Goal: Task Accomplishment & Management: Manage account settings

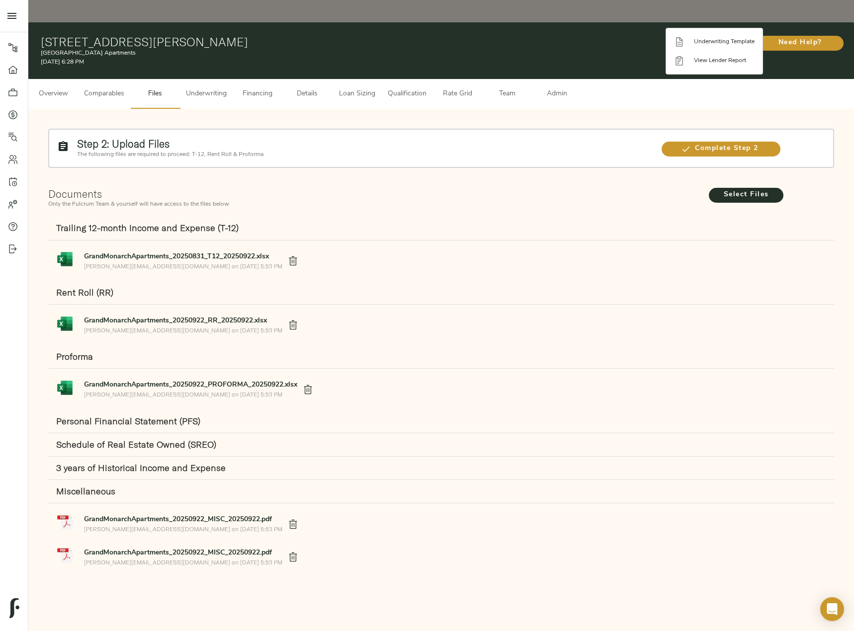
click at [556, 184] on div at bounding box center [427, 315] width 854 height 631
click at [217, 88] on span "Underwriting" at bounding box center [206, 94] width 41 height 12
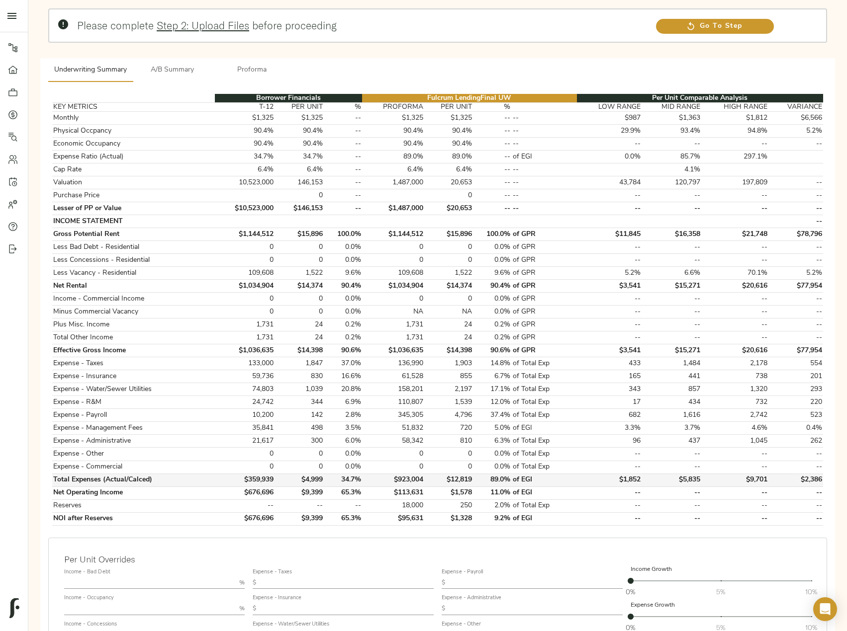
scroll to position [249, 0]
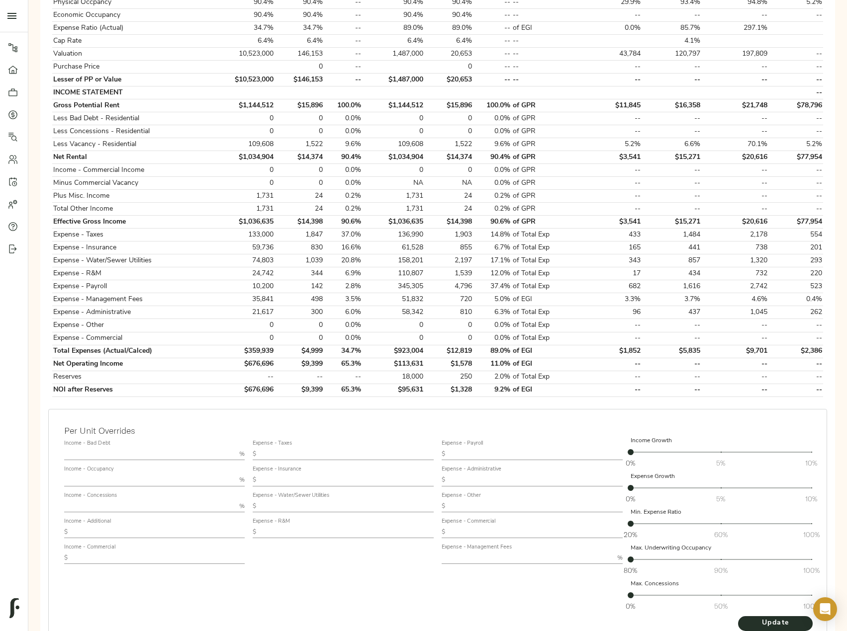
click at [307, 448] on input "text" at bounding box center [346, 454] width 173 height 12
paste input "2,361"
type input "2,361"
click at [779, 617] on span "Update" at bounding box center [775, 623] width 55 height 12
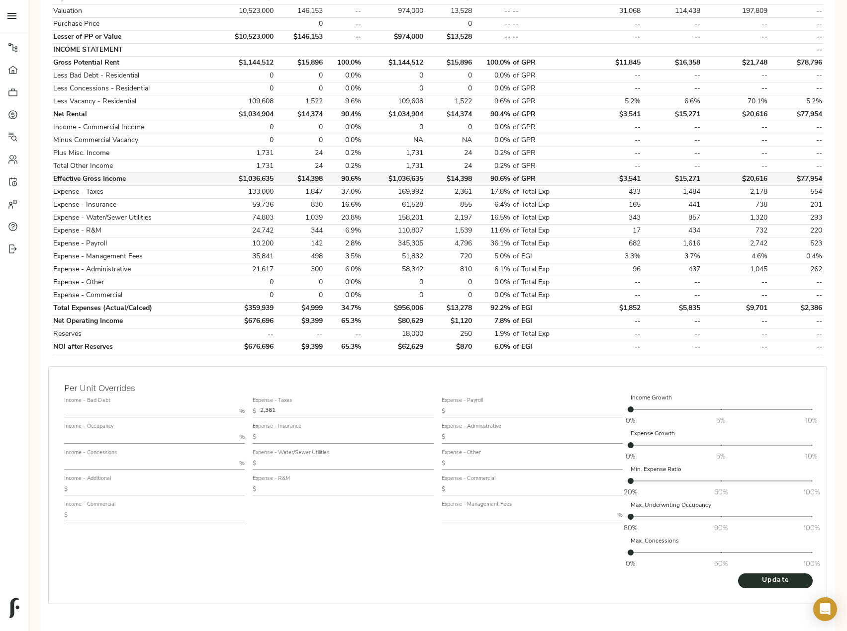
scroll to position [0, 0]
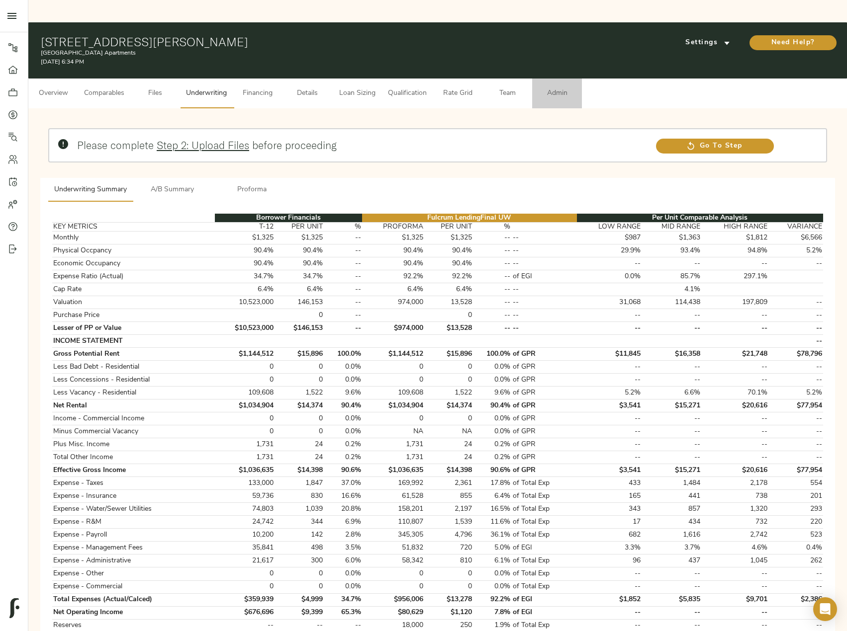
click at [563, 87] on span "Admin" at bounding box center [557, 93] width 38 height 12
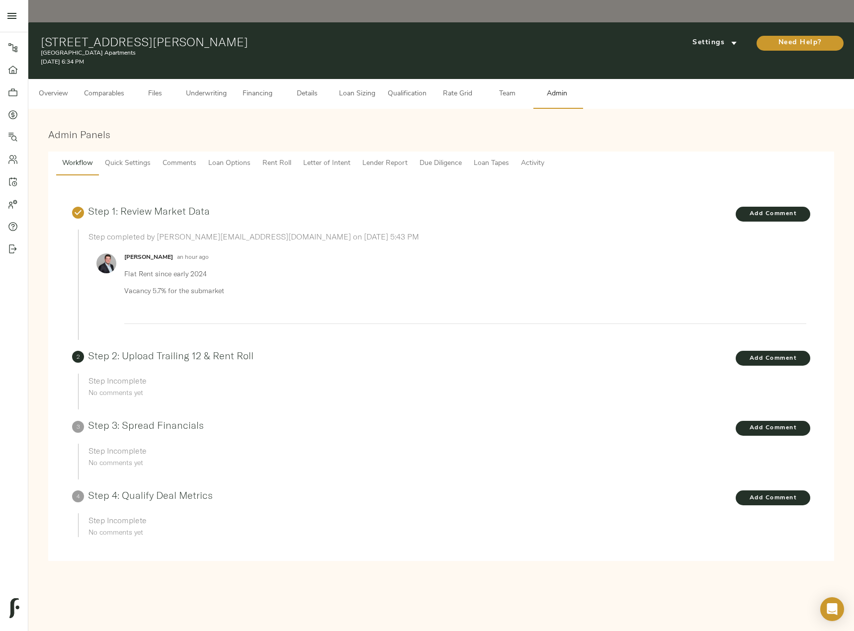
click at [169, 152] on button "Comments" at bounding box center [180, 164] width 46 height 24
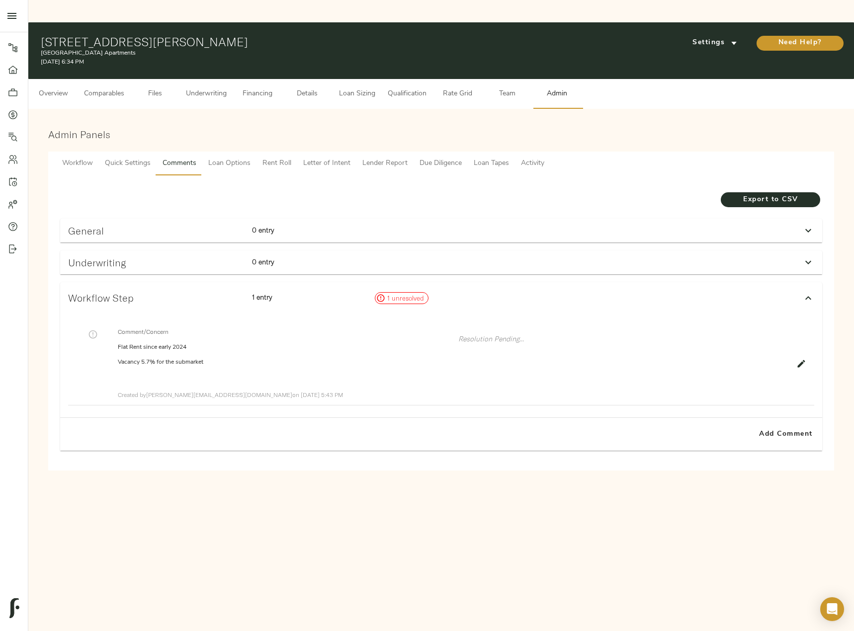
click at [161, 257] on h3 "Underwriting" at bounding box center [156, 262] width 176 height 11
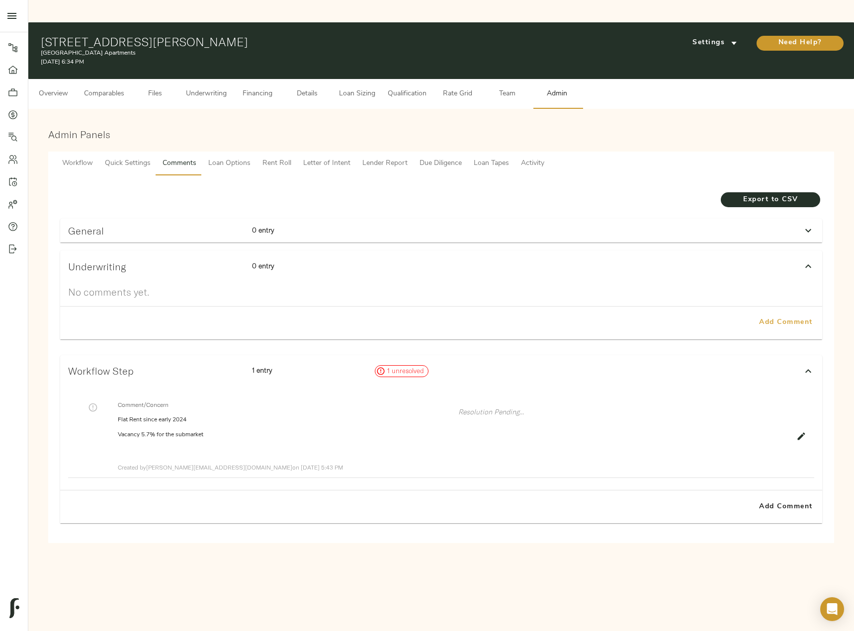
click at [774, 317] on span "Add Comment" at bounding box center [786, 323] width 57 height 12
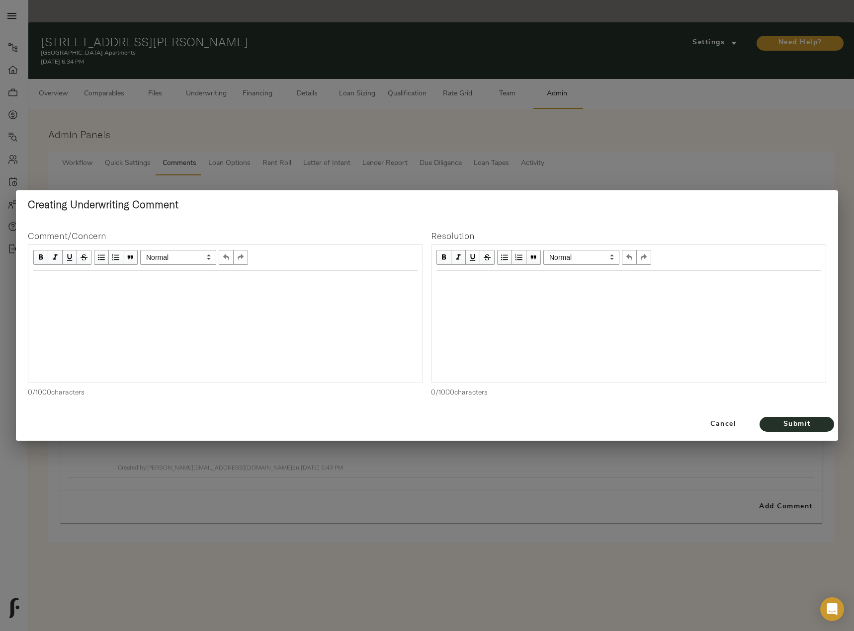
click at [113, 289] on div "Edit text" at bounding box center [225, 281] width 393 height 20
click at [813, 427] on span "Submit" at bounding box center [797, 425] width 55 height 12
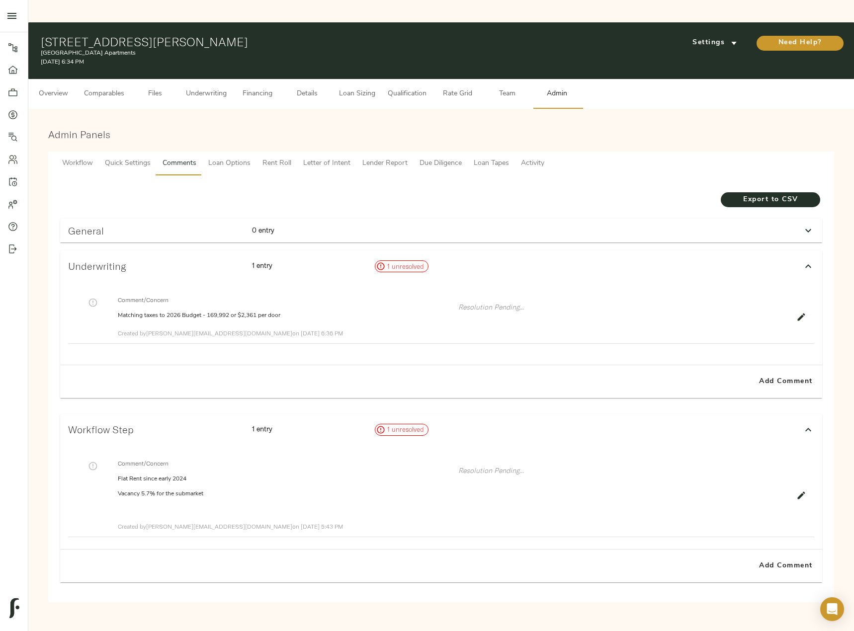
click at [196, 79] on button "Underwriting" at bounding box center [206, 94] width 53 height 30
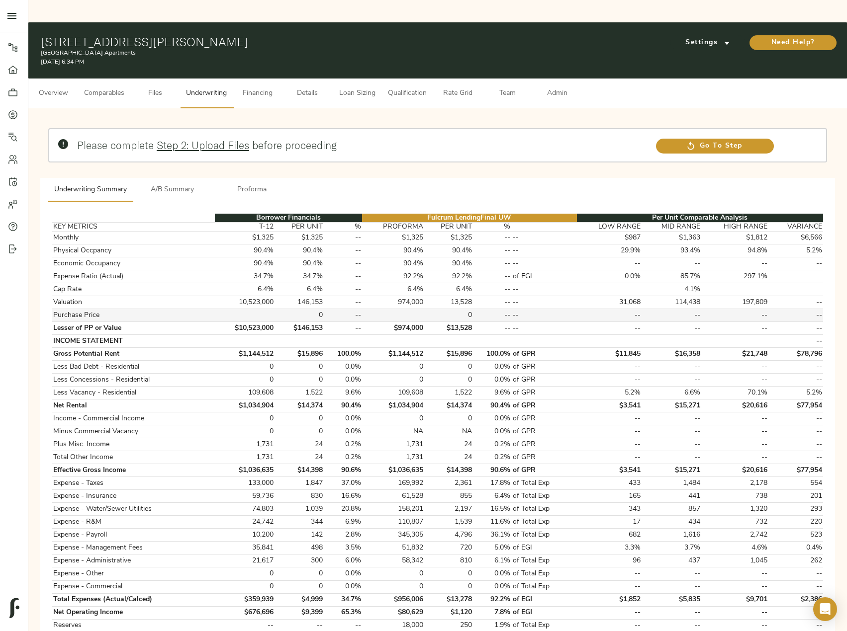
scroll to position [249, 0]
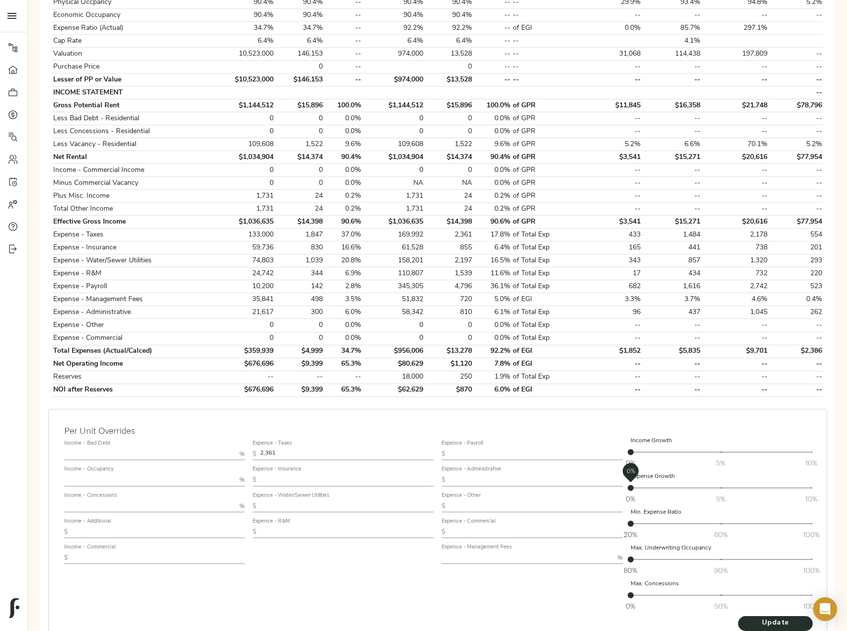
click at [633, 485] on span "0%" at bounding box center [630, 488] width 6 height 6
drag, startPoint x: 635, startPoint y: 467, endPoint x: 615, endPoint y: 461, distance: 20.8
click at [616, 461] on div "Income - Bad Debt % Income - Occupancy % Income - Concessions % Income - Additi…" at bounding box center [437, 525] width 755 height 187
drag, startPoint x: 631, startPoint y: 465, endPoint x: 653, endPoint y: 470, distance: 22.8
click at [652, 481] on span "0% 5% 10% 0%" at bounding box center [720, 488] width 181 height 14
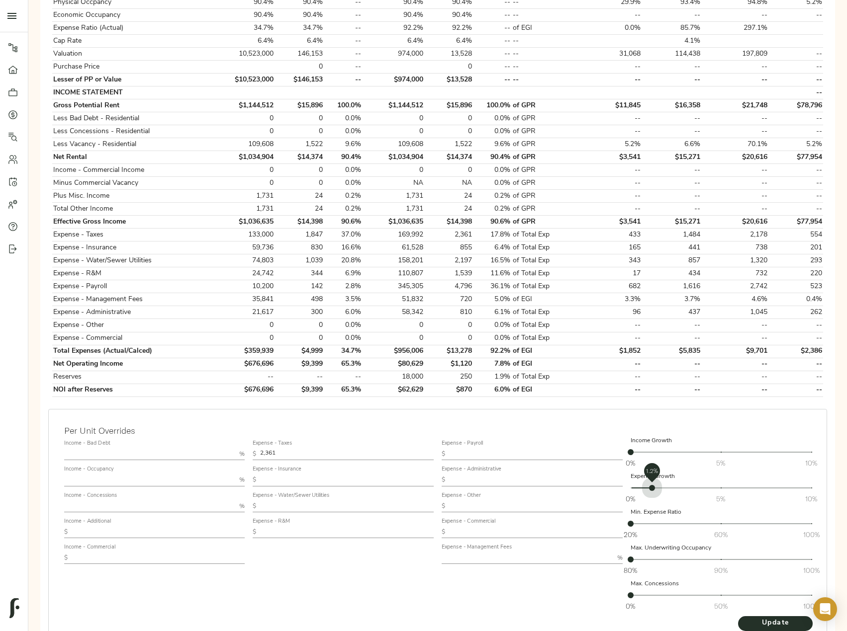
drag, startPoint x: 652, startPoint y: 466, endPoint x: 678, endPoint y: 468, distance: 25.9
click at [678, 481] on span "0% 5% 10% 1.2%" at bounding box center [720, 488] width 181 height 14
drag, startPoint x: 678, startPoint y: 468, endPoint x: 684, endPoint y: 468, distance: 6.0
click at [682, 485] on span "2.7%" at bounding box center [679, 488] width 6 height 6
click at [633, 521] on span "20%" at bounding box center [630, 524] width 6 height 6
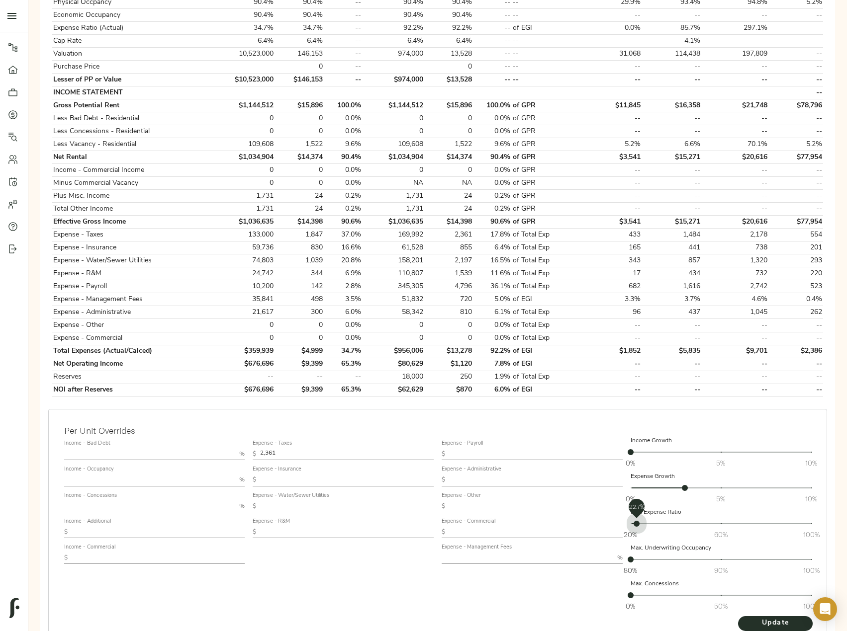
drag, startPoint x: 637, startPoint y: 502, endPoint x: 606, endPoint y: 499, distance: 30.4
click at [607, 499] on div "Income - Bad Debt % Income - Occupancy % Income - Concessions % Income - Additi…" at bounding box center [437, 525] width 755 height 187
click at [752, 616] on button "Update" at bounding box center [775, 623] width 75 height 15
click at [632, 521] on span "20%" at bounding box center [630, 524] width 6 height 6
click at [777, 617] on span "Update" at bounding box center [775, 623] width 55 height 12
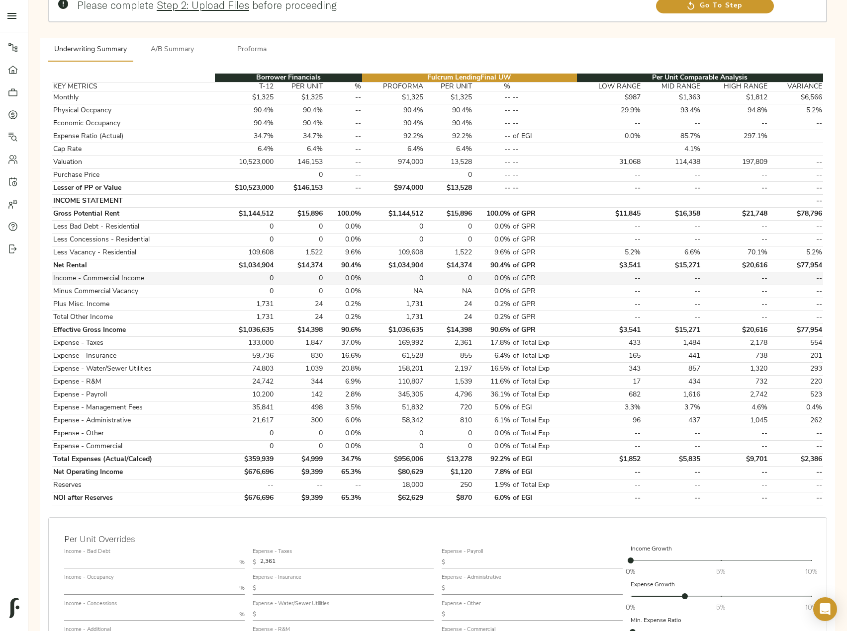
scroll to position [291, 0]
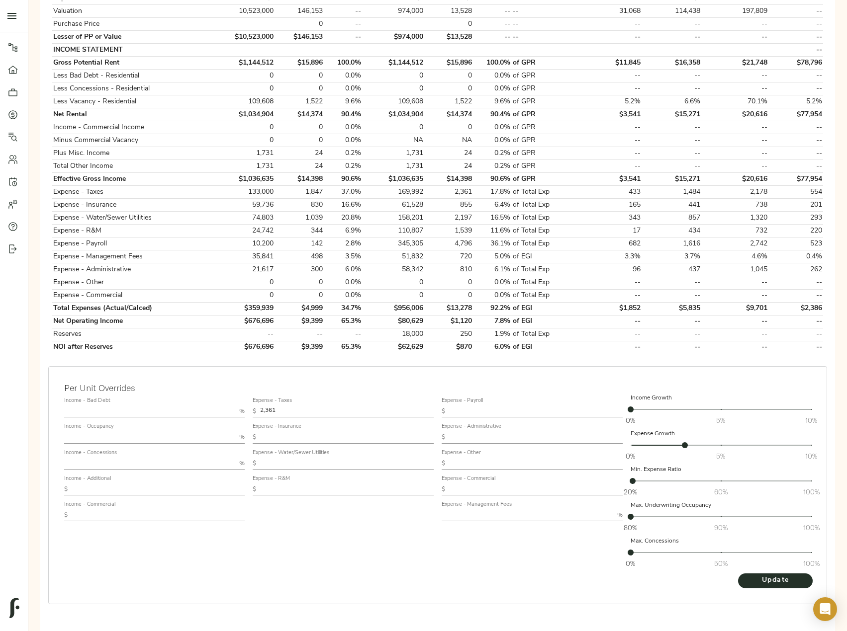
click at [478, 510] on input "text" at bounding box center [527, 516] width 172 height 12
type input "3"
click at [738, 574] on button "Update" at bounding box center [775, 581] width 75 height 15
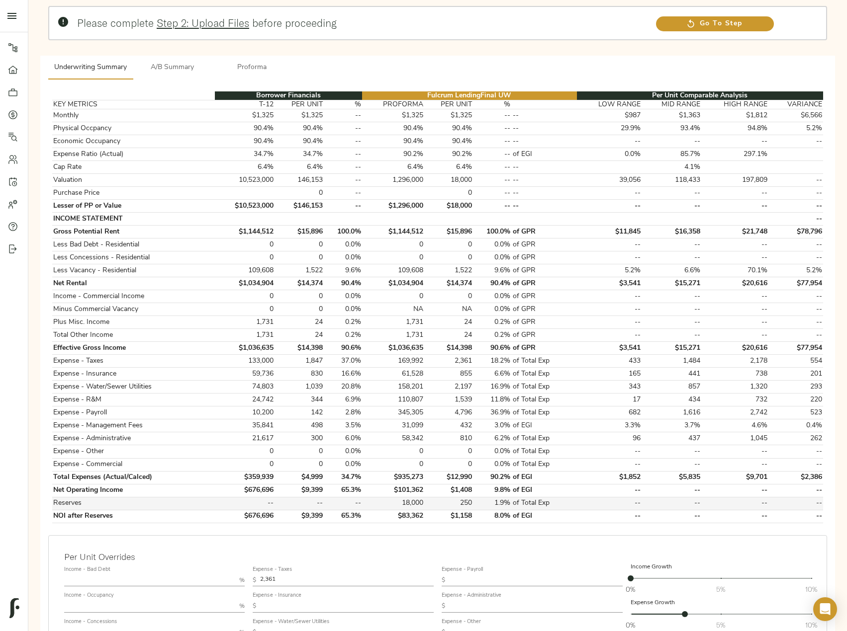
scroll to position [249, 0]
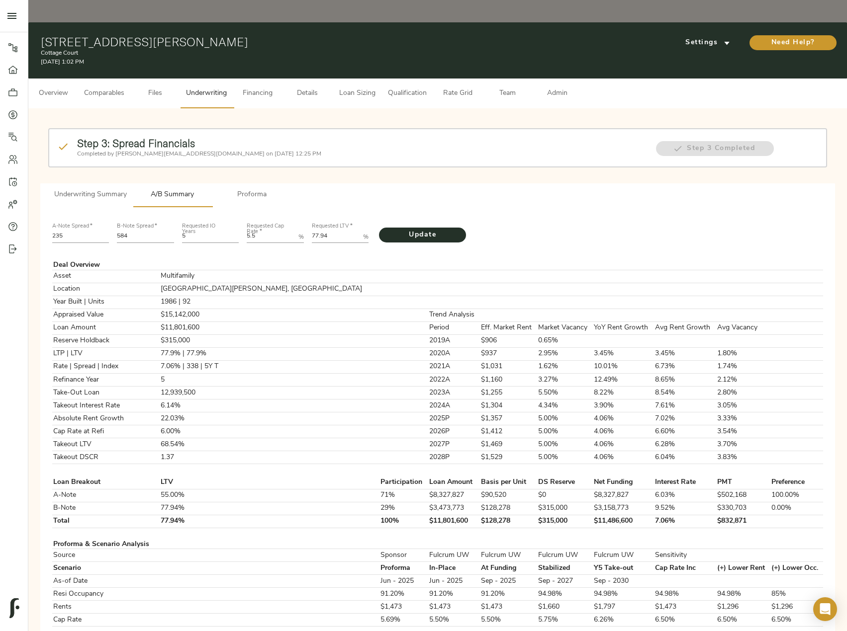
scroll to position [298, 0]
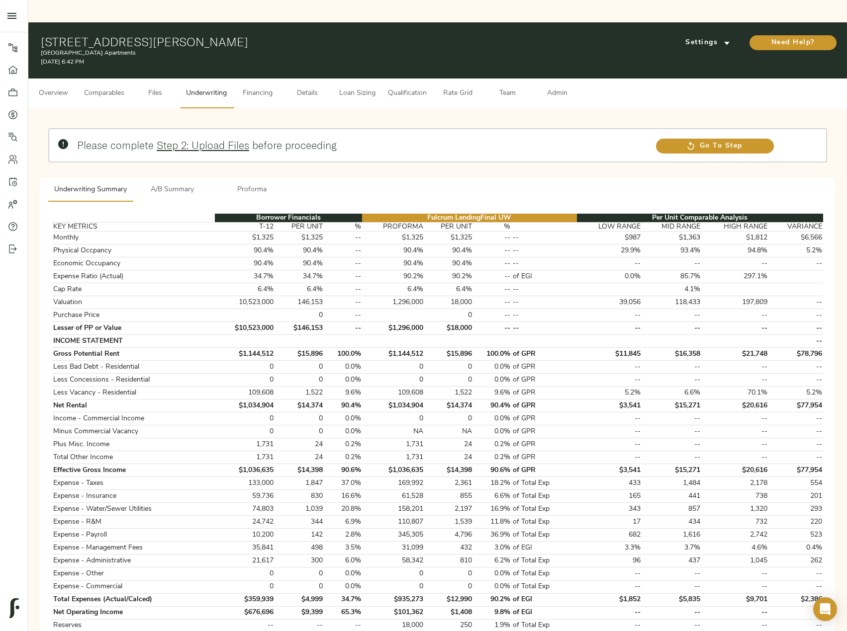
click at [256, 184] on span "Proforma" at bounding box center [252, 190] width 68 height 12
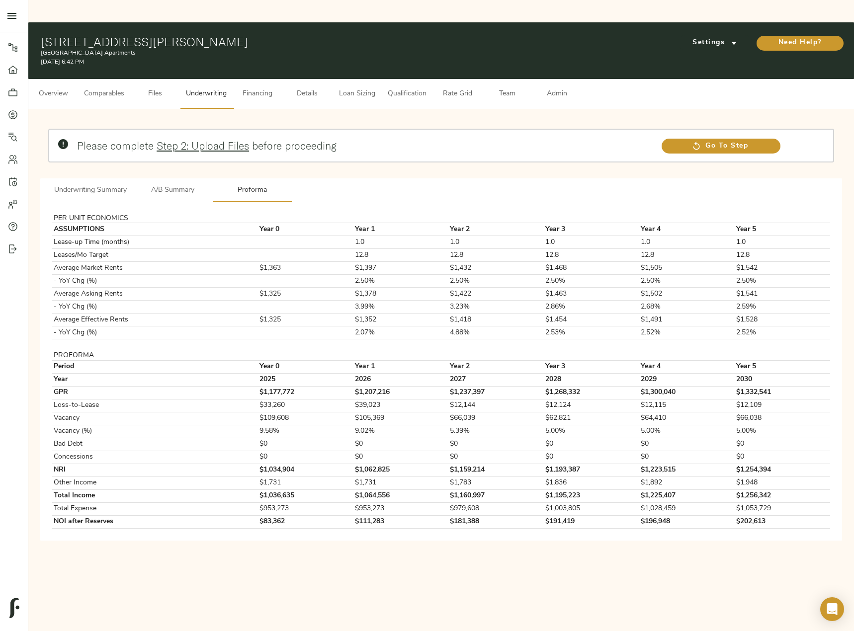
click at [104, 178] on button "Underwriting Summary" at bounding box center [90, 190] width 85 height 24
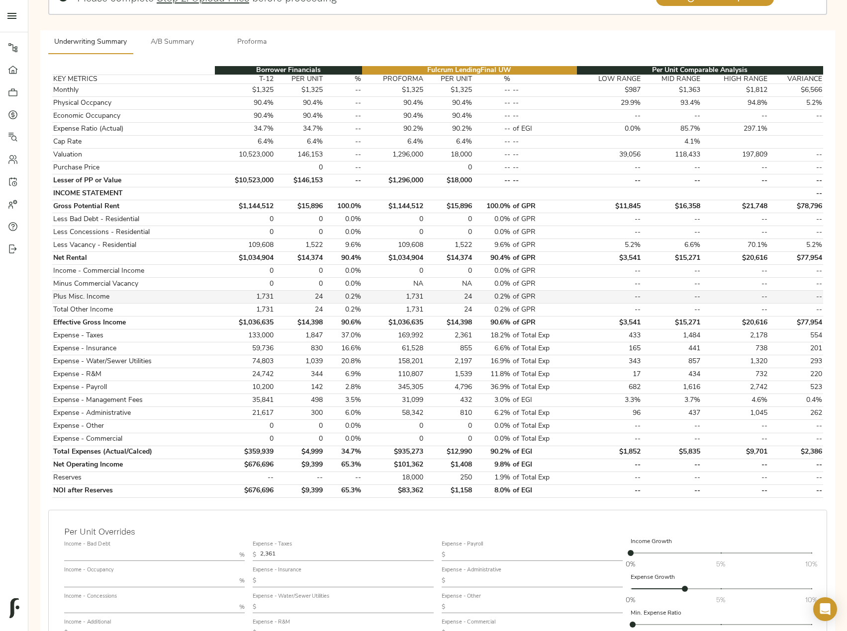
scroll to position [149, 0]
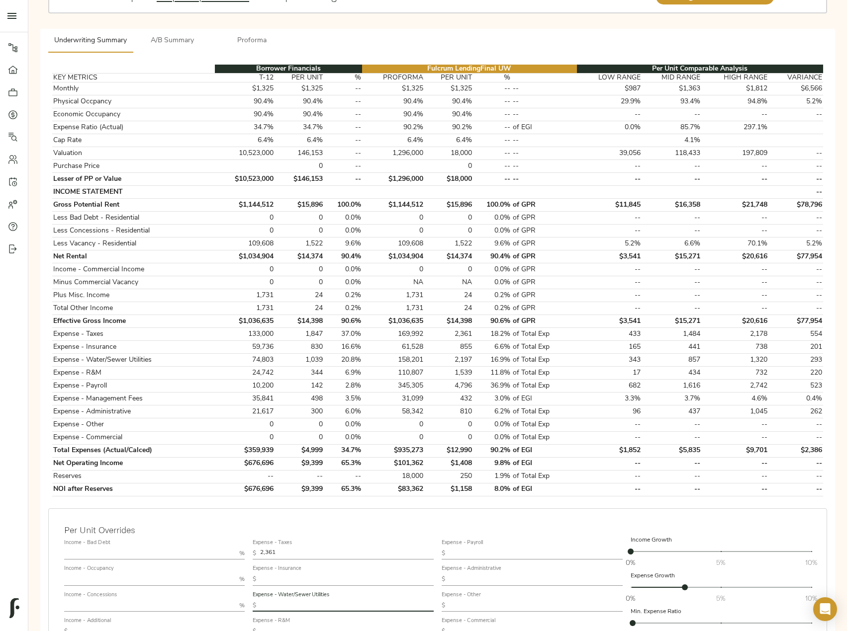
click at [305, 600] on input "text" at bounding box center [346, 606] width 173 height 12
paste input "1,070"
type input "1,070"
click at [292, 626] on input "text" at bounding box center [346, 632] width 173 height 12
paste input "354"
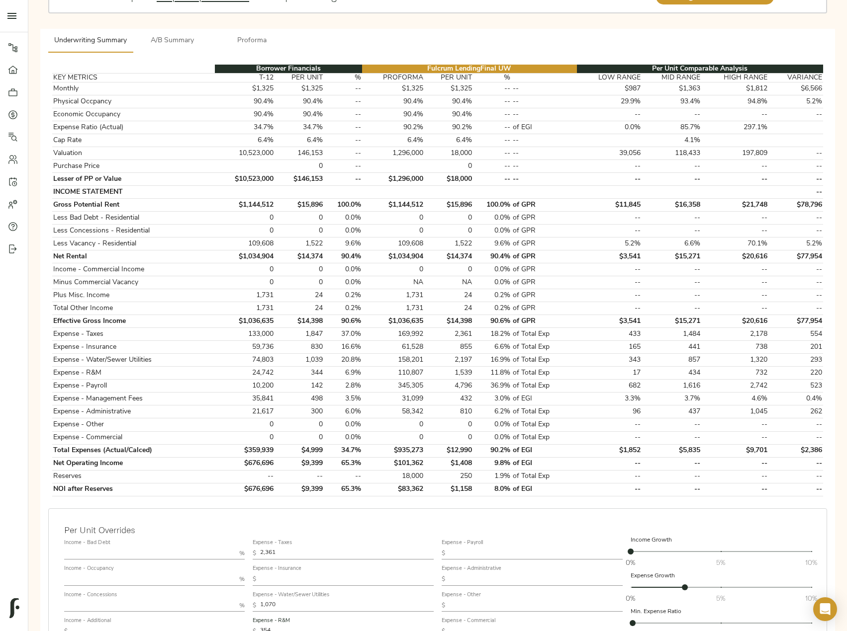
type input "354"
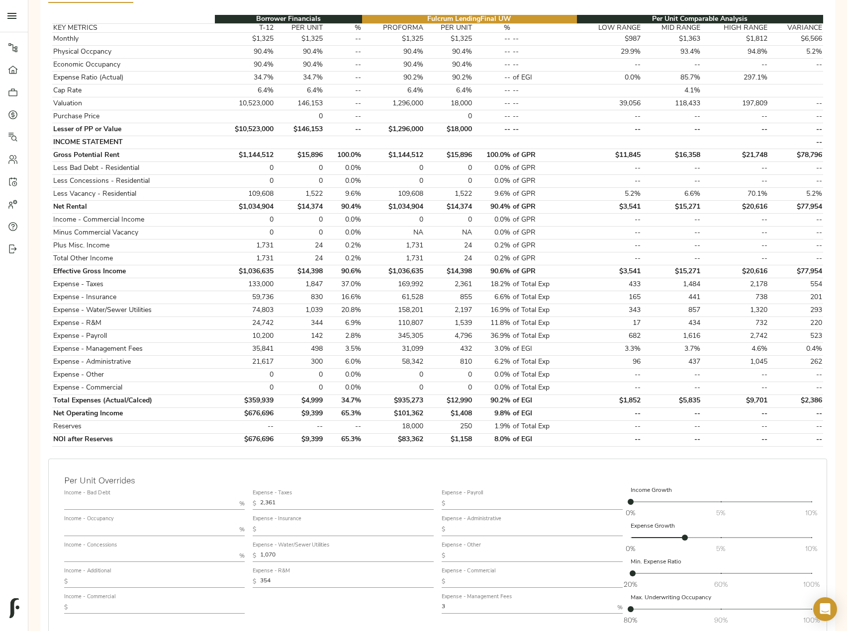
click at [466, 498] on input "text" at bounding box center [535, 504] width 173 height 12
type input "500"
drag, startPoint x: 702, startPoint y: 340, endPoint x: 686, endPoint y: 340, distance: 16.4
click at [686, 356] on tr "Expense - Administrative 21,617 300 6.0% 58,342 810 6.2% of Total Exp 96 437 1,…" at bounding box center [437, 362] width 771 height 13
copy td "437"
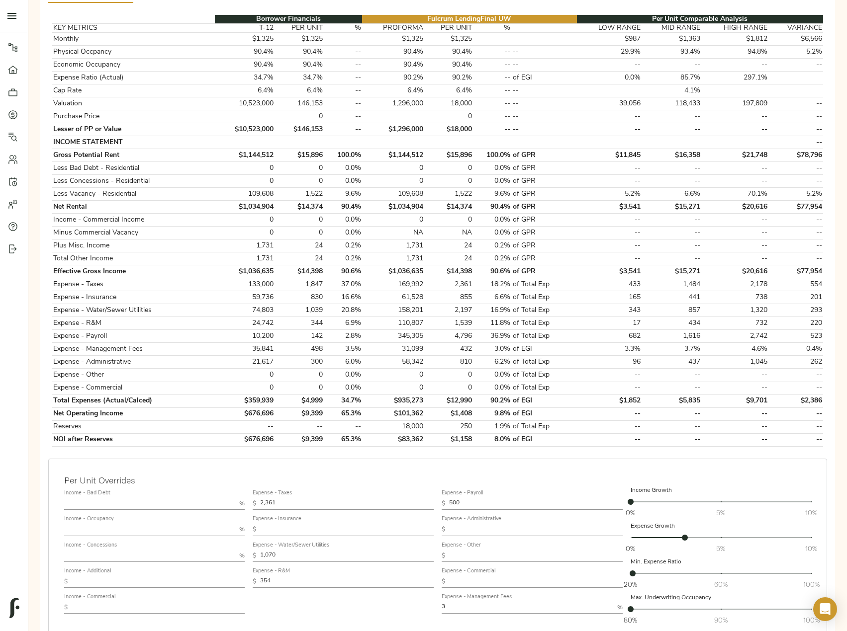
click at [483, 524] on input "text" at bounding box center [535, 530] width 173 height 12
paste input "437"
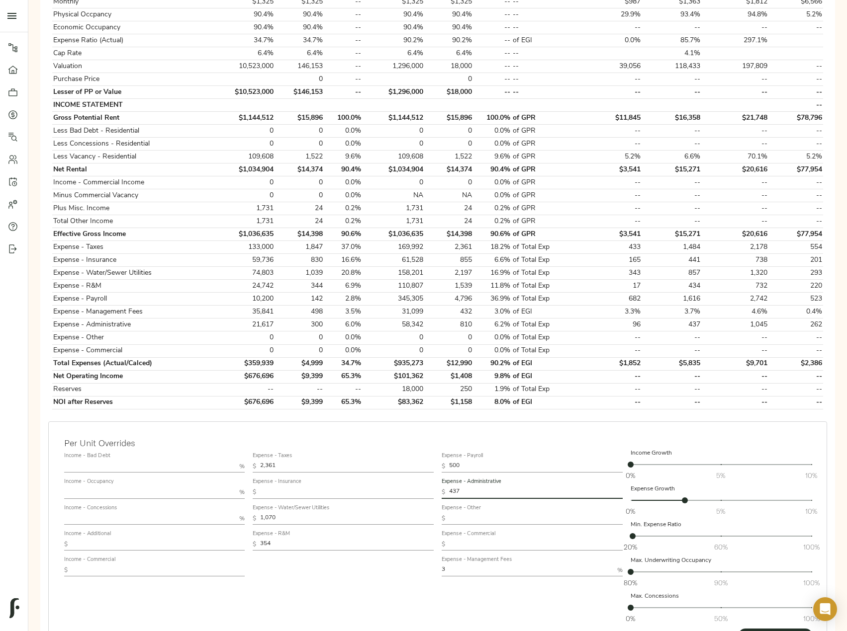
scroll to position [291, 0]
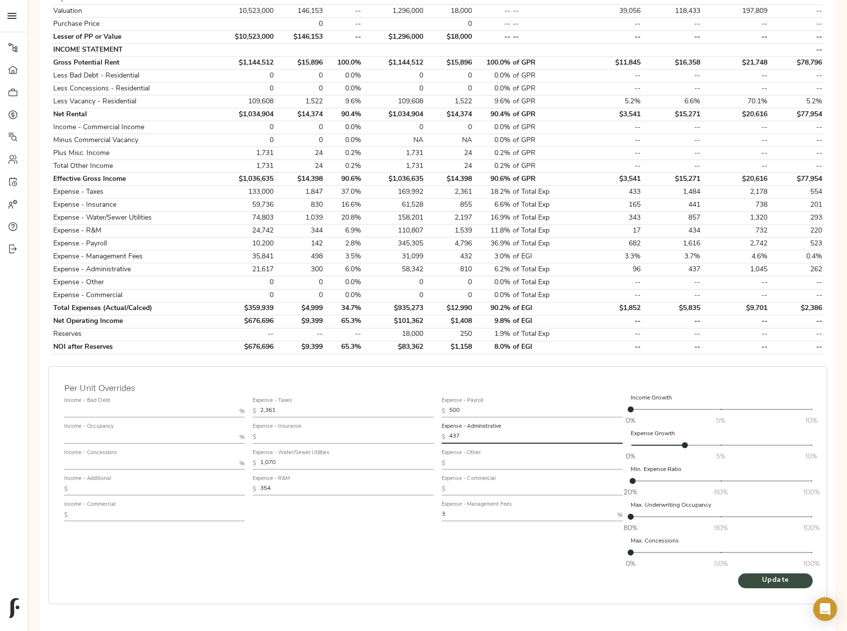
type input "437"
click at [777, 575] on span "Update" at bounding box center [775, 581] width 55 height 12
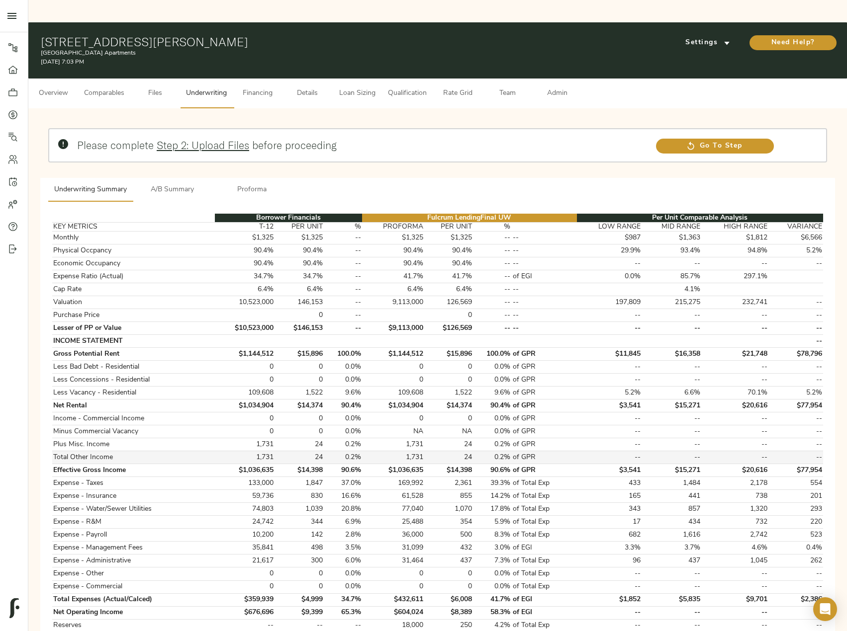
scroll to position [149, 0]
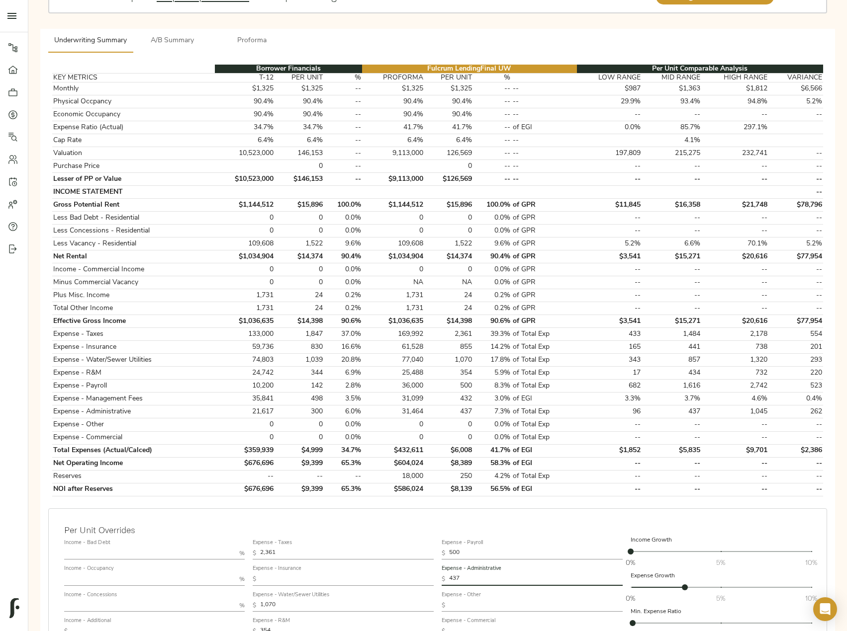
drag, startPoint x: 474, startPoint y: 558, endPoint x: 410, endPoint y: 547, distance: 65.1
click at [410, 547] on div "Income - Bad Debt % Income - Occupancy % Income - Concessions % Income - Additi…" at bounding box center [437, 625] width 755 height 187
paste input "309"
type input "309"
click at [138, 566] on div "Income - Occupancy %" at bounding box center [154, 576] width 181 height 20
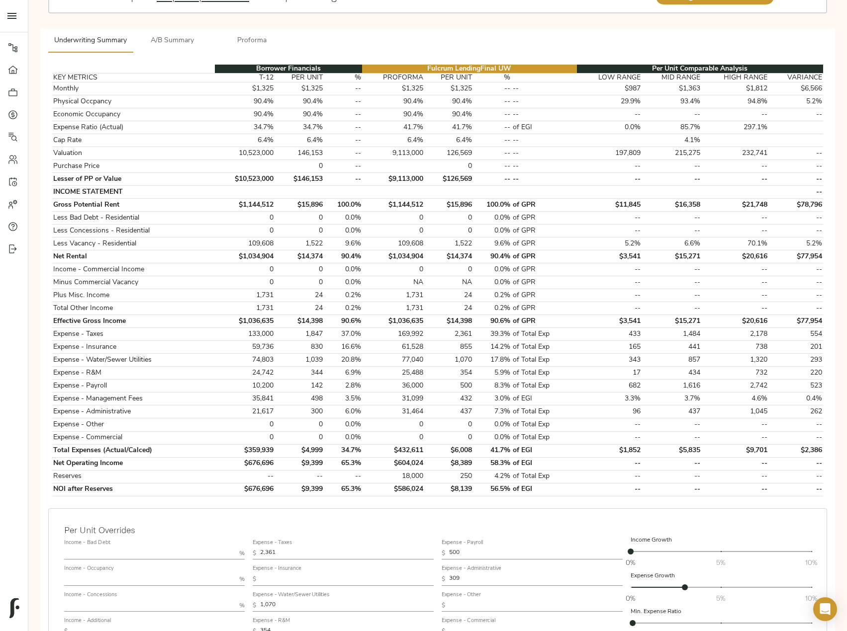
click at [139, 574] on input "text" at bounding box center [150, 580] width 172 height 12
type input "95"
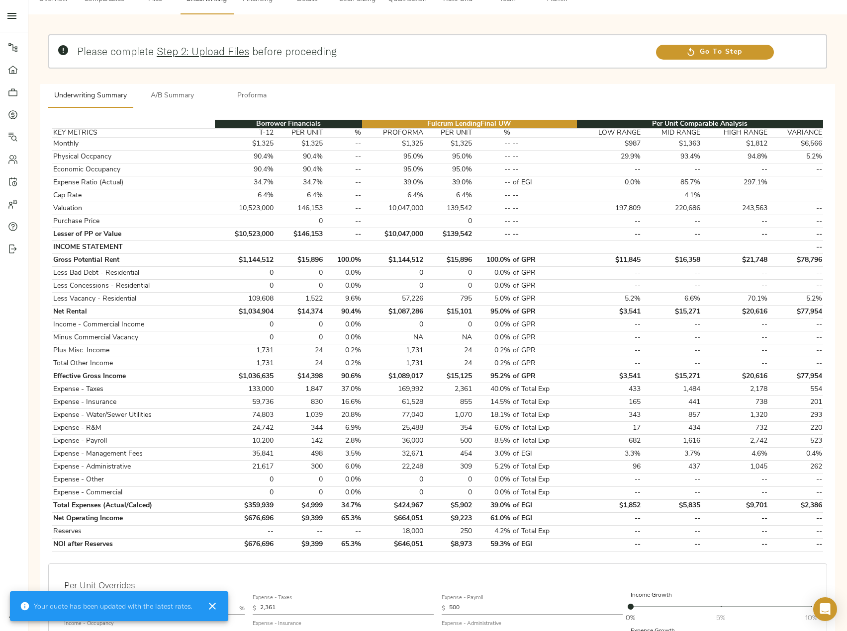
scroll to position [99, 0]
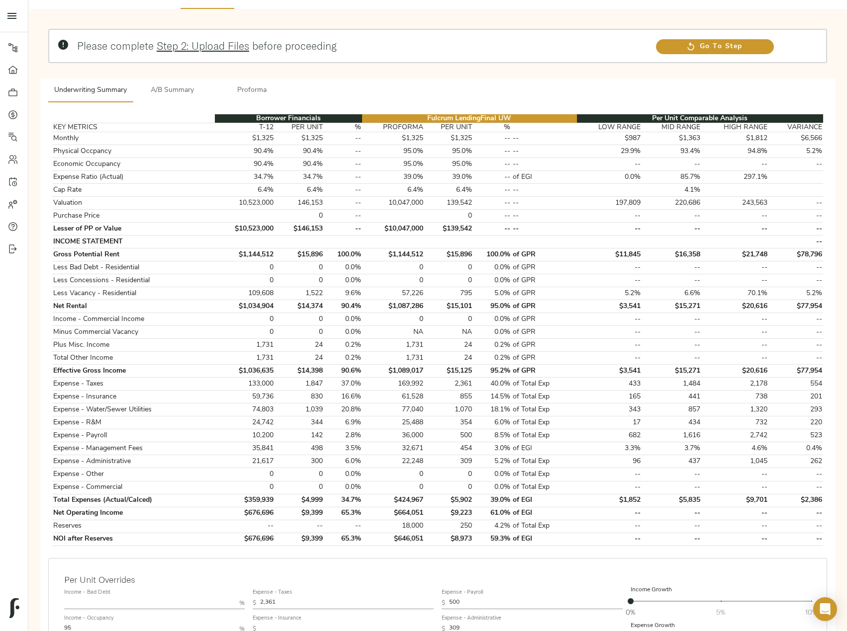
click at [246, 85] on span "Proforma" at bounding box center [252, 91] width 68 height 12
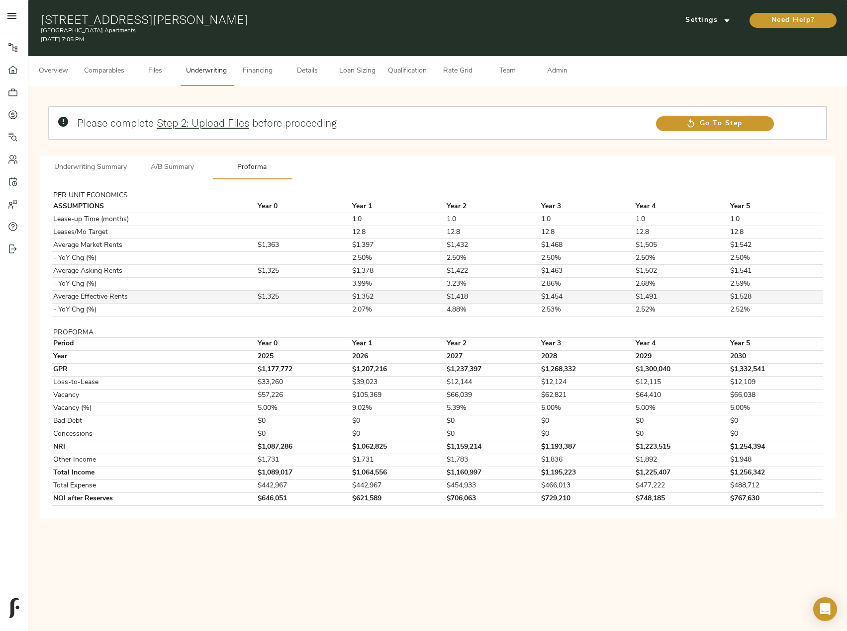
scroll to position [0, 0]
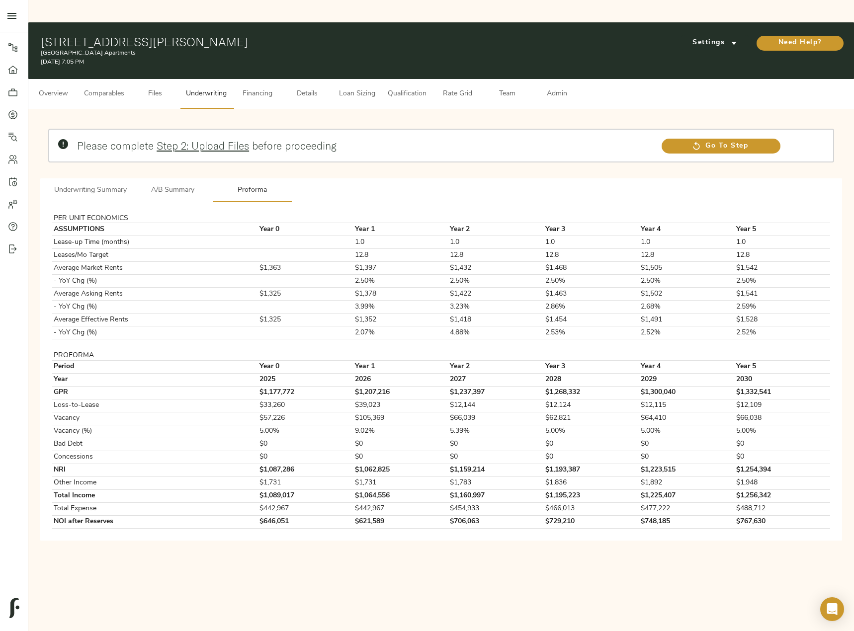
click at [178, 178] on button "A/B Summary" at bounding box center [173, 190] width 80 height 24
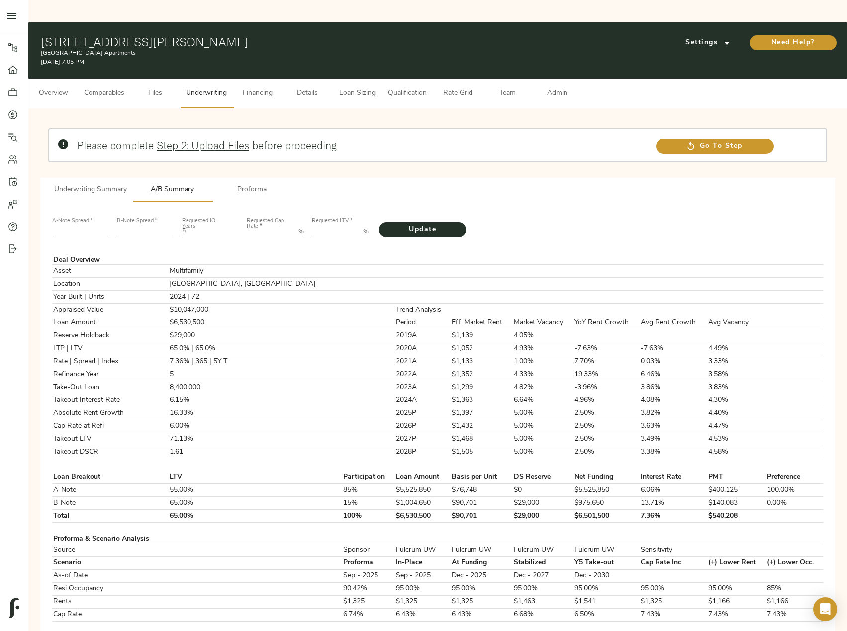
click at [68, 184] on span "Underwriting Summary" at bounding box center [90, 190] width 73 height 12
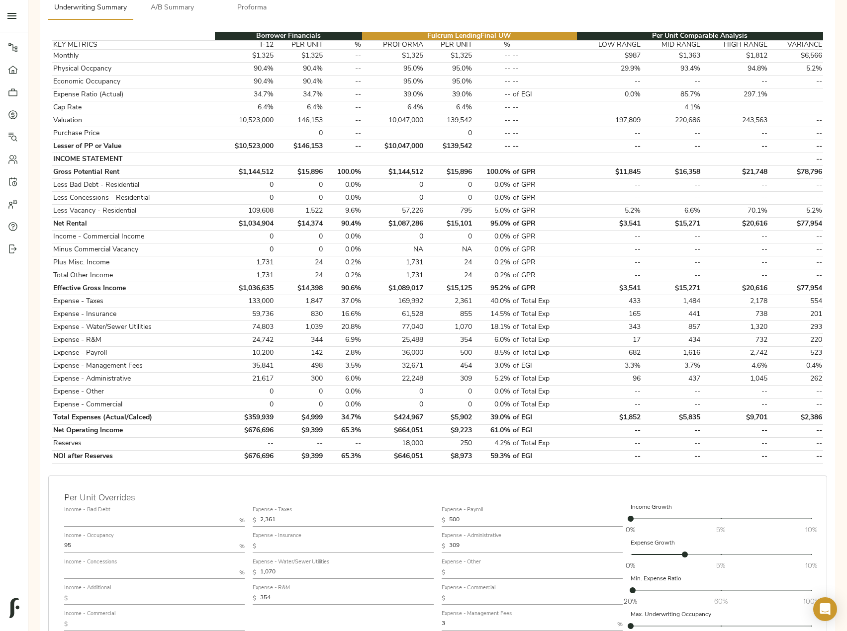
scroll to position [199, 0]
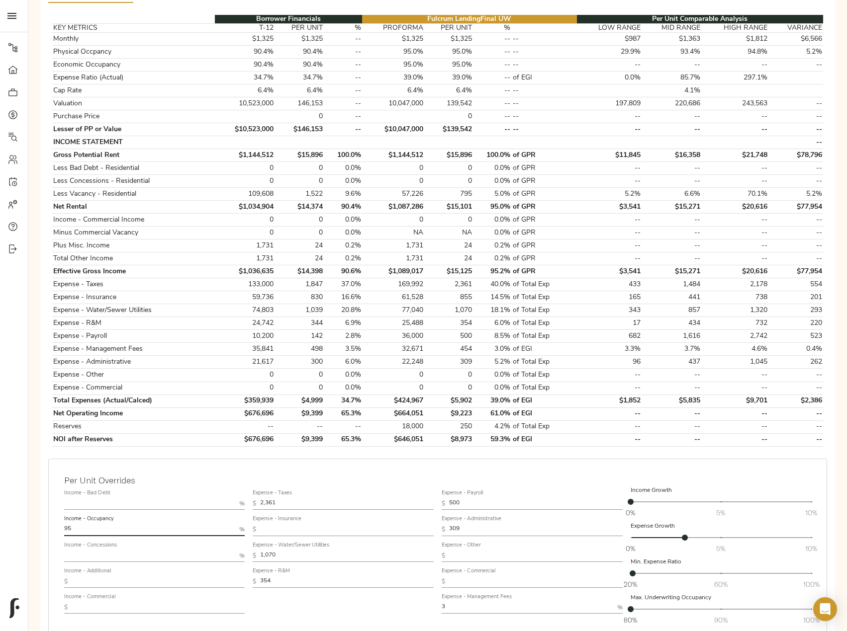
drag, startPoint x: 96, startPoint y: 503, endPoint x: 36, endPoint y: 501, distance: 60.7
click at [37, 501] on div "Please complete Step 2: Upload Files before proceeding Go To Step Underwriting …" at bounding box center [437, 322] width 802 height 810
type input "94"
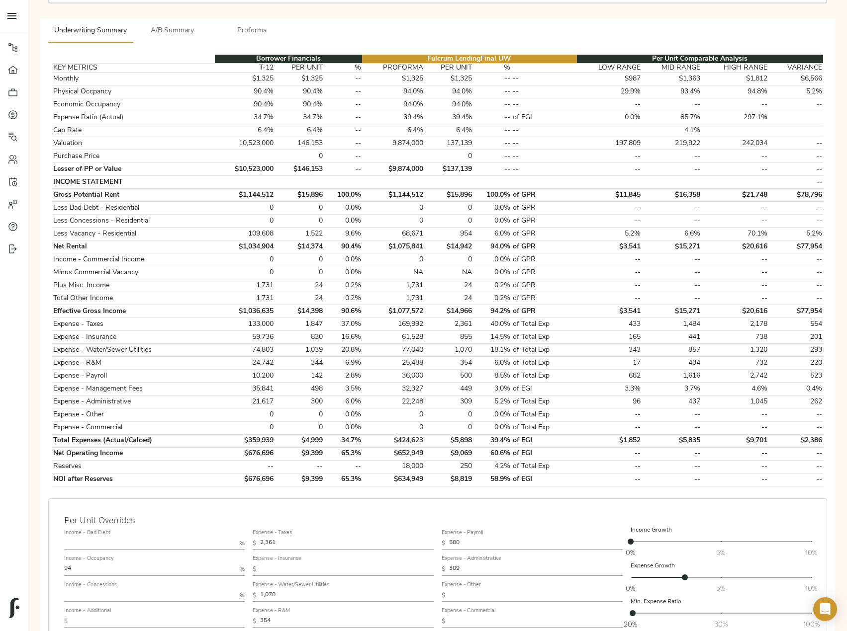
scroll to position [249, 0]
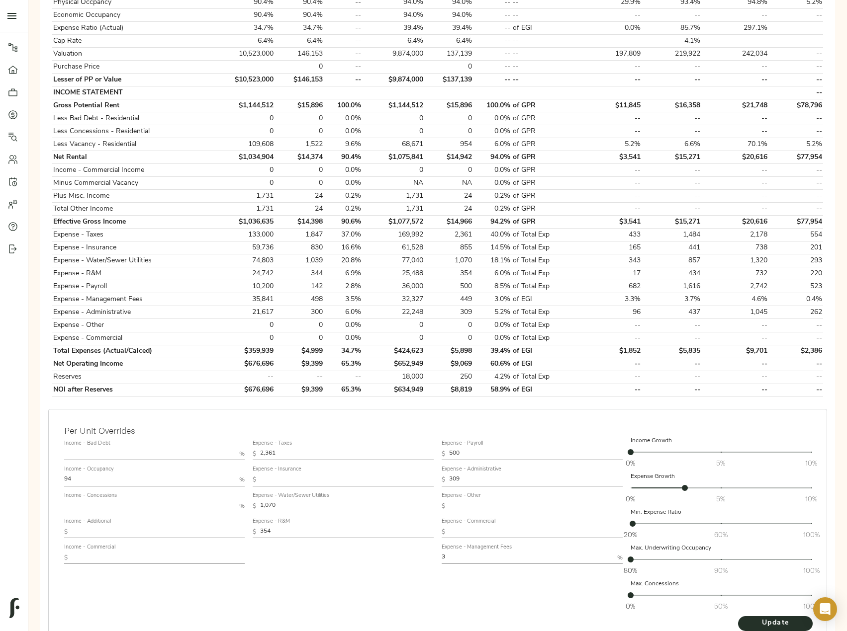
click at [107, 526] on input "text" at bounding box center [158, 532] width 173 height 12
paste input "55"
type input "55"
click at [755, 617] on span "Update" at bounding box center [775, 623] width 55 height 12
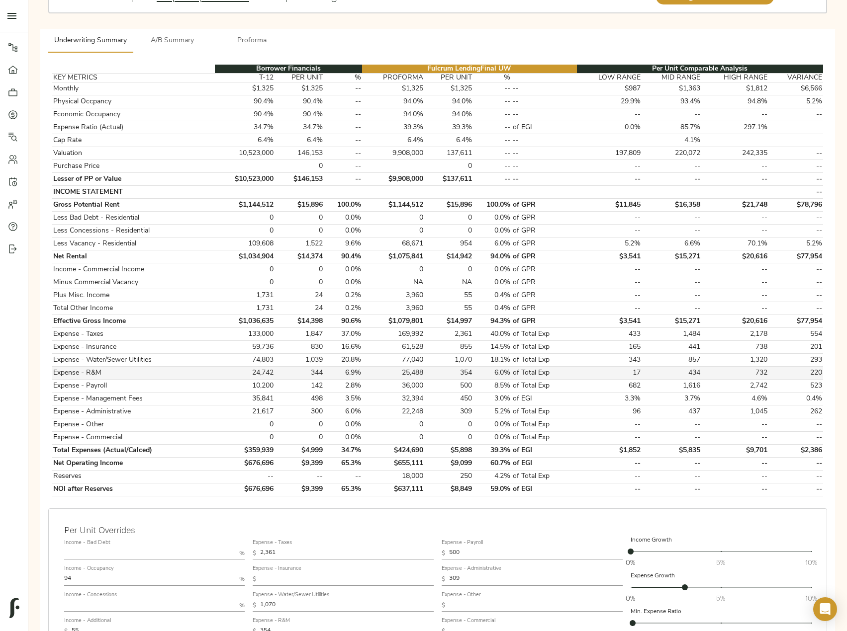
scroll to position [0, 0]
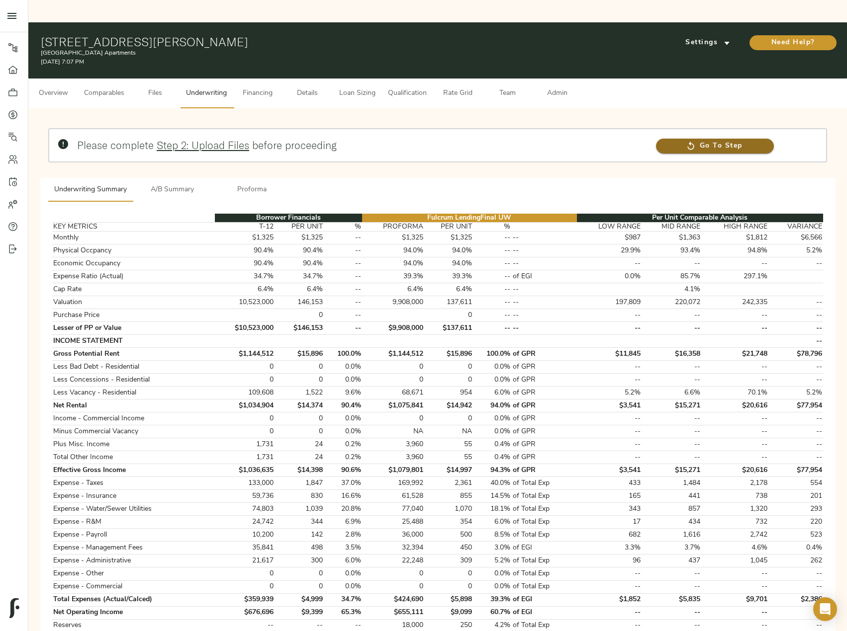
click at [695, 141] on icon at bounding box center [691, 146] width 10 height 10
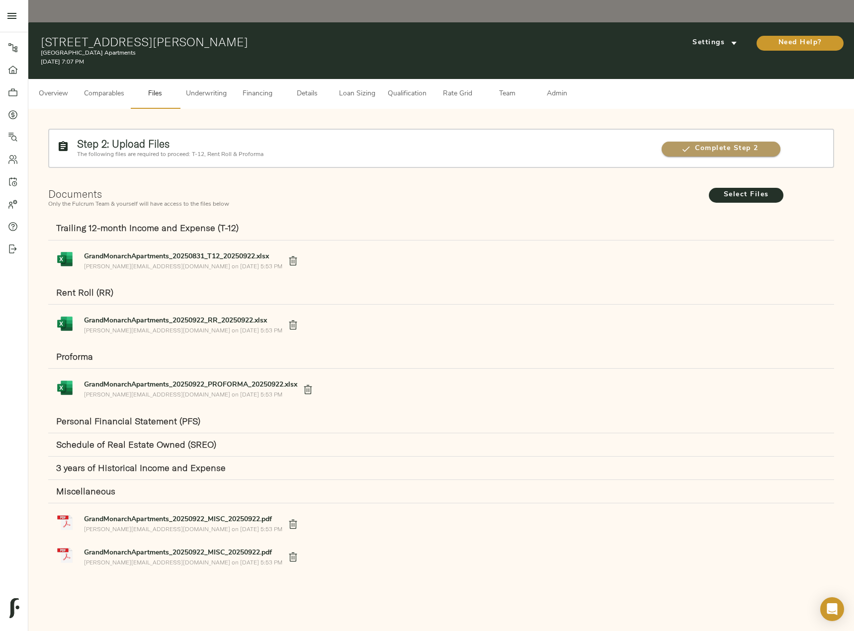
click at [716, 143] on span "Complete Step 2" at bounding box center [721, 149] width 119 height 12
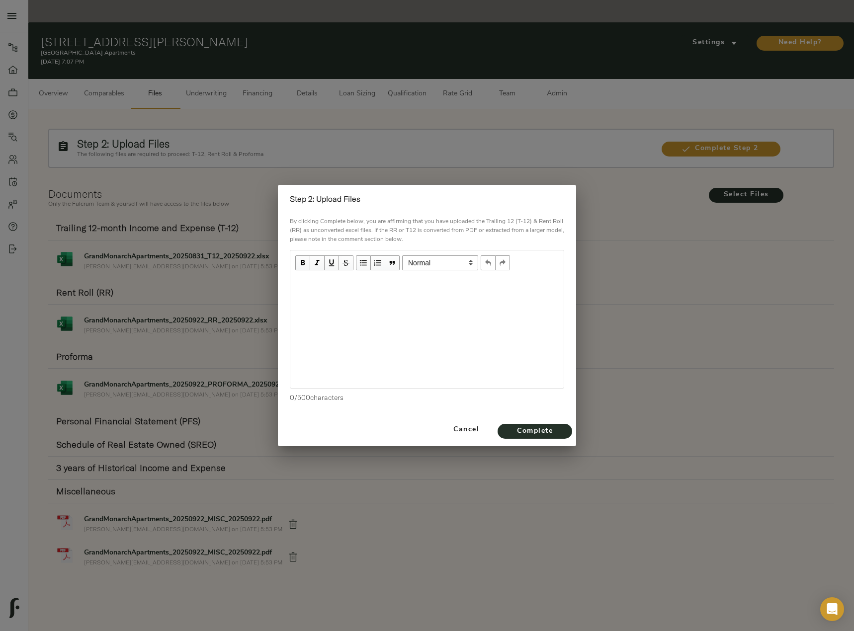
click at [405, 290] on div "Edit text" at bounding box center [426, 286] width 263 height 11
click at [558, 437] on span "Complete" at bounding box center [535, 432] width 55 height 12
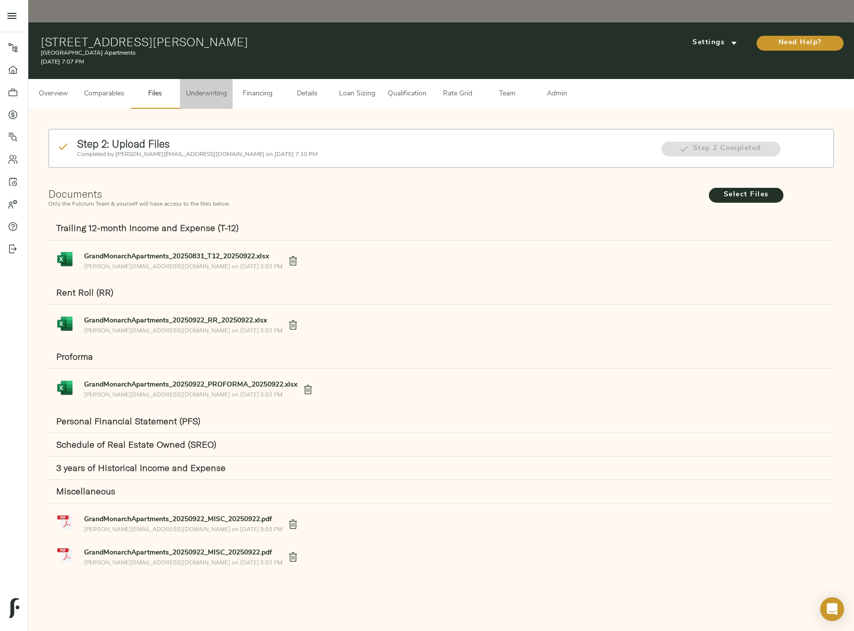
click at [203, 88] on span "Underwriting" at bounding box center [206, 94] width 41 height 12
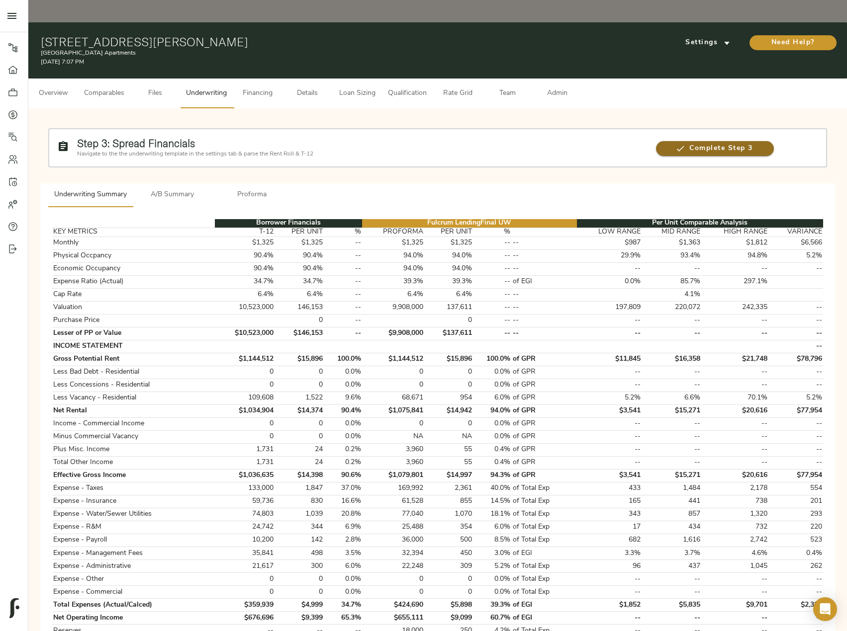
click at [686, 143] on span "Complete Step 3" at bounding box center [715, 149] width 118 height 12
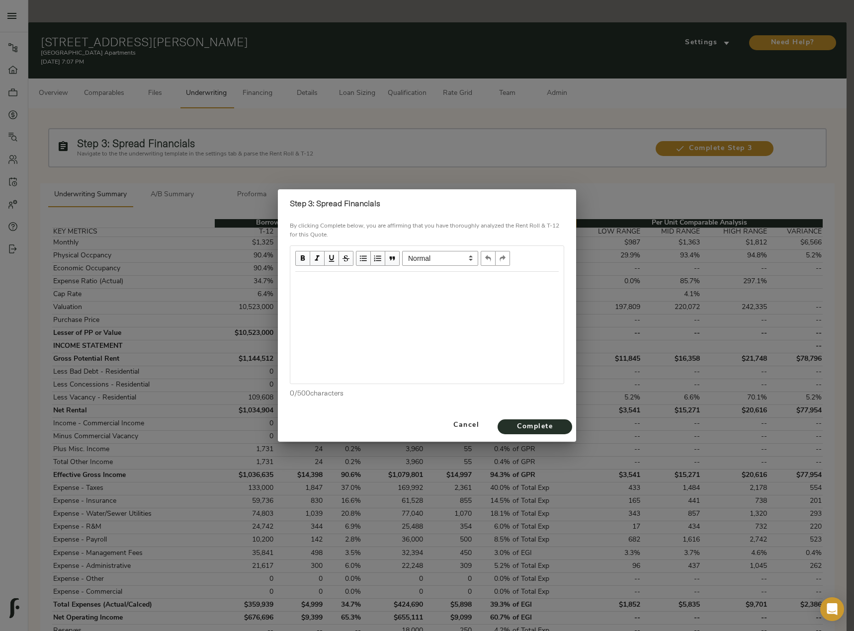
click at [358, 288] on div "Edit text" at bounding box center [426, 282] width 263 height 11
click at [515, 432] on span "Complete" at bounding box center [535, 427] width 55 height 12
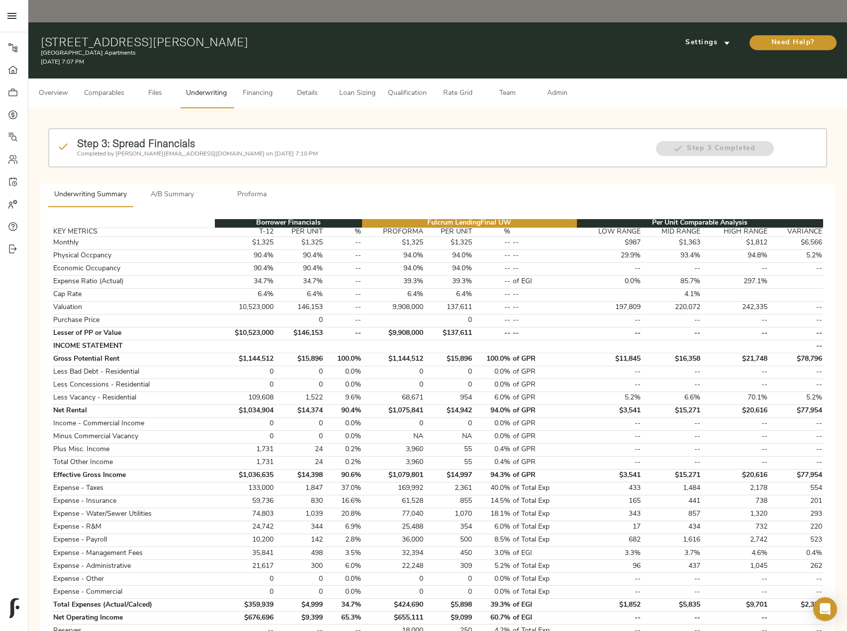
click at [123, 87] on span "Comparables" at bounding box center [104, 93] width 40 height 12
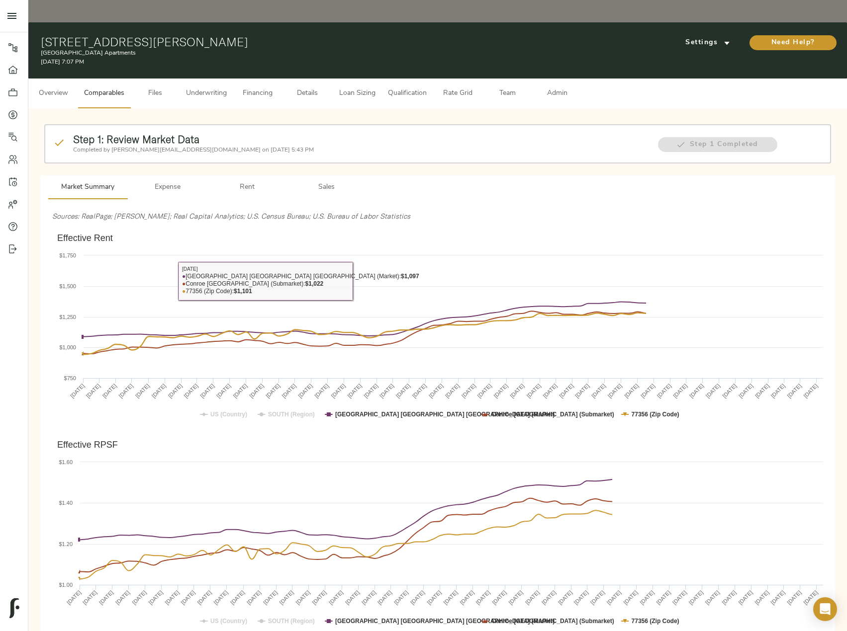
click at [316, 146] on p "Completed by [PERSON_NAME][EMAIL_ADDRESS][DOMAIN_NAME] on [DATE] 5:43 PM" at bounding box center [360, 150] width 575 height 9
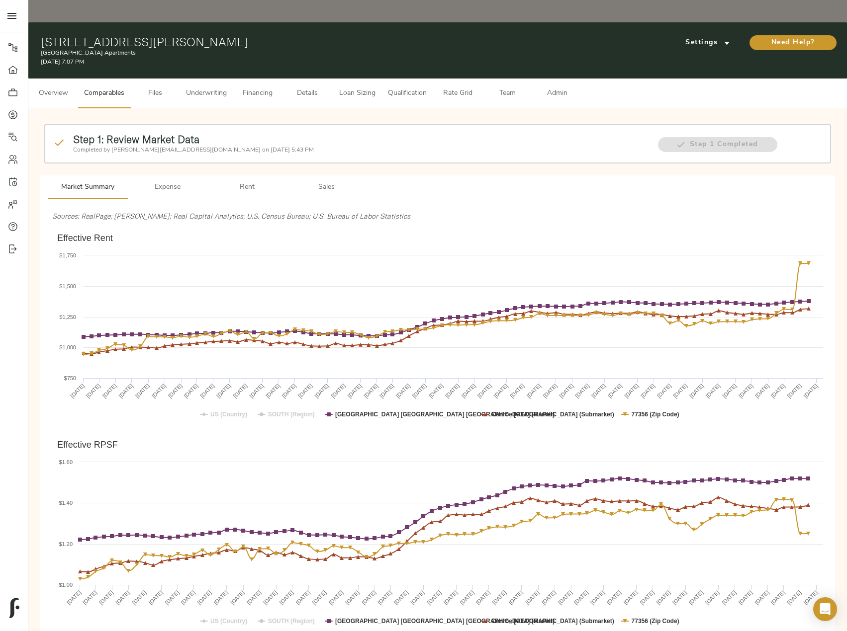
click at [331, 181] on span "Sales" at bounding box center [327, 187] width 68 height 12
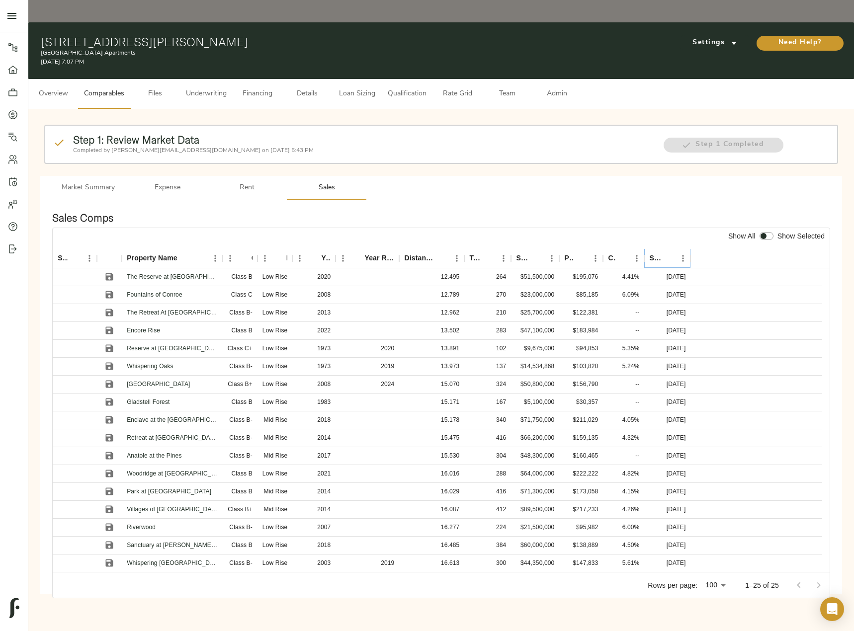
click at [672, 256] on icon "Sort" at bounding box center [669, 259] width 6 height 6
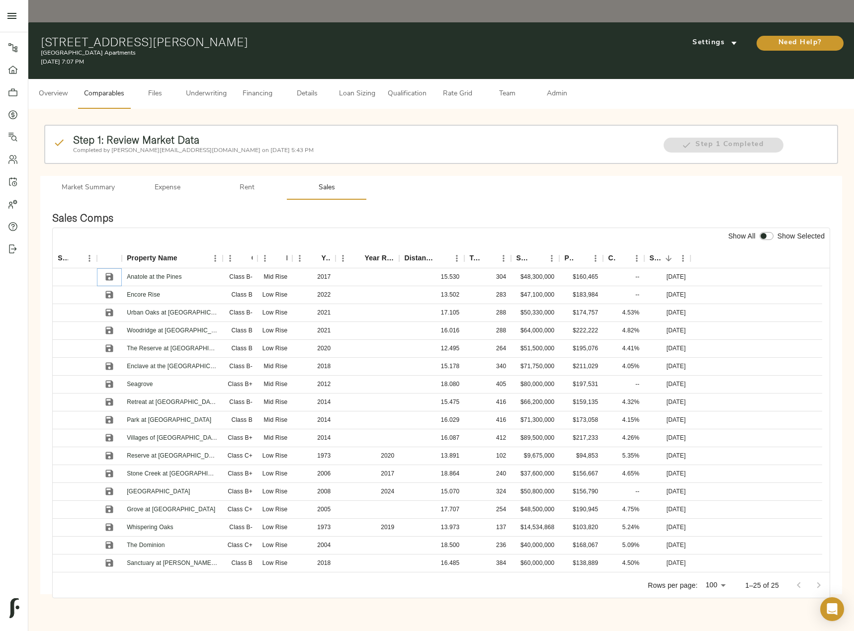
click at [110, 273] on icon "Save" at bounding box center [109, 276] width 7 height 7
click at [112, 290] on icon "Save" at bounding box center [109, 295] width 10 height 10
click at [109, 309] on icon "Save" at bounding box center [109, 312] width 7 height 7
click at [108, 327] on icon "Save" at bounding box center [109, 330] width 7 height 7
click at [108, 345] on icon "Save" at bounding box center [109, 348] width 7 height 7
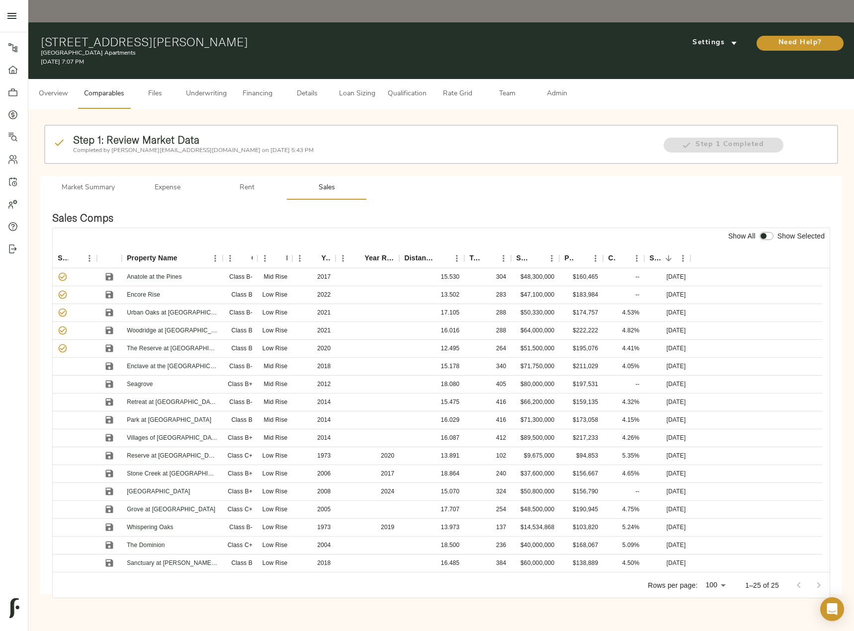
click at [771, 232] on input "checkbox" at bounding box center [764, 236] width 24 height 8
checkbox input "true"
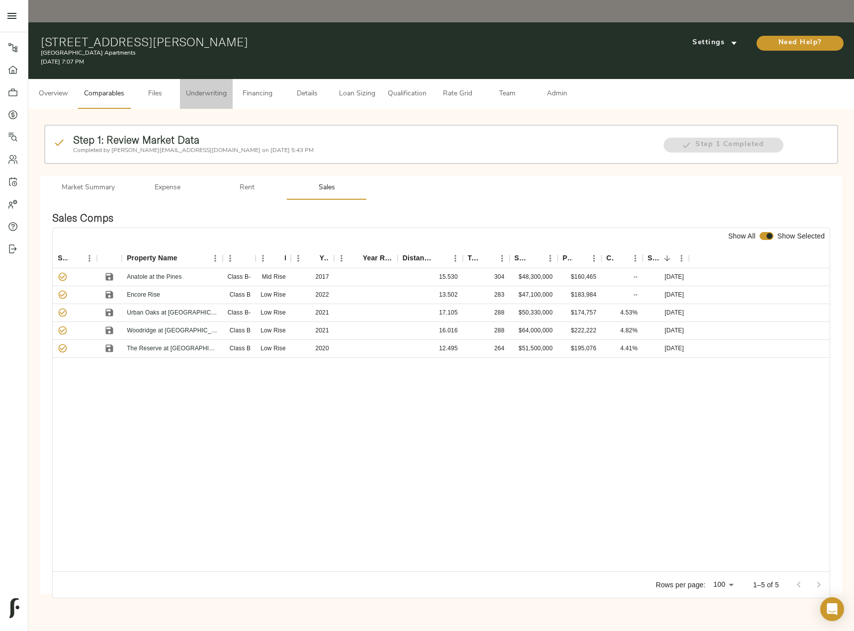
click at [220, 88] on span "Underwriting" at bounding box center [206, 94] width 41 height 12
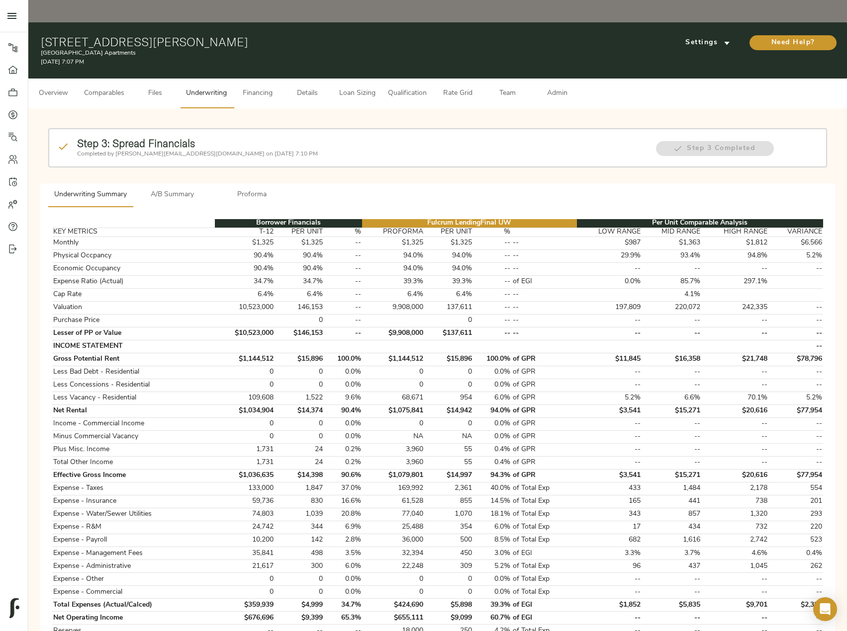
click at [171, 189] on span "A/B Summary" at bounding box center [173, 195] width 68 height 12
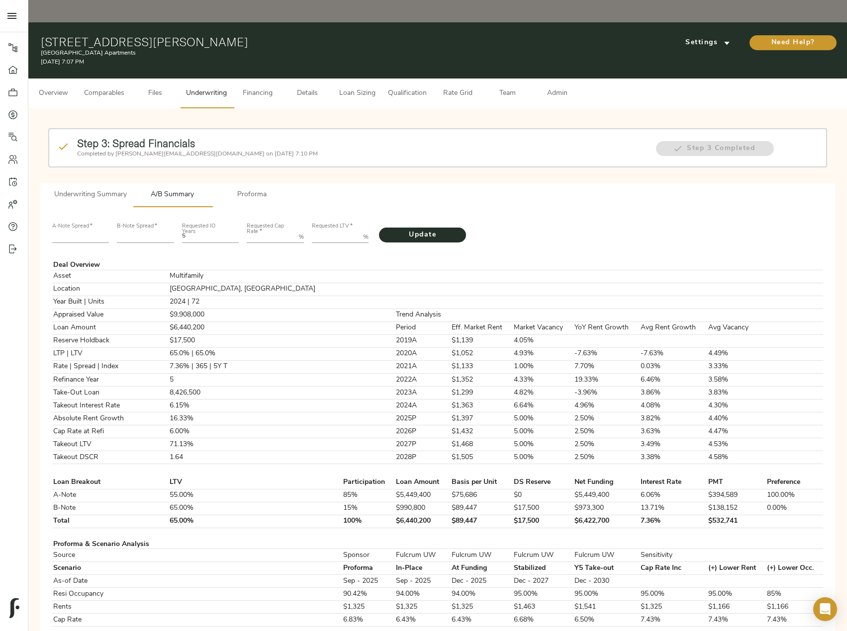
click at [85, 231] on input "number" at bounding box center [80, 237] width 57 height 12
type input "220"
click at [260, 231] on Rate "Requested Cap Rate   *" at bounding box center [271, 237] width 48 height 12
type Rate "5.25"
click at [379, 228] on button "Update" at bounding box center [422, 235] width 87 height 15
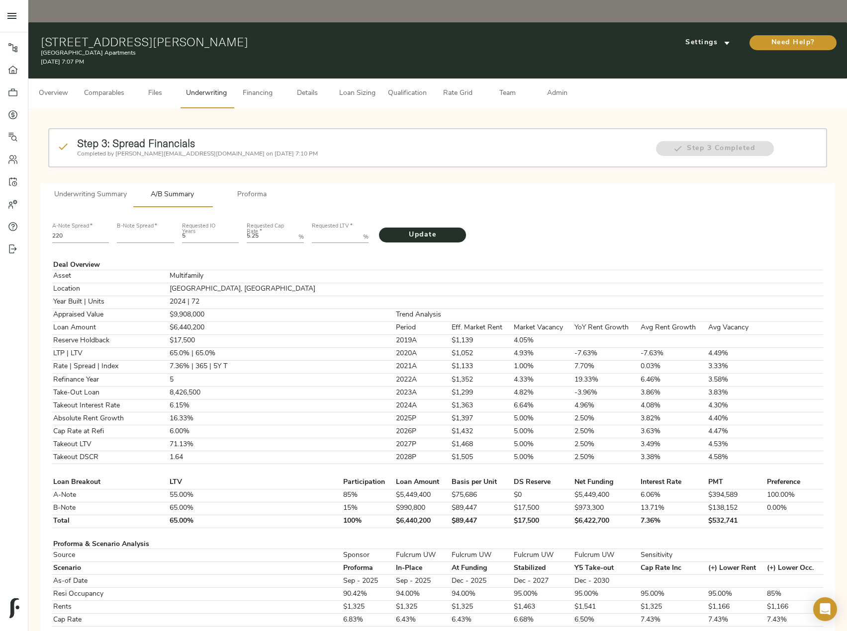
click at [110, 183] on button "Underwriting Summary" at bounding box center [90, 195] width 85 height 24
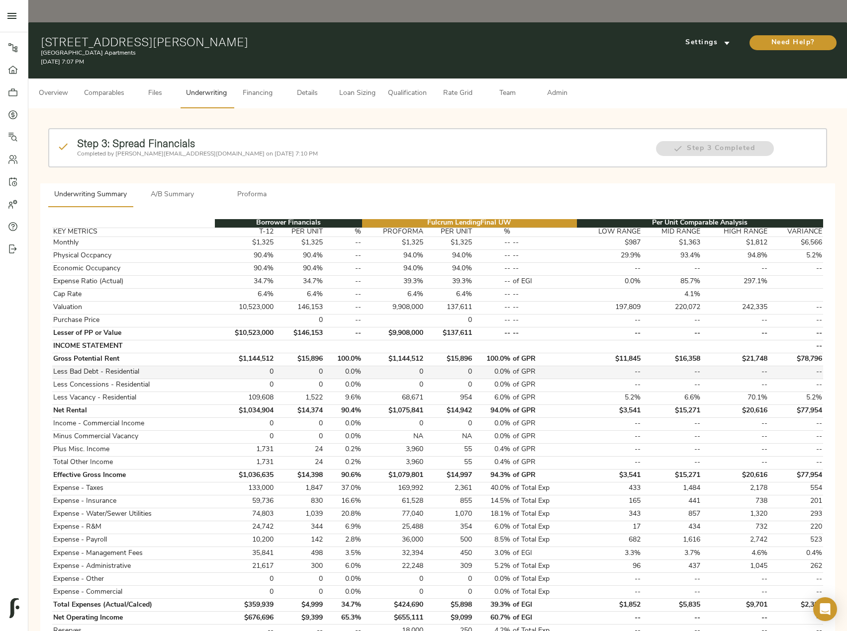
scroll to position [149, 0]
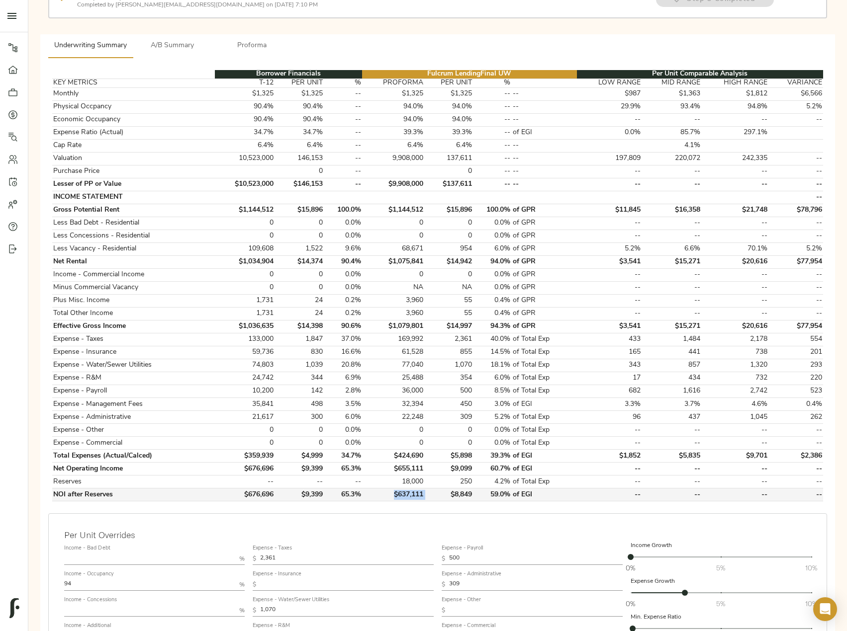
drag, startPoint x: 428, startPoint y: 471, endPoint x: 389, endPoint y: 472, distance: 38.8
click at [389, 489] on tr "NOI after Reserves $676,696 $9,399 65.3% $637,111 $8,849 59.0% of EGI -- -- -- …" at bounding box center [437, 495] width 771 height 13
copy td "$637,111"
click at [184, 40] on span "A/B Summary" at bounding box center [173, 46] width 68 height 12
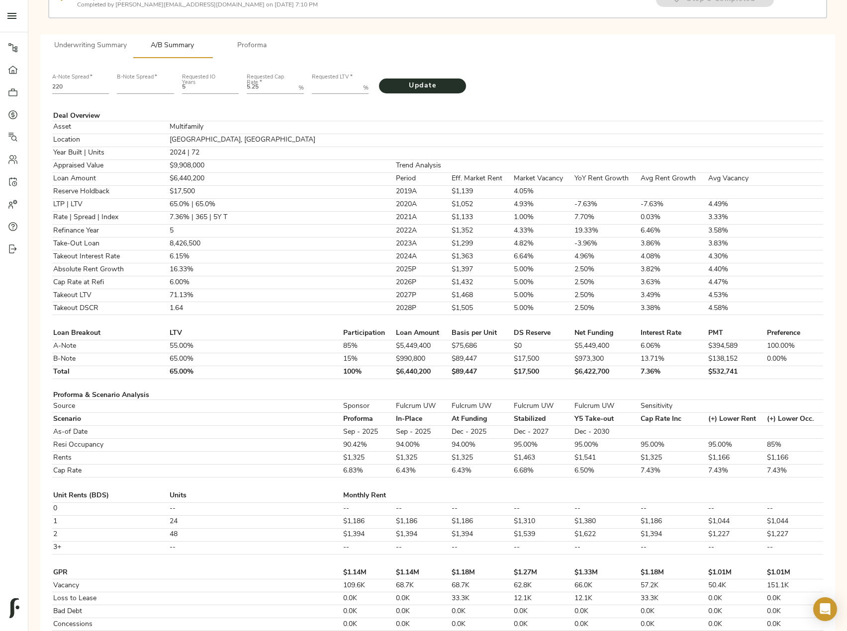
scroll to position [0, 0]
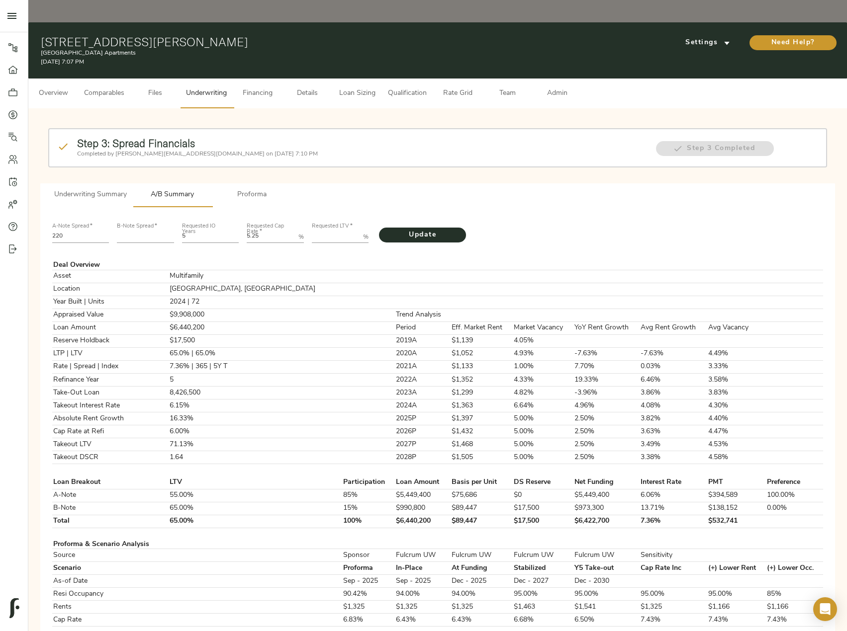
click at [73, 189] on span "Underwriting Summary" at bounding box center [90, 195] width 73 height 12
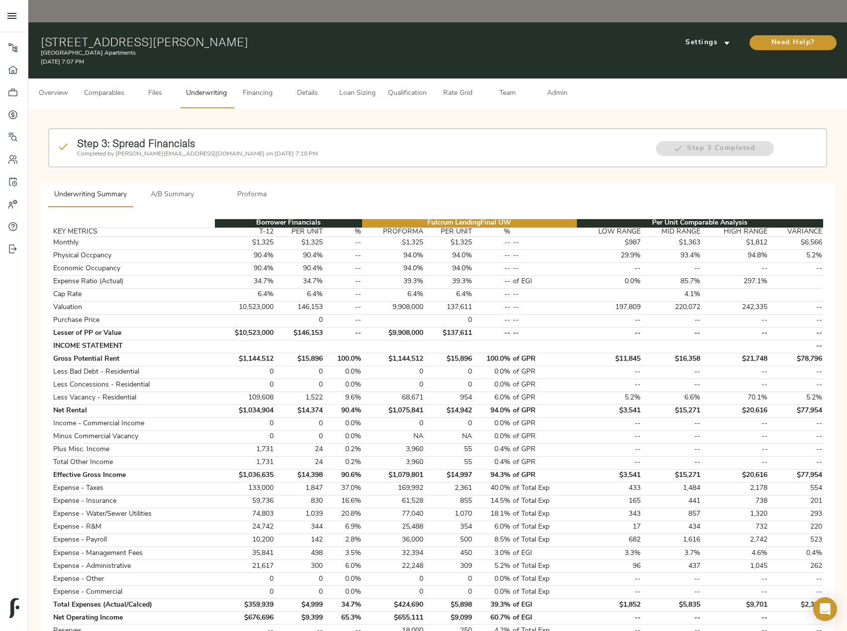
click at [561, 87] on span "Admin" at bounding box center [557, 93] width 38 height 12
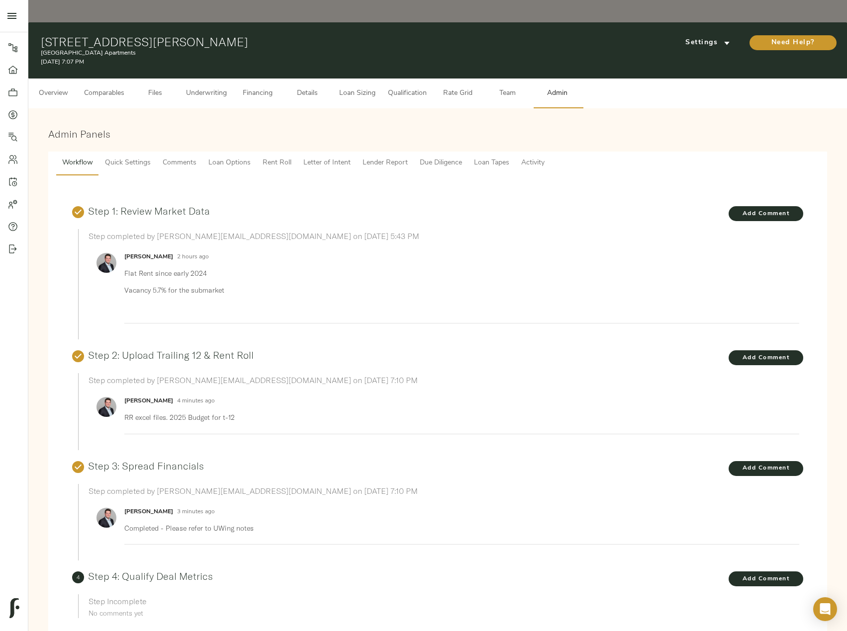
click at [170, 152] on button "Comments" at bounding box center [180, 164] width 46 height 24
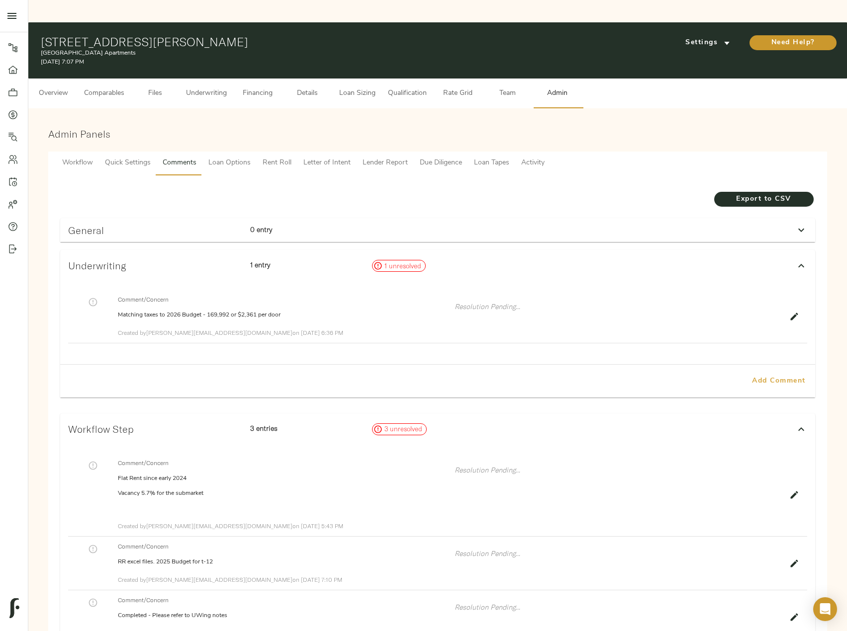
click at [782, 375] on span "Add Comment" at bounding box center [778, 381] width 57 height 12
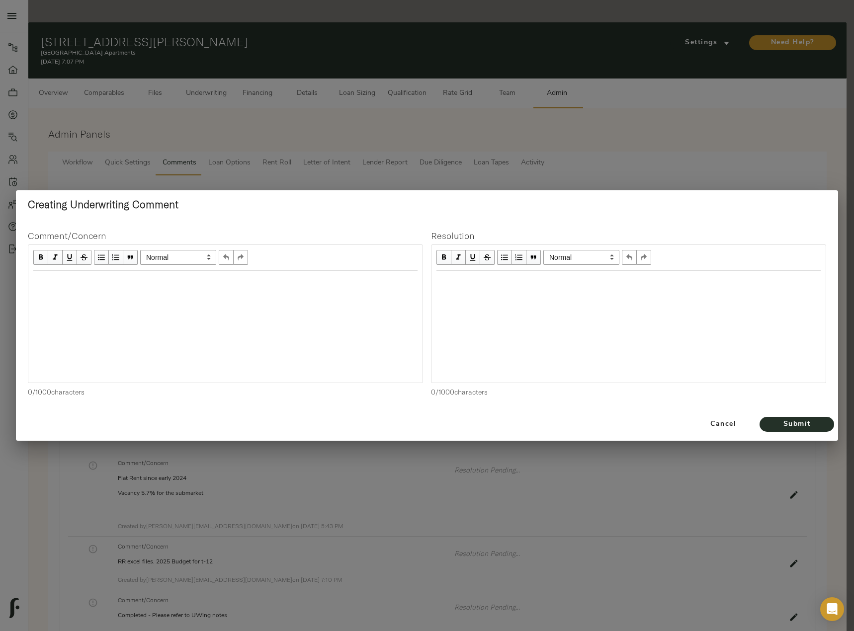
click at [85, 284] on div "Edit text" at bounding box center [225, 281] width 384 height 11
click at [810, 425] on span "Submit" at bounding box center [797, 425] width 55 height 12
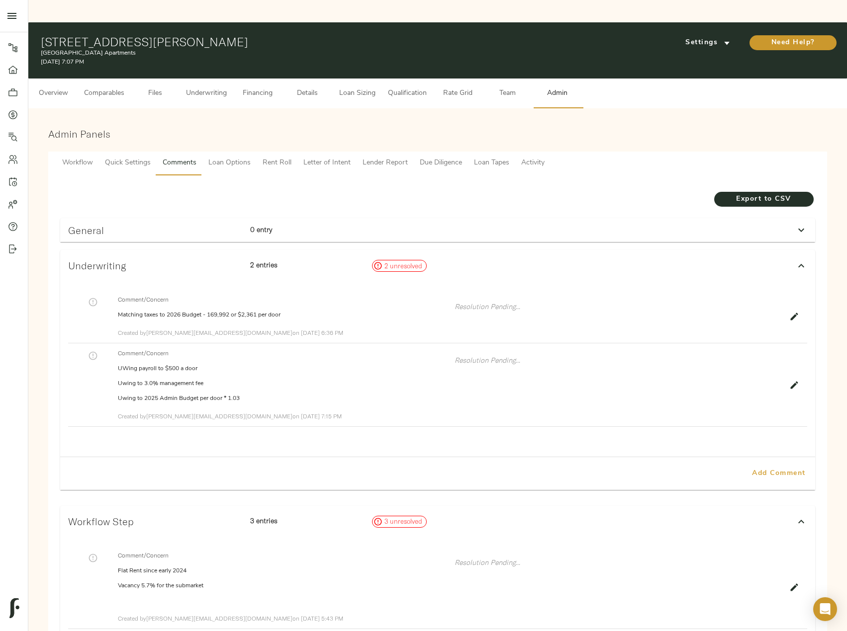
click at [780, 468] on span "Add Comment" at bounding box center [778, 474] width 57 height 12
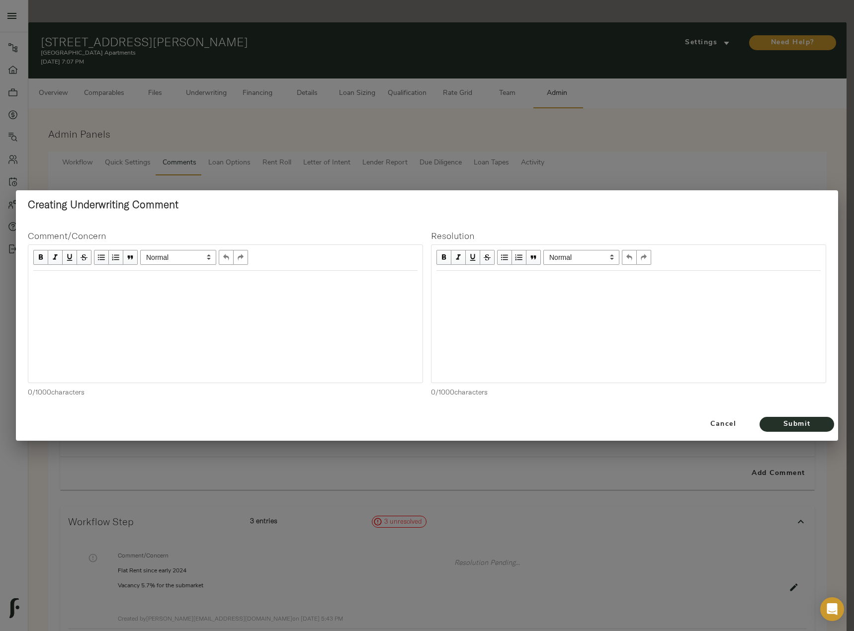
click at [170, 287] on div "Edit text" at bounding box center [225, 281] width 384 height 11
click at [799, 423] on span "Submit" at bounding box center [797, 425] width 55 height 12
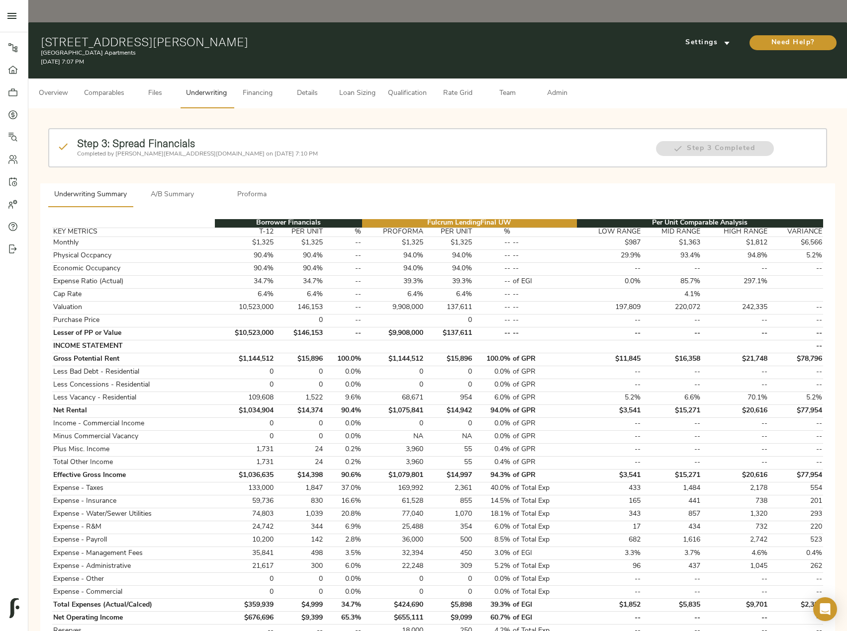
click at [186, 189] on span "A/B Summary" at bounding box center [173, 195] width 68 height 12
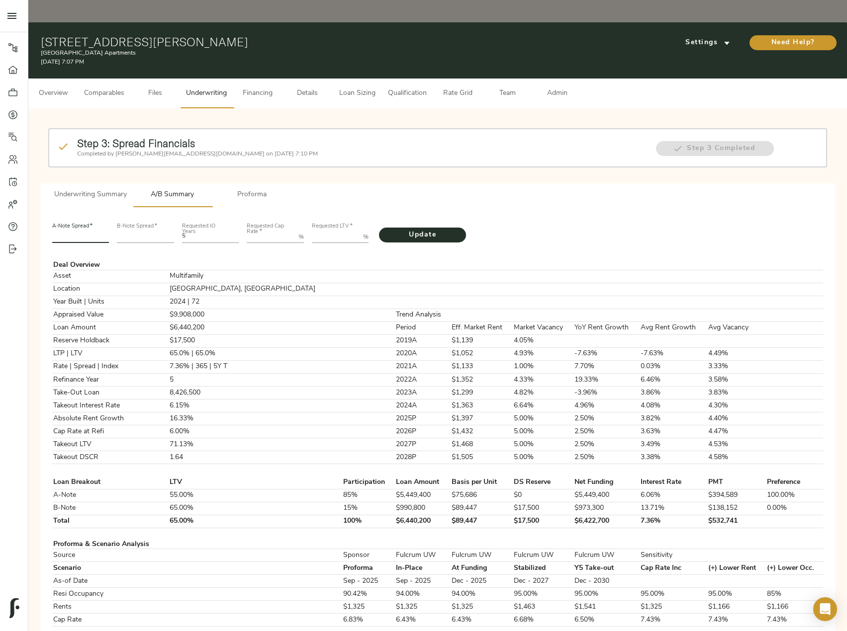
click at [71, 231] on input "number" at bounding box center [80, 237] width 57 height 12
click at [308, 87] on span "Details" at bounding box center [307, 93] width 38 height 12
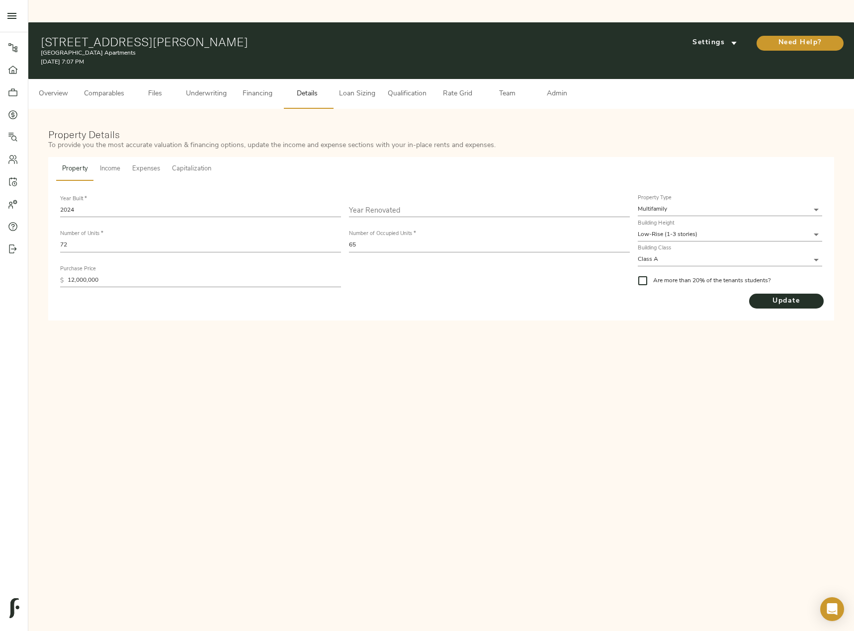
click at [114, 164] on span "Income" at bounding box center [110, 169] width 20 height 11
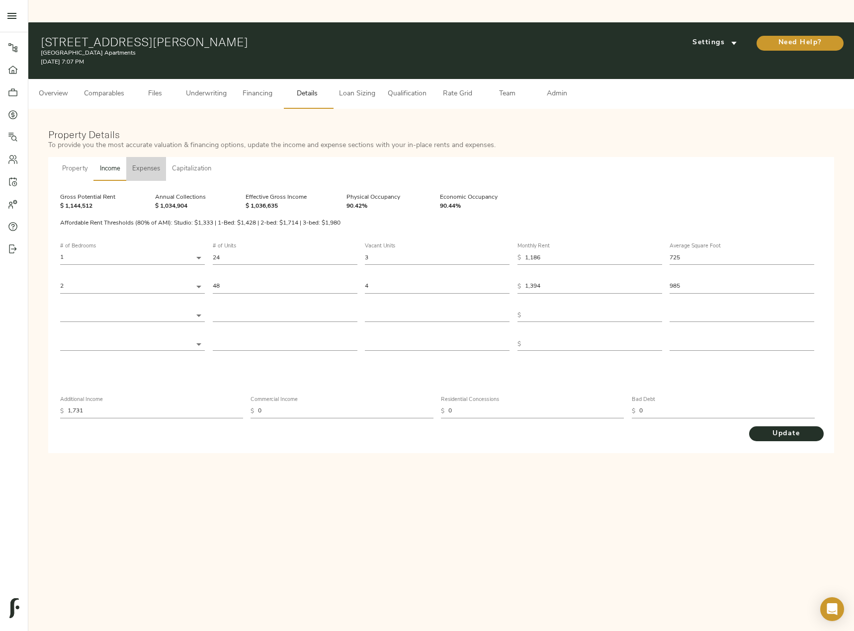
click at [160, 164] on span "Expenses" at bounding box center [146, 169] width 28 height 11
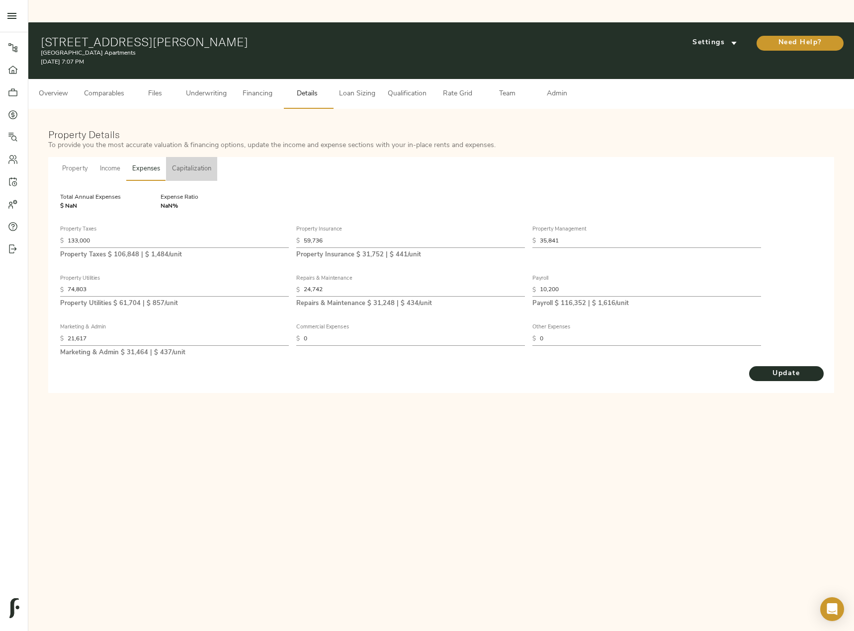
click at [205, 164] on span "Capitalization" at bounding box center [191, 169] width 39 height 11
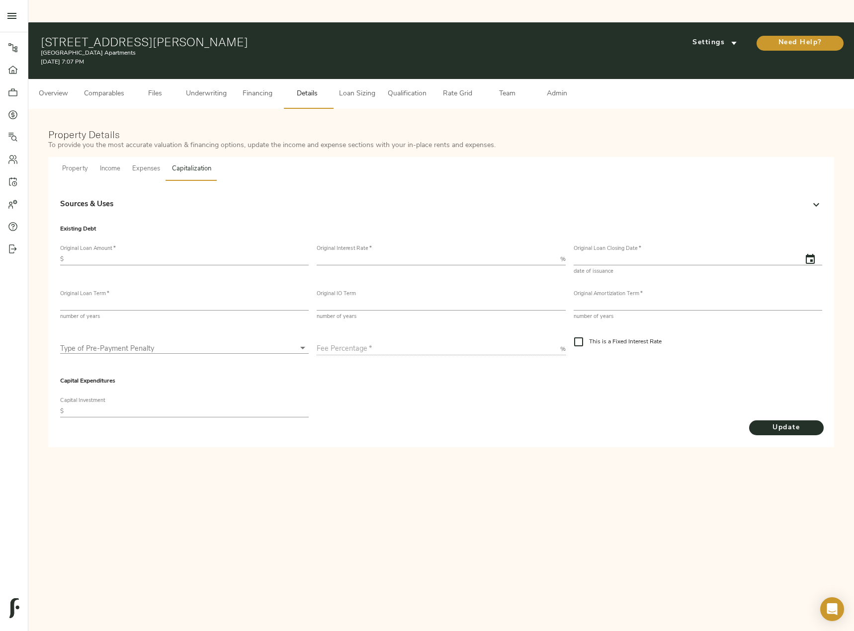
click at [104, 254] on input "text" at bounding box center [188, 260] width 241 height 12
paste input "7,927,000"
type input "7,927,000"
click at [469, 254] on input "number" at bounding box center [436, 260] width 239 height 12
type input "5"
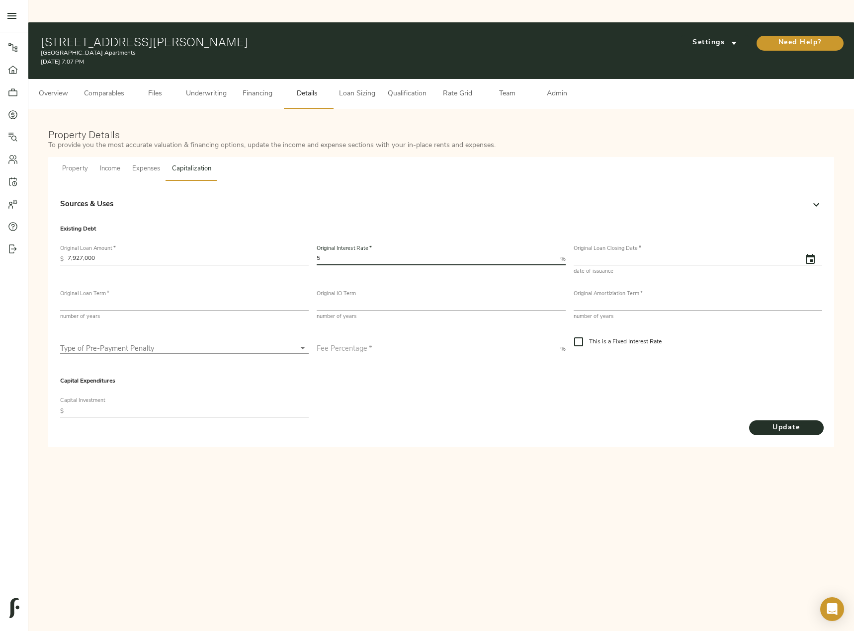
click at [811, 254] on icon "button" at bounding box center [810, 259] width 9 height 10
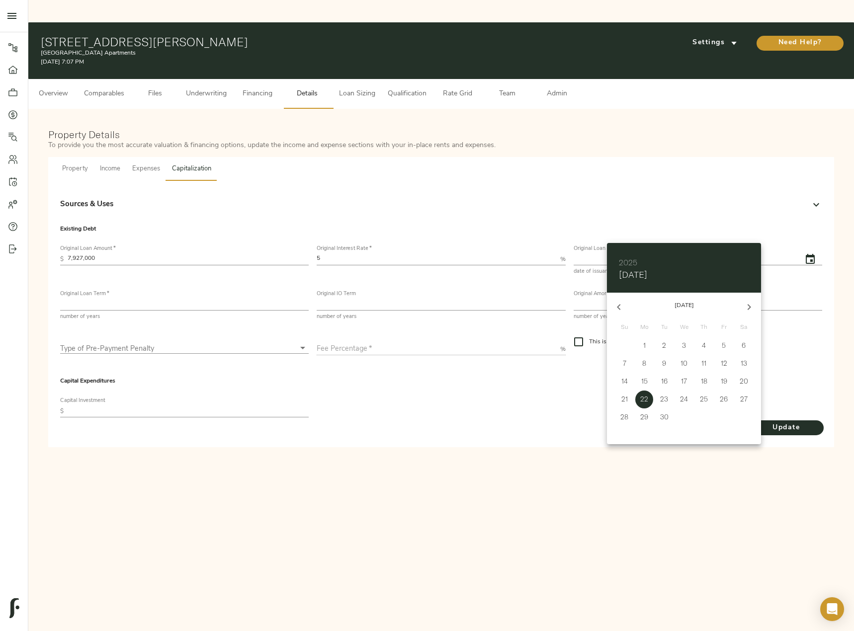
click at [631, 258] on h6 "2025" at bounding box center [628, 263] width 18 height 14
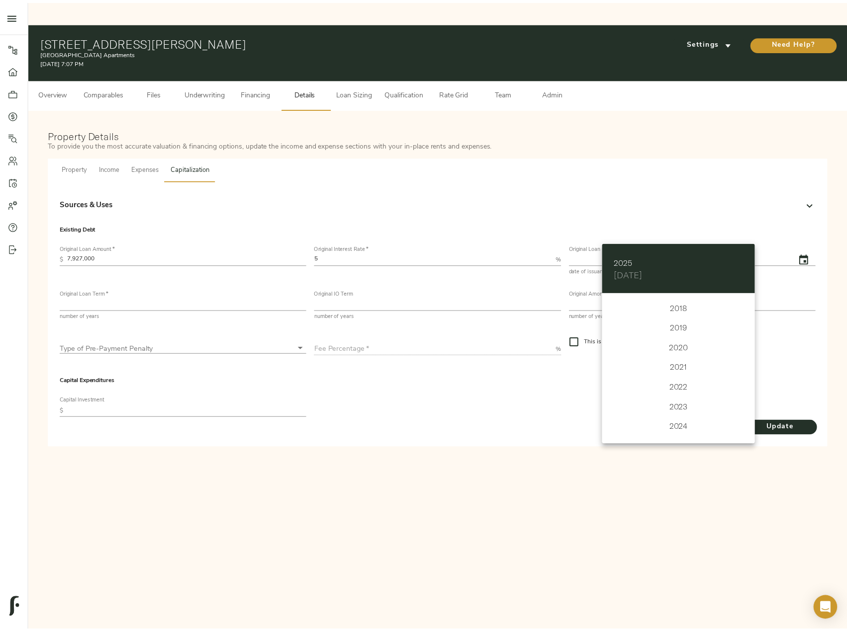
scroll to position [2346, 0]
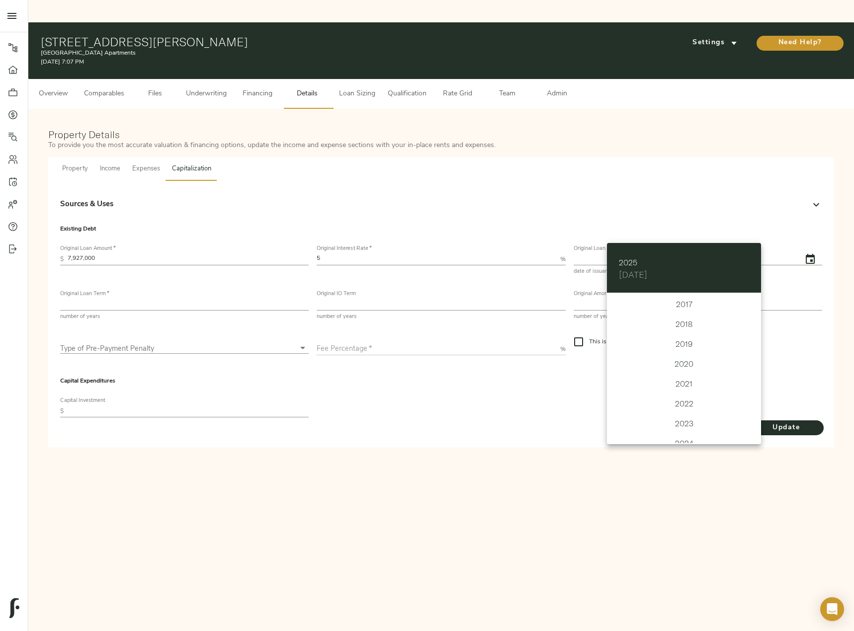
click at [687, 364] on div "2020" at bounding box center [684, 364] width 154 height 20
click at [667, 395] on p "22" at bounding box center [664, 399] width 8 height 10
click at [668, 402] on p "22" at bounding box center [664, 399] width 8 height 10
click at [646, 400] on p "21" at bounding box center [644, 399] width 6 height 10
click at [667, 403] on p "22" at bounding box center [664, 399] width 8 height 10
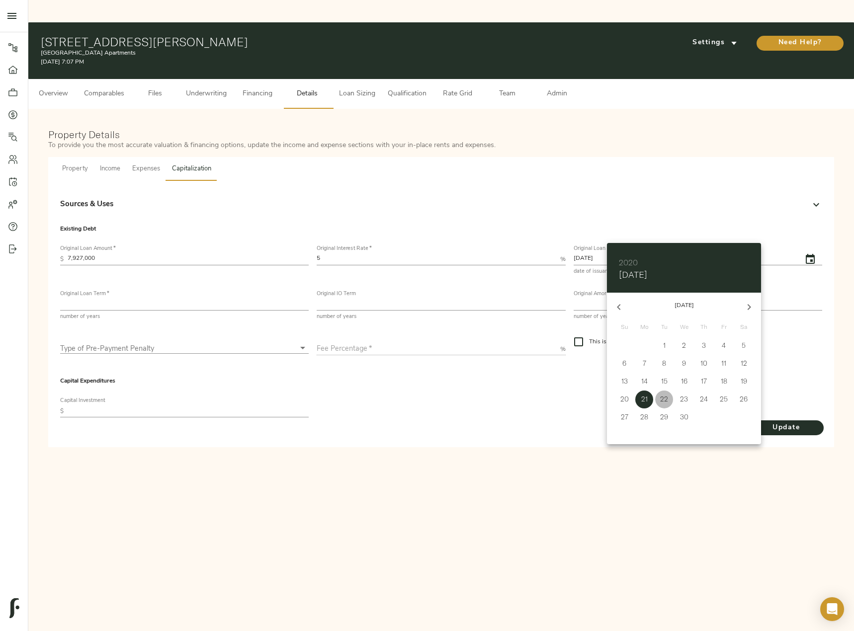
type input "[DATE]"
click at [498, 419] on div at bounding box center [427, 315] width 854 height 631
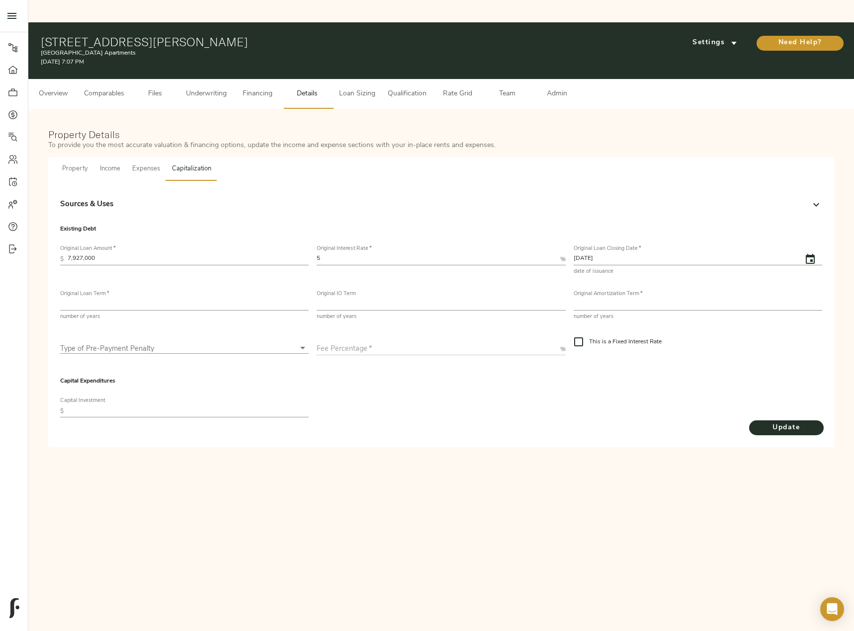
click at [148, 299] on input "number" at bounding box center [184, 305] width 249 height 12
type input "5"
click at [637, 299] on input "number" at bounding box center [698, 305] width 249 height 12
type input "0"
drag, startPoint x: 407, startPoint y: 451, endPoint x: 414, endPoint y: 451, distance: 7.0
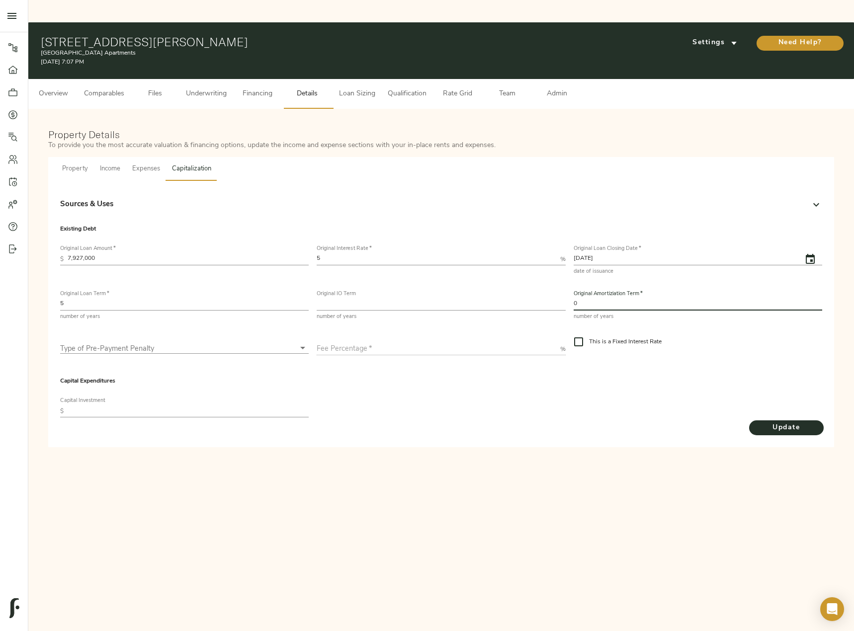
click at [408, 451] on div "Pipeline Dashboard Portfolio Quotes Search Users Activity Account Help Sign Out…" at bounding box center [427, 337] width 854 height 631
click at [790, 422] on span "Update" at bounding box center [786, 428] width 55 height 12
click at [176, 334] on div "Type of Pre-Payment Penalty ​" at bounding box center [184, 344] width 249 height 20
click at [177, 325] on body "[GEOGRAPHIC_DATA] Apartments - [STREET_ADDRESS] Pipeline Dashboard Portfolio Qu…" at bounding box center [427, 327] width 854 height 654
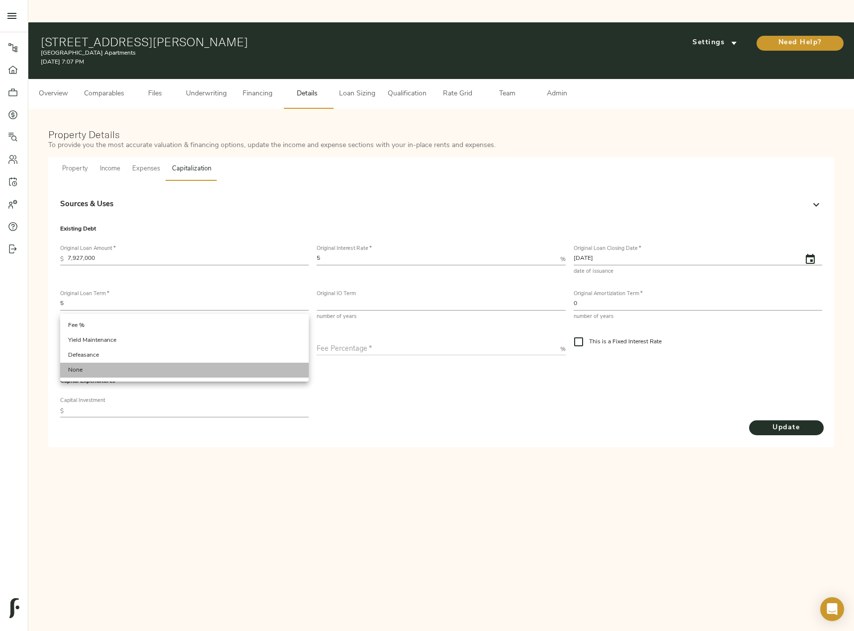
click at [163, 372] on li "None" at bounding box center [184, 370] width 249 height 15
type input "none"
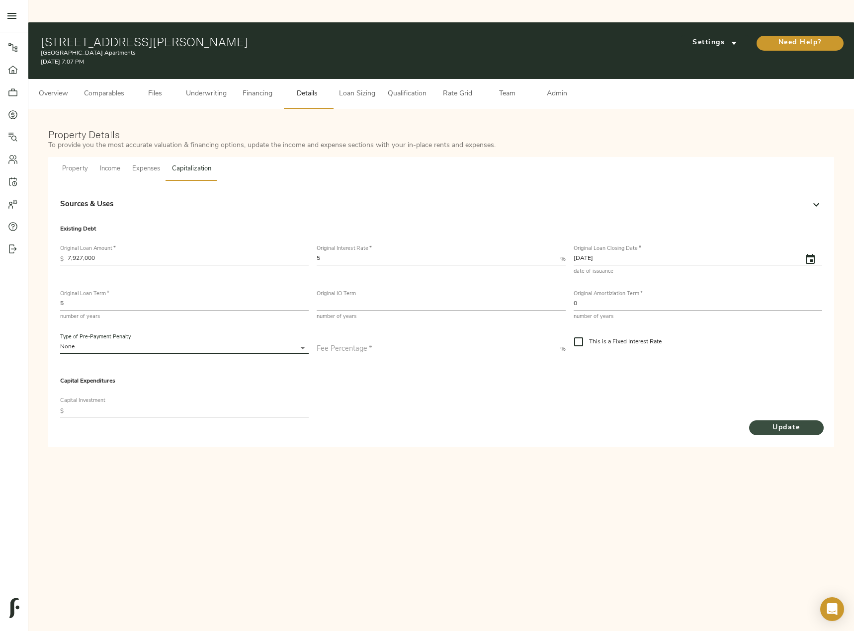
click at [805, 422] on span "Update" at bounding box center [786, 428] width 55 height 12
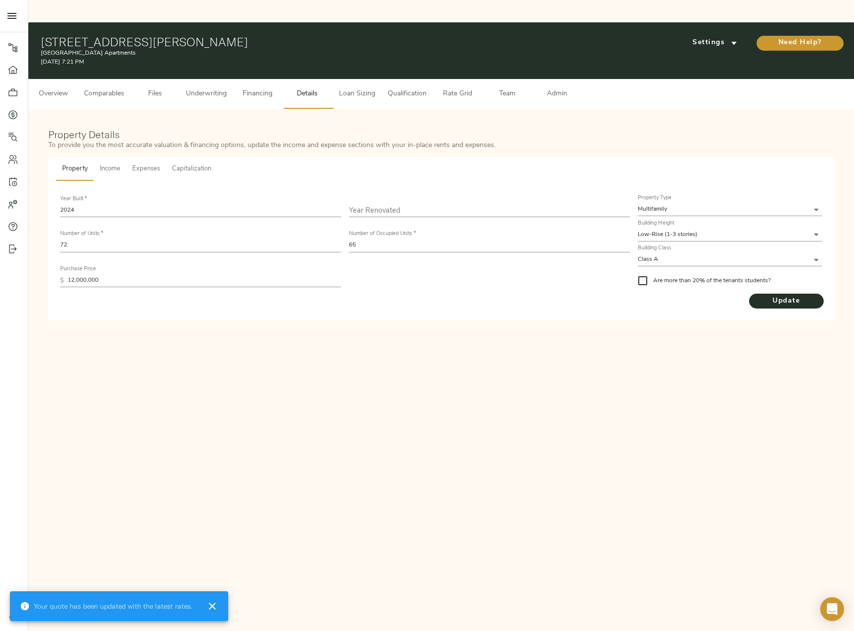
click at [351, 88] on span "Loan Sizing" at bounding box center [357, 94] width 38 height 12
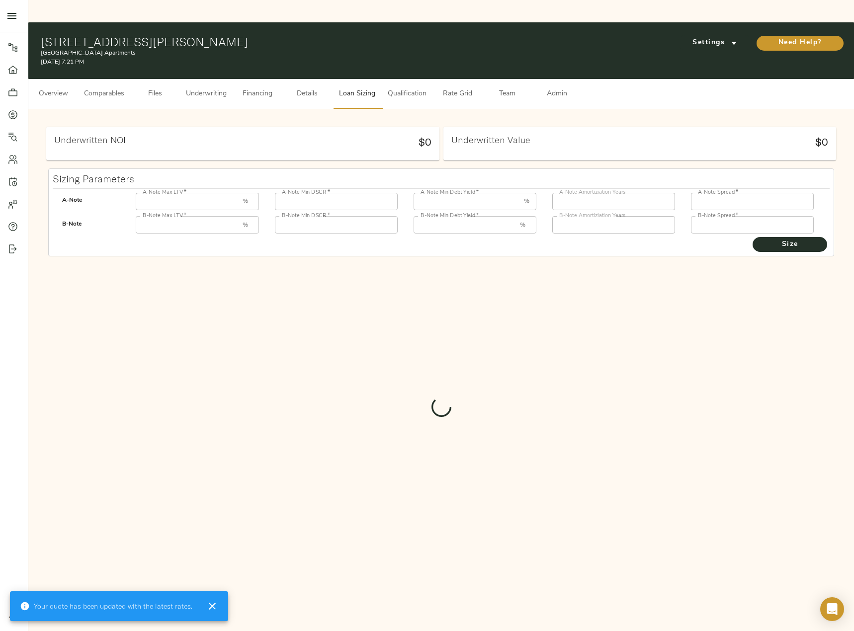
type input "55"
type input "1.25"
type input "12.00"
type input "30"
type input "250"
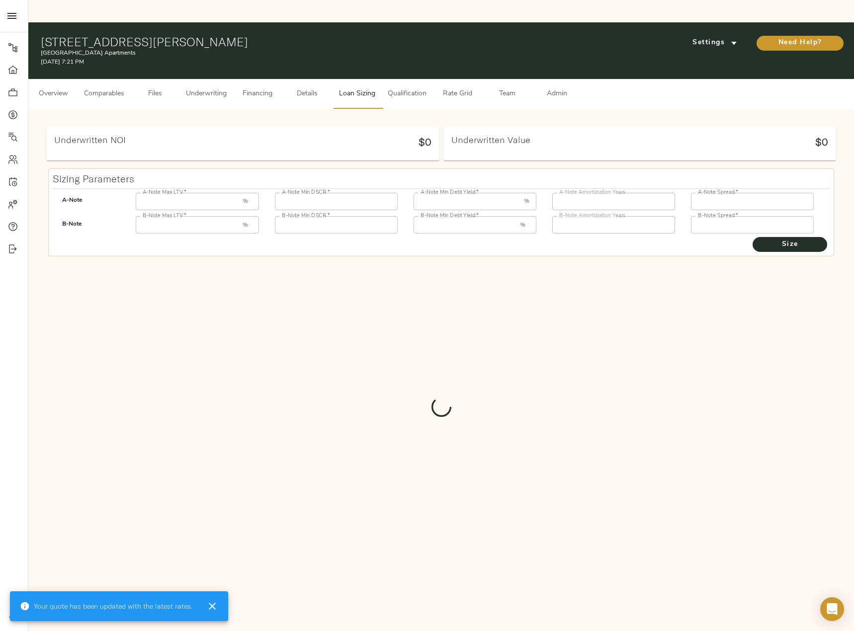
type input "85"
type input "1"
type input "8.00"
type input "30"
type input "1000"
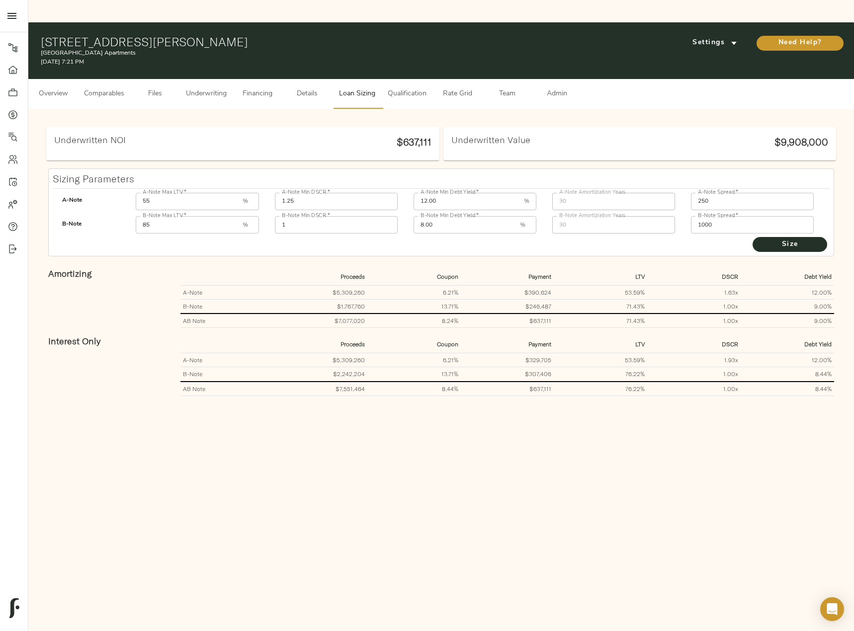
click at [301, 88] on span "Details" at bounding box center [307, 94] width 38 height 12
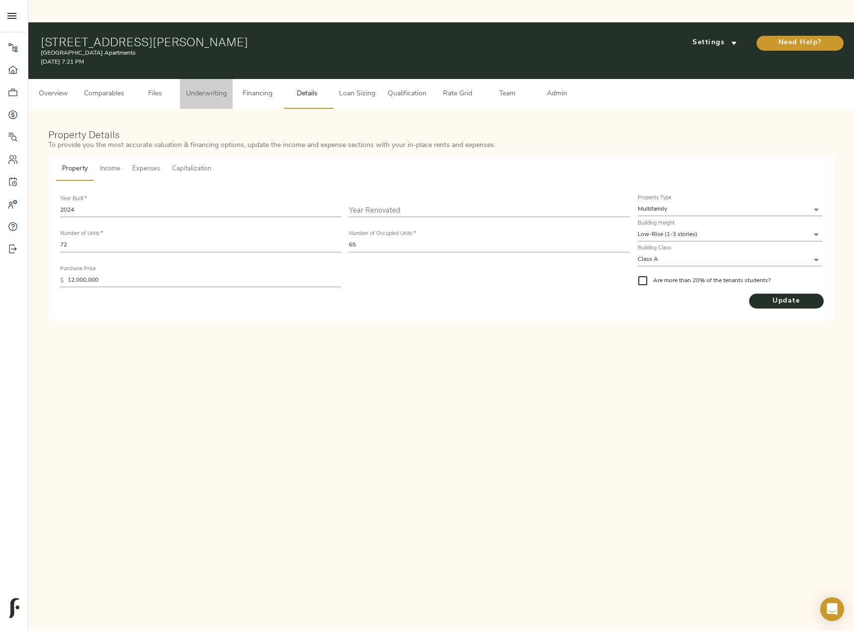
click at [194, 88] on span "Underwriting" at bounding box center [206, 94] width 41 height 12
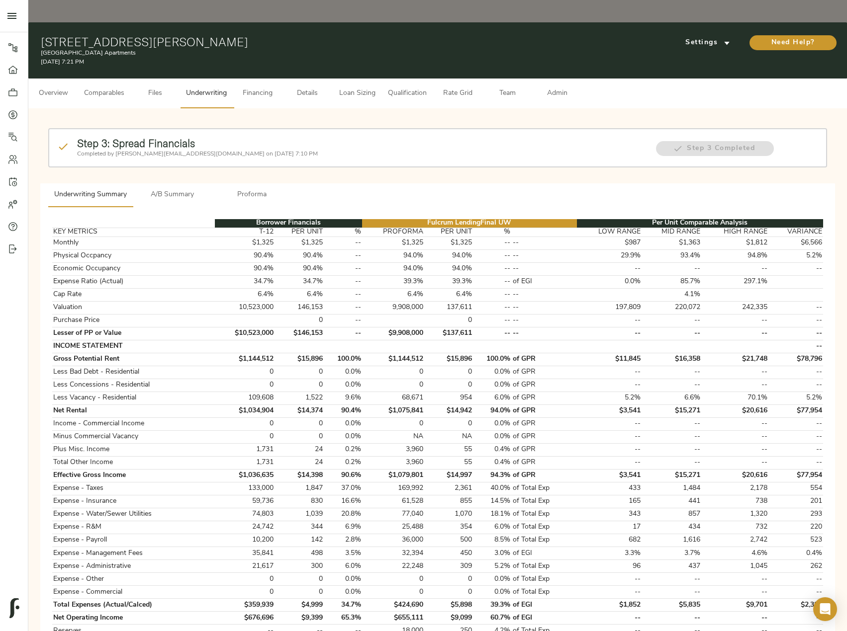
click at [164, 189] on span "A/B Summary" at bounding box center [173, 195] width 68 height 12
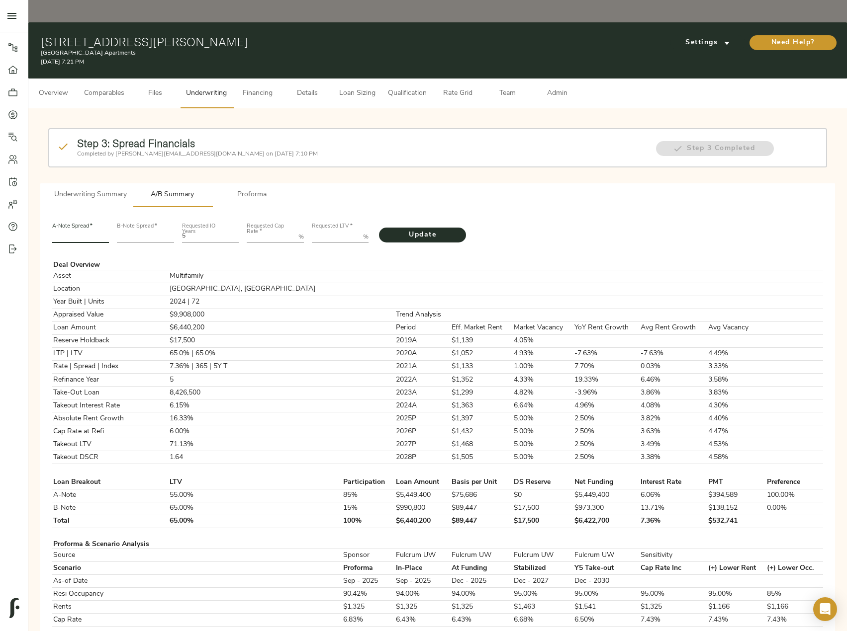
click at [95, 231] on input "number" at bounding box center [80, 237] width 57 height 12
type input "220"
click at [137, 231] on input "number" at bounding box center [145, 237] width 57 height 12
type input "482"
click at [269, 231] on Rate "Requested Cap Rate   *" at bounding box center [271, 237] width 48 height 12
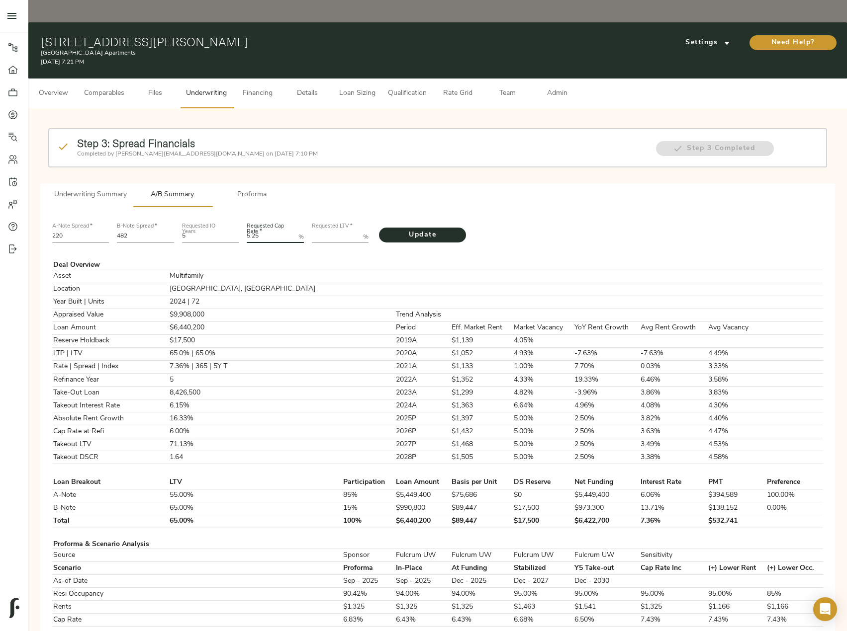
type Rate "5.25"
click at [325, 231] on LTV "Requested LTV   *" at bounding box center [336, 237] width 48 height 12
paste LTV "72.0840"
type LTV "72.0840"
click at [431, 229] on span "Update" at bounding box center [422, 235] width 67 height 12
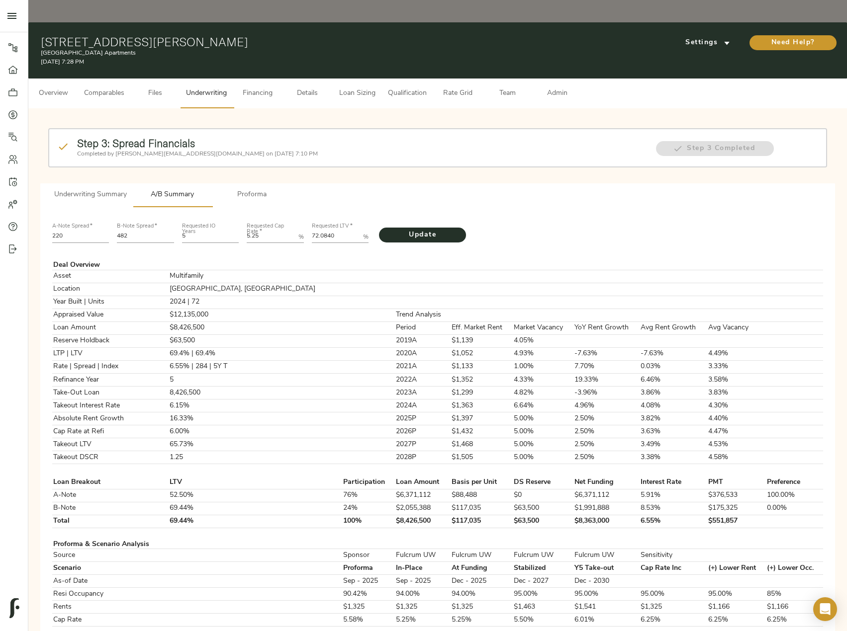
click at [147, 231] on input "482" at bounding box center [145, 237] width 57 height 12
drag, startPoint x: 140, startPoint y: 218, endPoint x: 108, endPoint y: 214, distance: 32.6
click at [108, 215] on div "A-Note Spread   * 220 B-Note Spread   * 486 Requested IO Years 5 Requested Cap …" at bounding box center [437, 232] width 778 height 34
type input "480"
drag, startPoint x: 352, startPoint y: 214, endPoint x: 258, endPoint y: 202, distance: 95.7
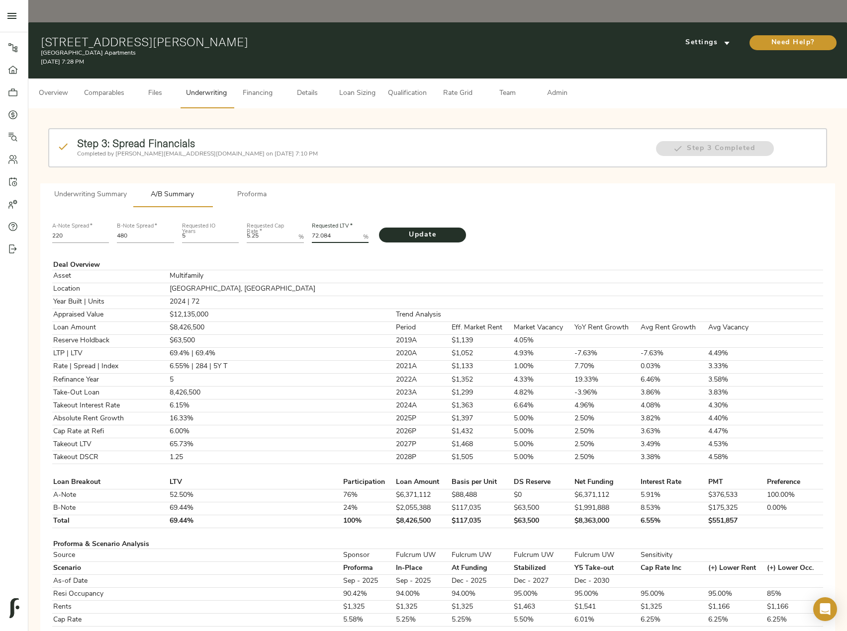
click at [312, 231] on LTV "72.084" at bounding box center [336, 237] width 48 height 12
drag, startPoint x: 333, startPoint y: 214, endPoint x: 283, endPoint y: 215, distance: 49.7
click at [276, 215] on div "A-Note Spread   * 220 B-Note Spread   * 480 Requested IO Years 5 Requested Cap …" at bounding box center [437, 232] width 778 height 34
paste LTV "69.231"
type LTV "69.2314"
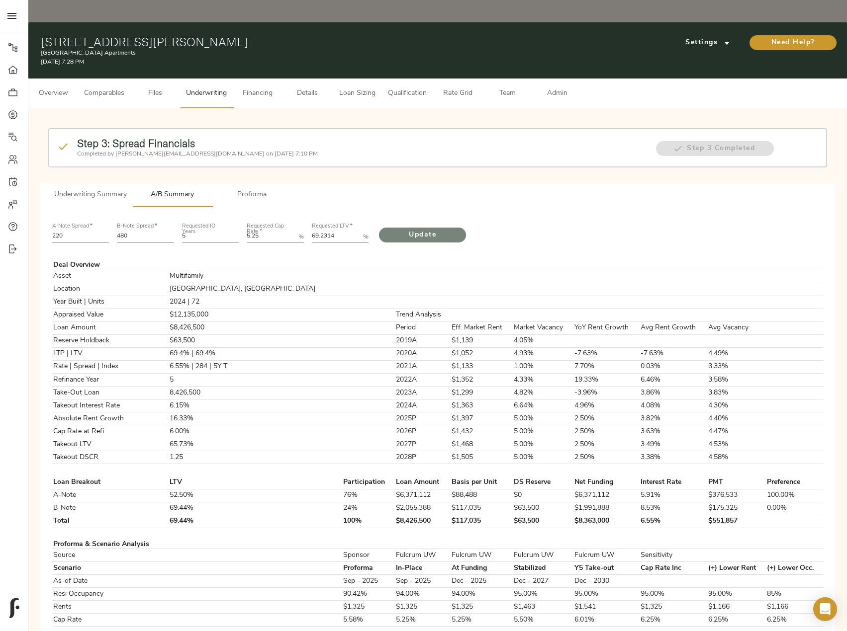
click at [424, 229] on span "Update" at bounding box center [422, 235] width 67 height 12
click at [116, 189] on span "Underwriting Summary" at bounding box center [90, 195] width 73 height 12
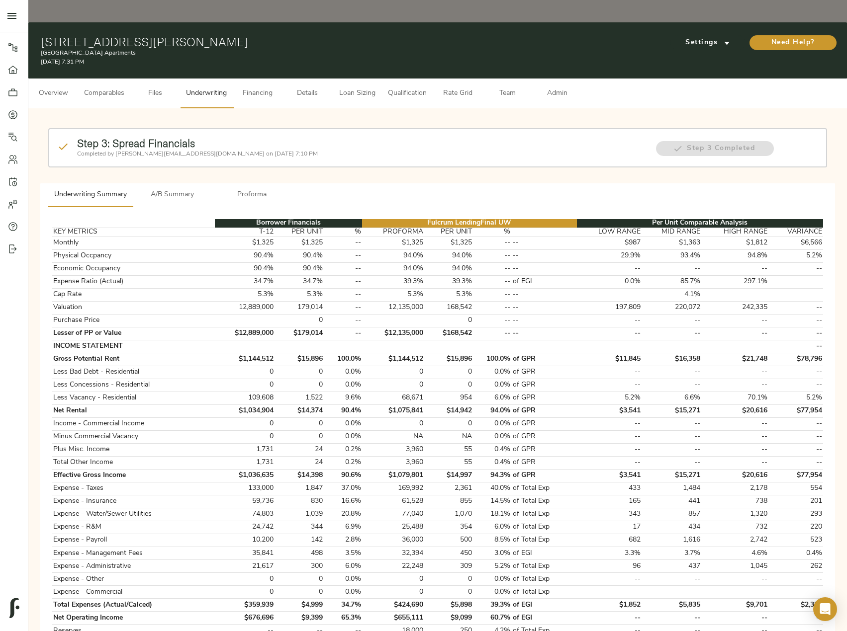
click at [187, 183] on button "A/B Summary" at bounding box center [173, 195] width 80 height 24
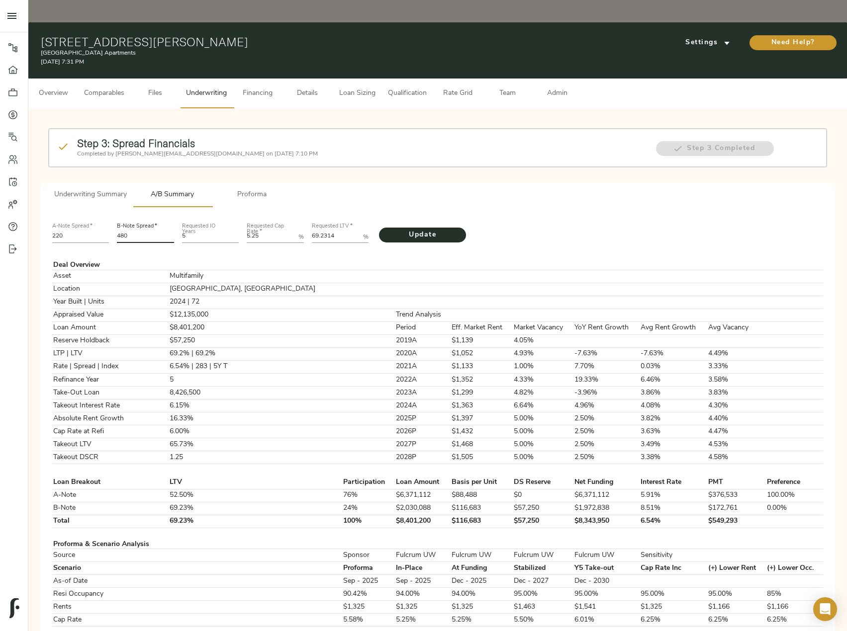
drag, startPoint x: 139, startPoint y: 214, endPoint x: 107, endPoint y: 214, distance: 31.8
click at [107, 215] on div "A-Note Spread   * 220 B-Note Spread   * 480 Requested IO Years 5 Requested Cap …" at bounding box center [437, 232] width 778 height 34
type input "545"
drag, startPoint x: 339, startPoint y: 215, endPoint x: 270, endPoint y: 215, distance: 68.6
click at [270, 215] on div "A-Note Spread   * 220 B-Note Spread   * 545 Requested IO Years 5 Requested Cap …" at bounding box center [437, 232] width 778 height 34
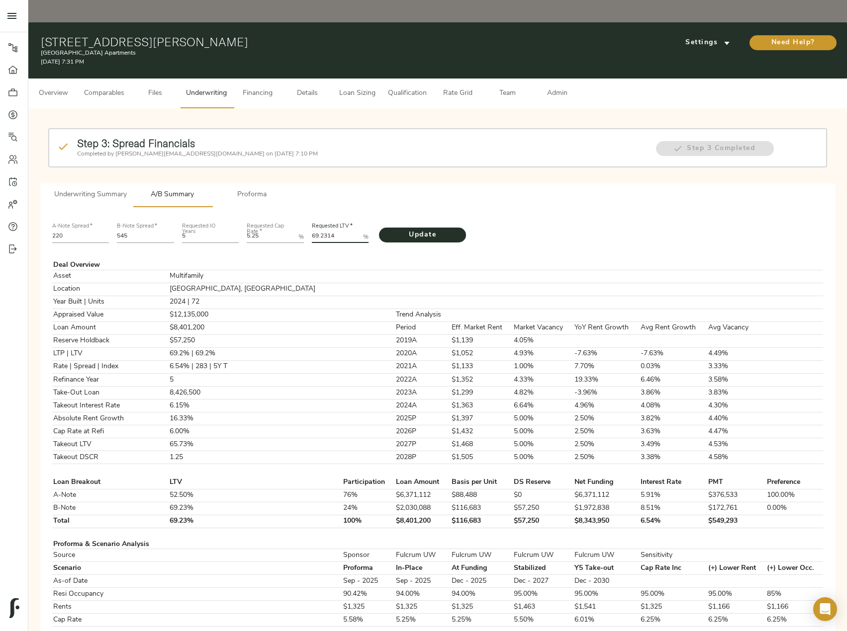
paste LTV "4023"
type LTV "69.4023"
click at [409, 229] on span "Update" at bounding box center [422, 235] width 67 height 12
drag, startPoint x: 72, startPoint y: 216, endPoint x: 56, endPoint y: 213, distance: 16.2
click at [56, 231] on input "220" at bounding box center [80, 237] width 57 height 12
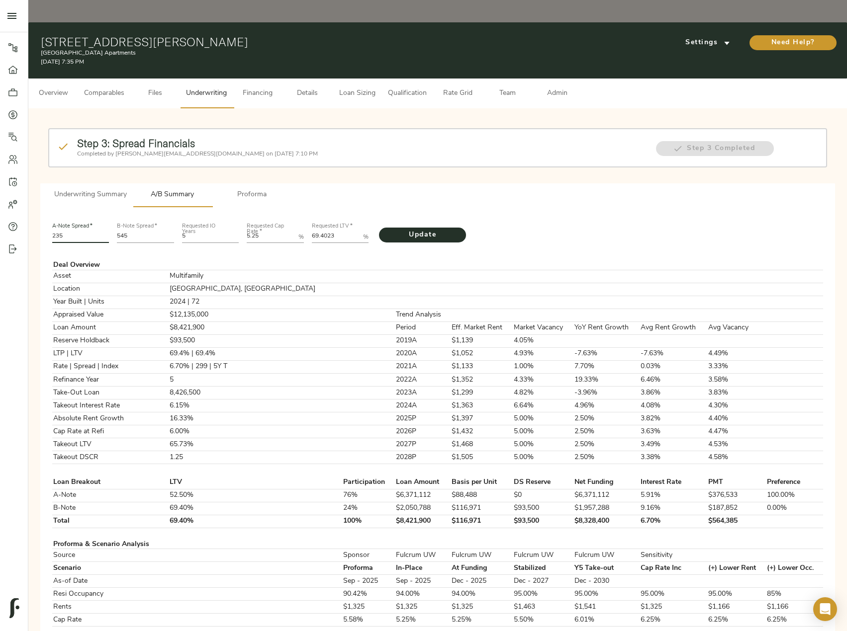
click at [379, 228] on button "Update" at bounding box center [422, 235] width 87 height 15
drag, startPoint x: 77, startPoint y: 215, endPoint x: 49, endPoint y: 215, distance: 27.3
click at [49, 215] on div "A-Note Spread   * 235" at bounding box center [80, 232] width 65 height 34
type input "220"
drag, startPoint x: 146, startPoint y: 213, endPoint x: 72, endPoint y: 214, distance: 74.1
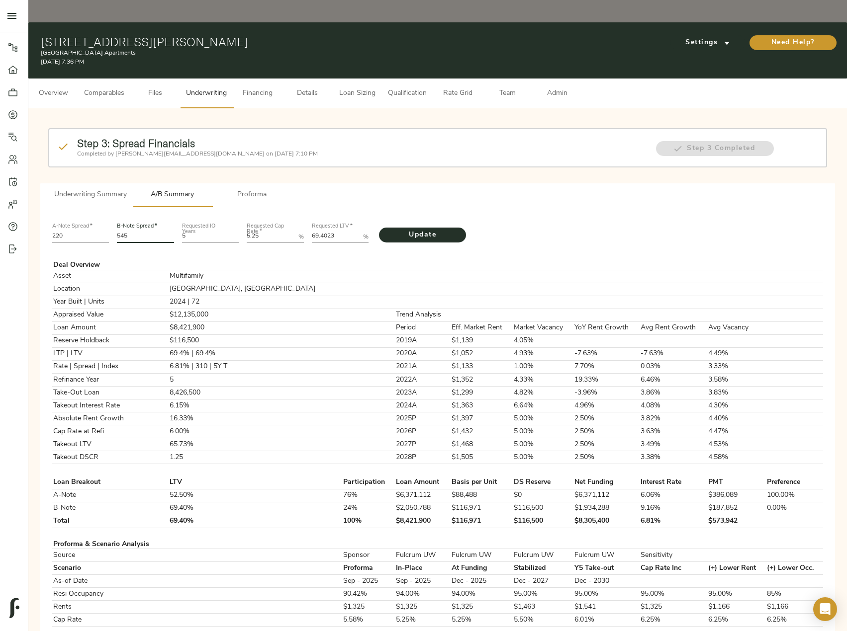
click at [73, 215] on div "A-Note Spread   * 220 B-Note Spread   * 545 Requested IO Years 5 Requested Cap …" at bounding box center [437, 232] width 778 height 34
type input "540"
drag, startPoint x: 340, startPoint y: 216, endPoint x: 277, endPoint y: 212, distance: 63.3
click at [277, 215] on div "A-Note Spread   * 220 B-Note Spread   * 540 Requested IO Years 5 Requested Cap …" at bounding box center [437, 232] width 778 height 34
paste LTV "389"
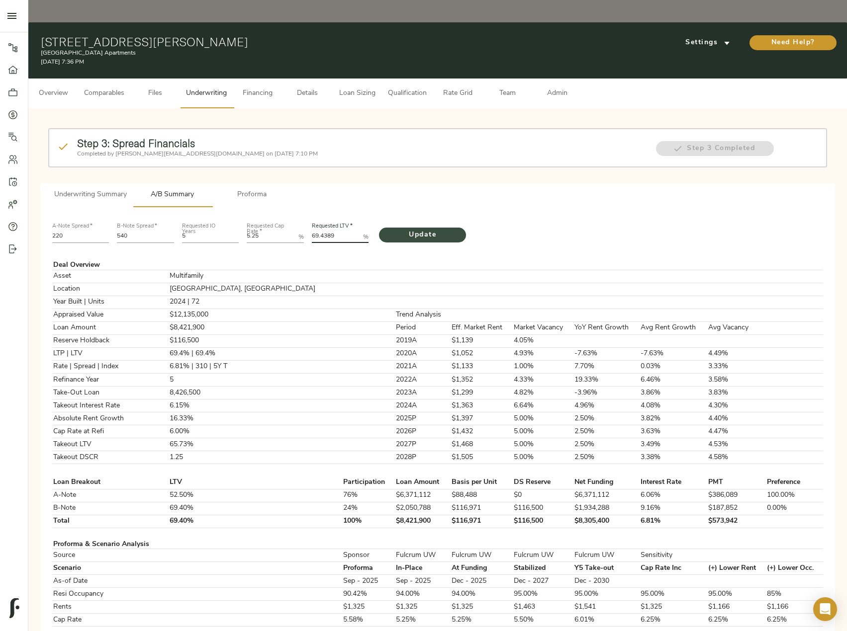
type LTV "69.4389"
click at [430, 229] on span "Update" at bounding box center [422, 235] width 67 height 12
click at [115, 87] on span "Comparables" at bounding box center [104, 93] width 40 height 12
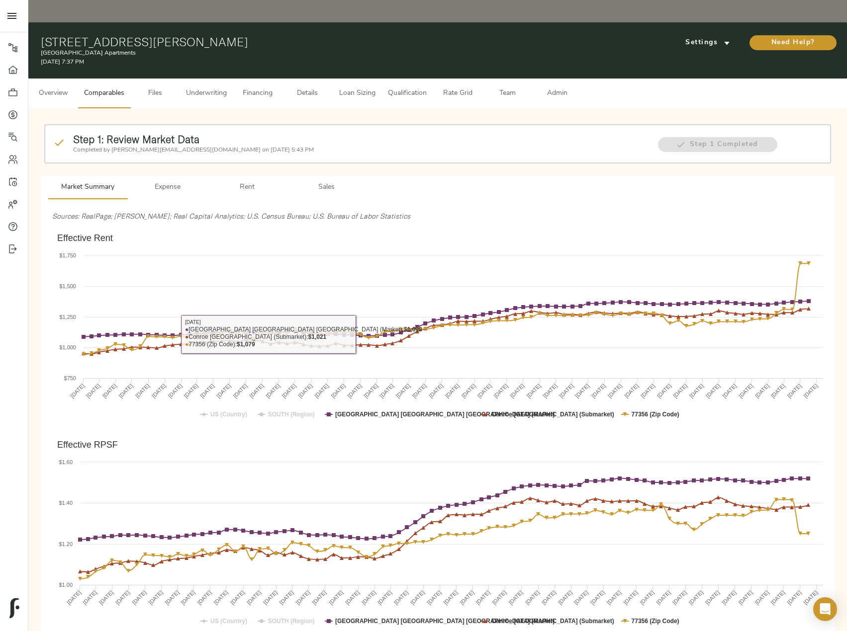
click at [252, 181] on span "Rent" at bounding box center [247, 187] width 68 height 12
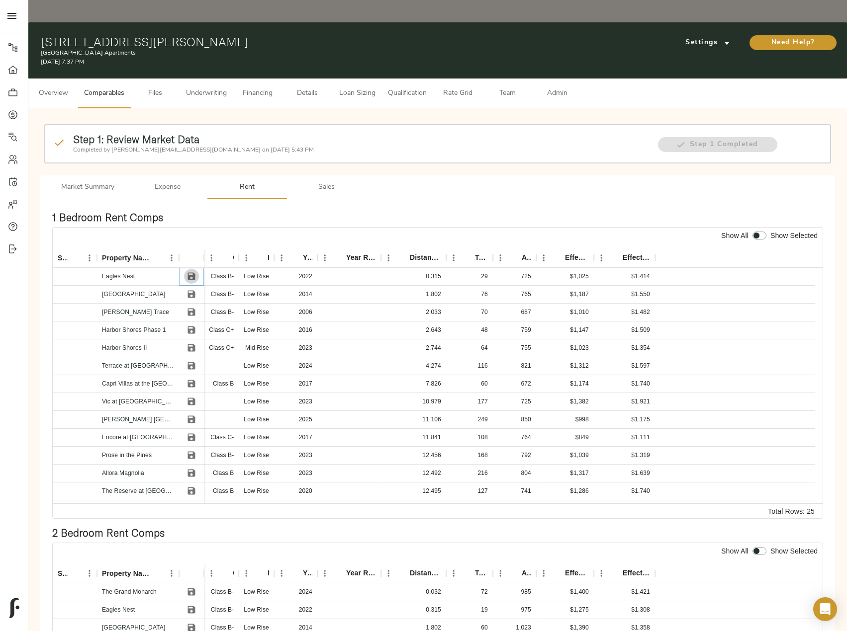
click at [193, 273] on icon "Save" at bounding box center [191, 276] width 7 height 7
click at [193, 291] on icon "Save" at bounding box center [191, 294] width 7 height 7
click at [194, 309] on icon "Save" at bounding box center [191, 312] width 7 height 7
click at [194, 327] on icon "Save" at bounding box center [191, 330] width 7 height 7
click at [194, 343] on icon "Save" at bounding box center [191, 348] width 10 height 10
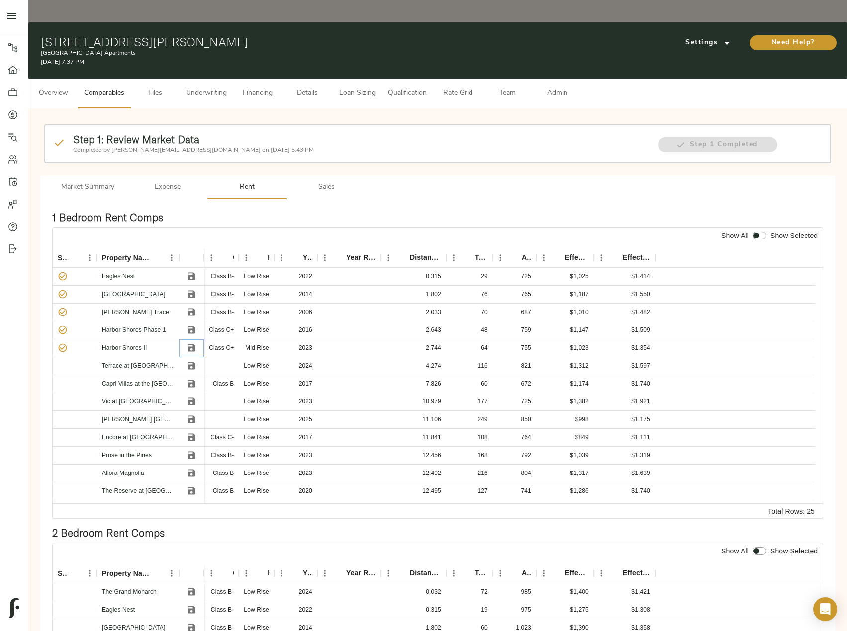
scroll to position [199, 0]
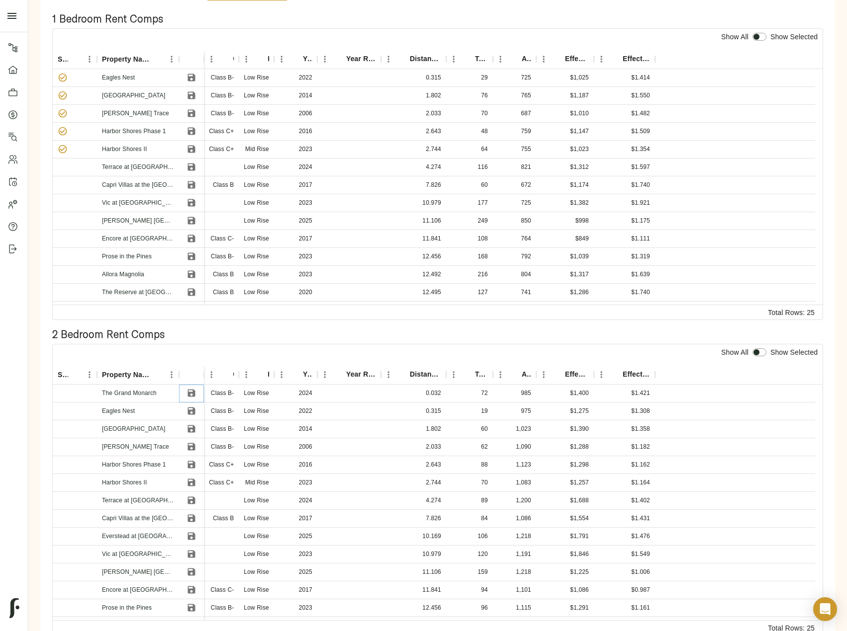
click at [190, 390] on icon "Save" at bounding box center [191, 393] width 7 height 7
click at [190, 406] on icon "Save" at bounding box center [191, 411] width 10 height 10
click at [188, 426] on icon "Save" at bounding box center [191, 429] width 7 height 7
click at [188, 442] on icon "Save" at bounding box center [191, 447] width 10 height 10
click at [188, 461] on icon "Save" at bounding box center [191, 464] width 7 height 7
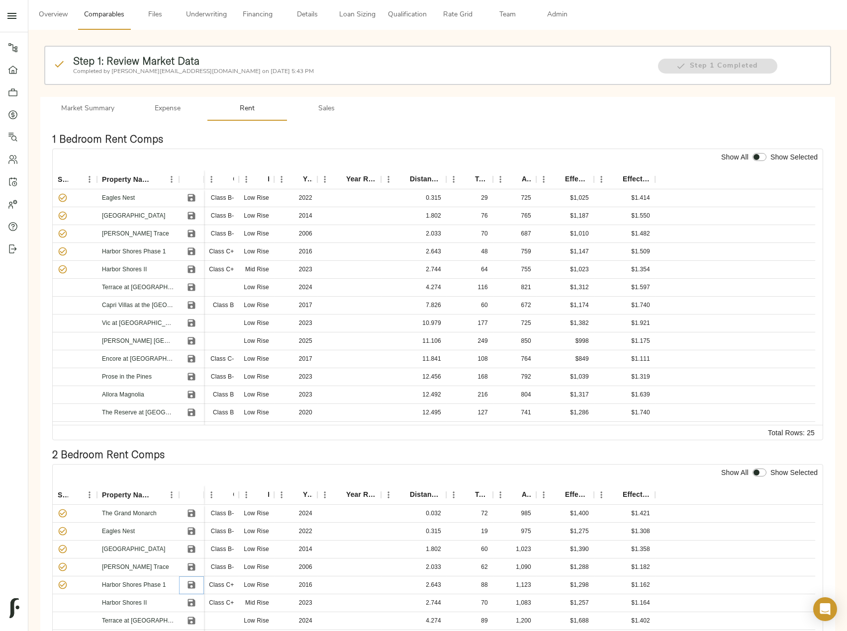
scroll to position [0, 0]
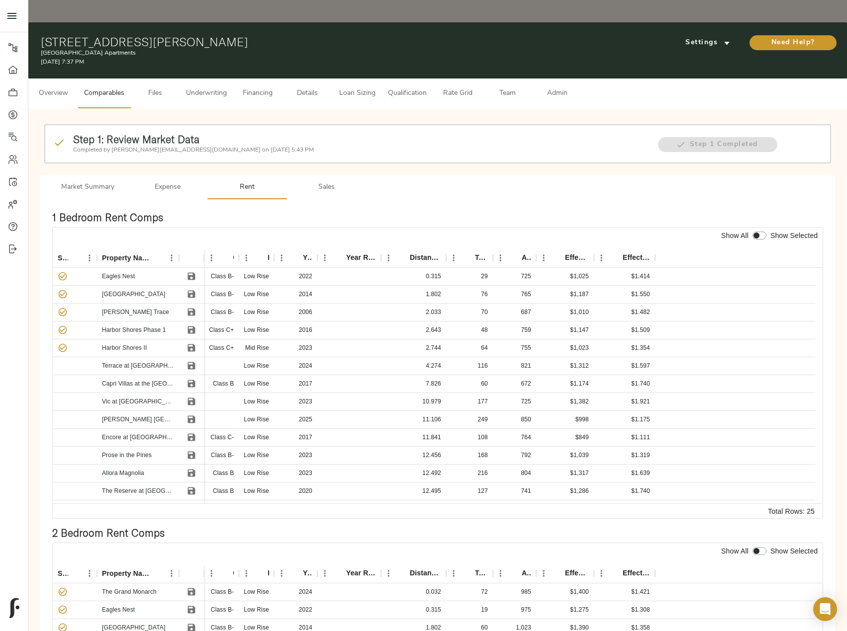
click at [762, 232] on input "checkbox" at bounding box center [756, 236] width 24 height 8
checkbox input "true"
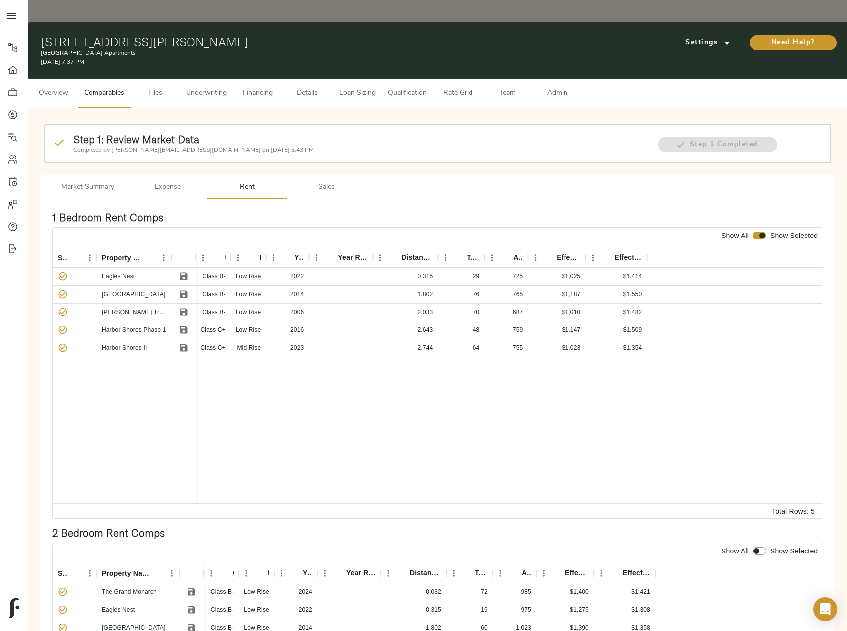
click at [746, 544] on div "Show All" at bounding box center [734, 551] width 31 height 14
click at [756, 547] on input "checkbox" at bounding box center [756, 551] width 24 height 8
checkbox input "true"
click at [329, 181] on span "Sales" at bounding box center [327, 187] width 68 height 12
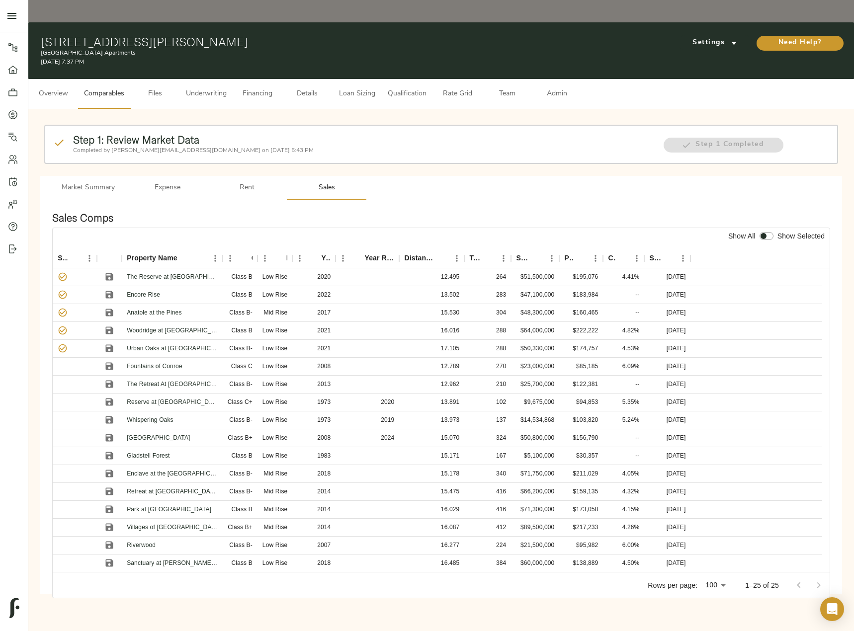
click at [770, 232] on input "checkbox" at bounding box center [764, 236] width 24 height 8
checkbox input "true"
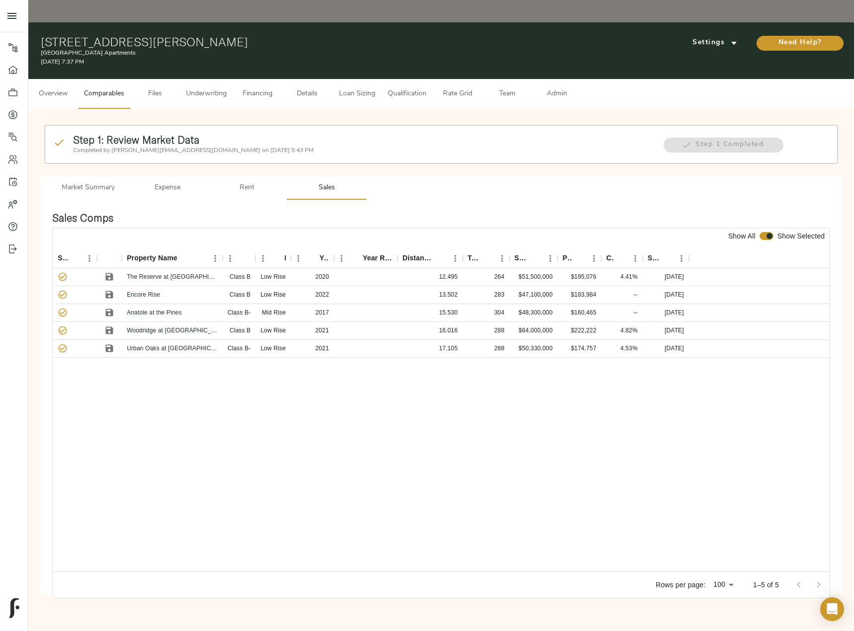
click at [551, 88] on span "Admin" at bounding box center [557, 94] width 38 height 12
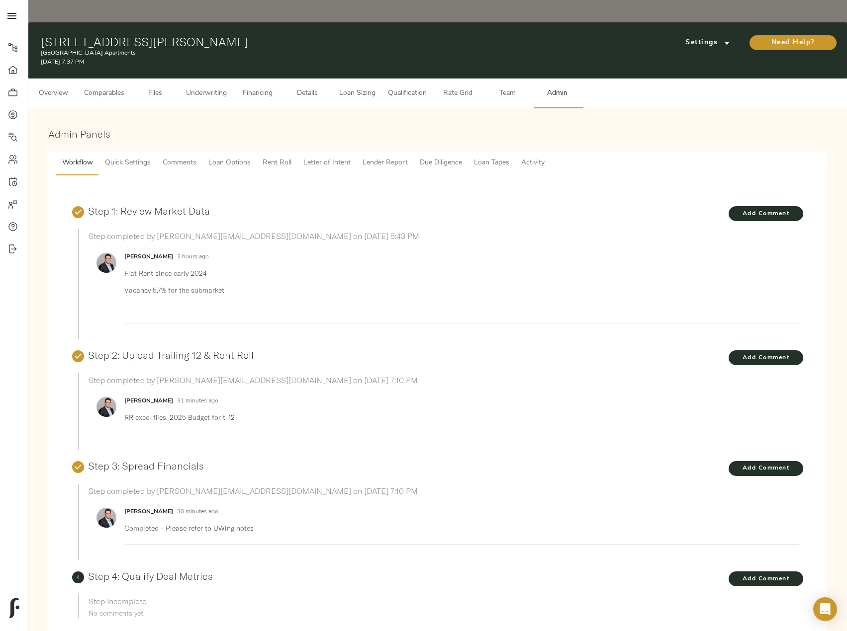
click at [374, 157] on span "Lender Report" at bounding box center [384, 163] width 45 height 12
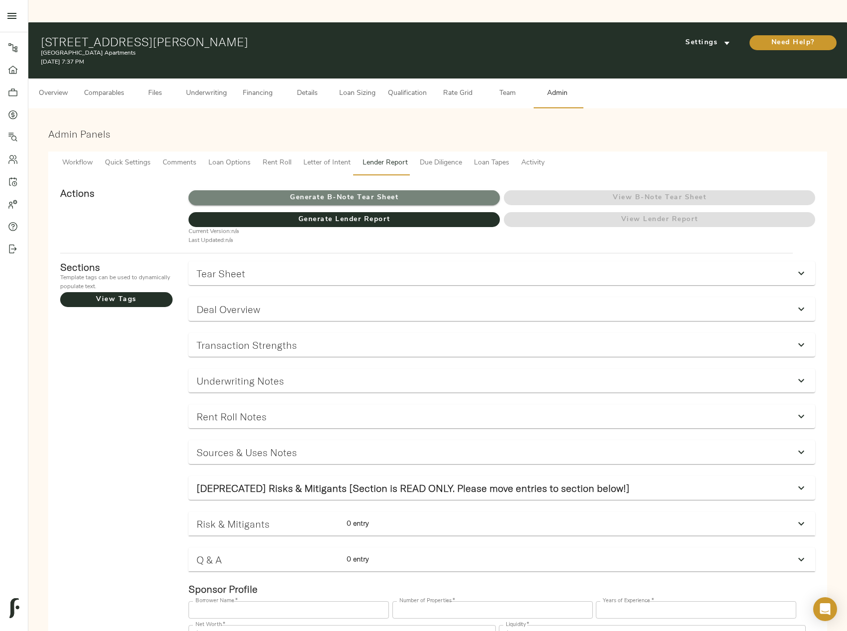
click at [403, 192] on span "Generate B-Note Tear Sheet" at bounding box center [343, 198] width 311 height 12
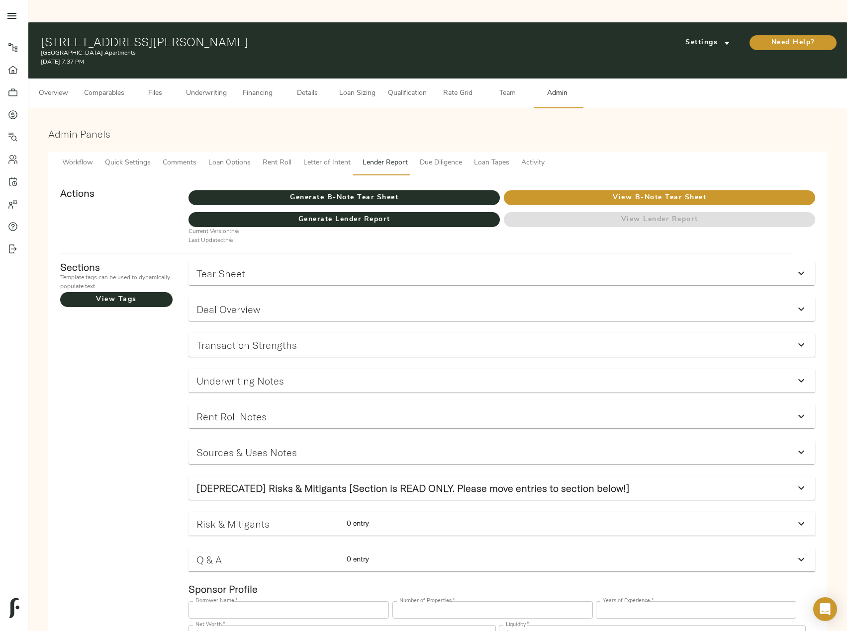
click at [100, 87] on span "Comparables" at bounding box center [104, 93] width 40 height 12
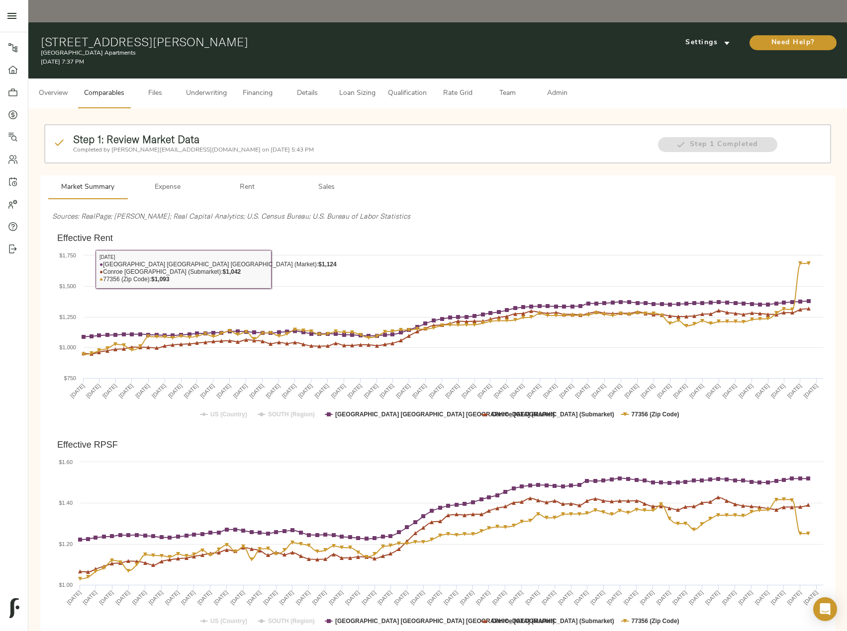
click at [254, 181] on span "Rent" at bounding box center [247, 187] width 68 height 12
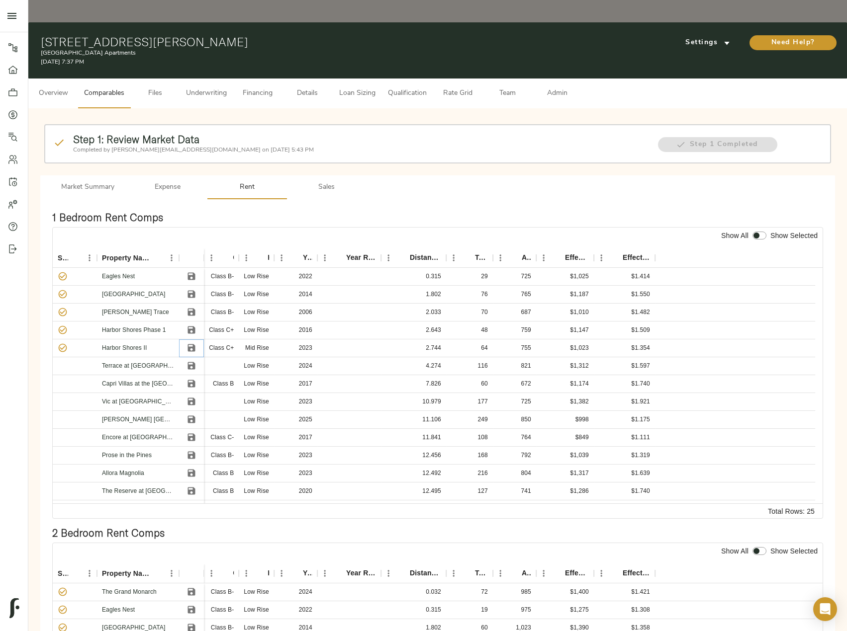
click at [191, 343] on icon "Save" at bounding box center [191, 348] width 10 height 10
click at [193, 307] on icon "Save" at bounding box center [191, 312] width 10 height 10
click at [612, 254] on icon "Sort" at bounding box center [615, 258] width 9 height 9
click at [614, 254] on icon "Sort" at bounding box center [615, 258] width 9 height 9
click at [193, 380] on icon "Save" at bounding box center [191, 383] width 7 height 7
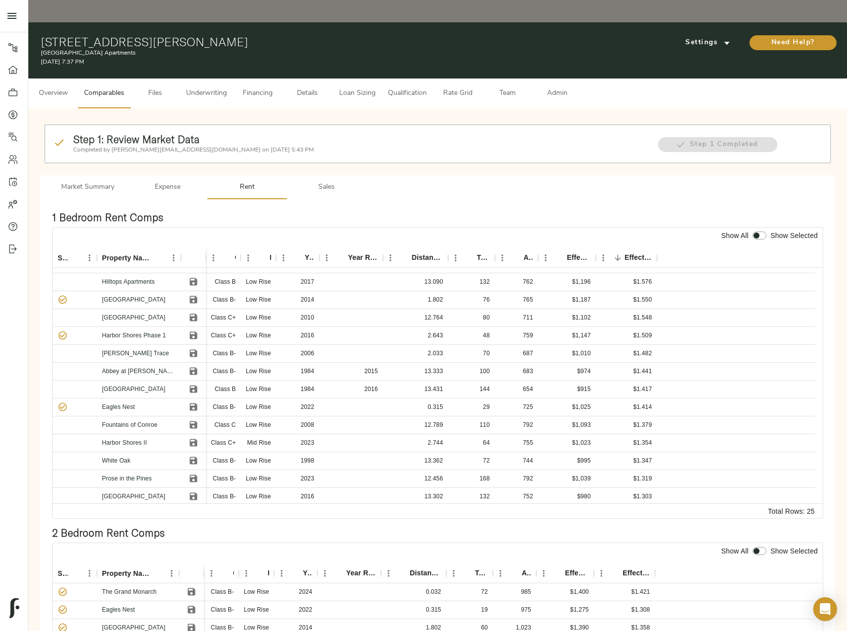
scroll to position [149, 0]
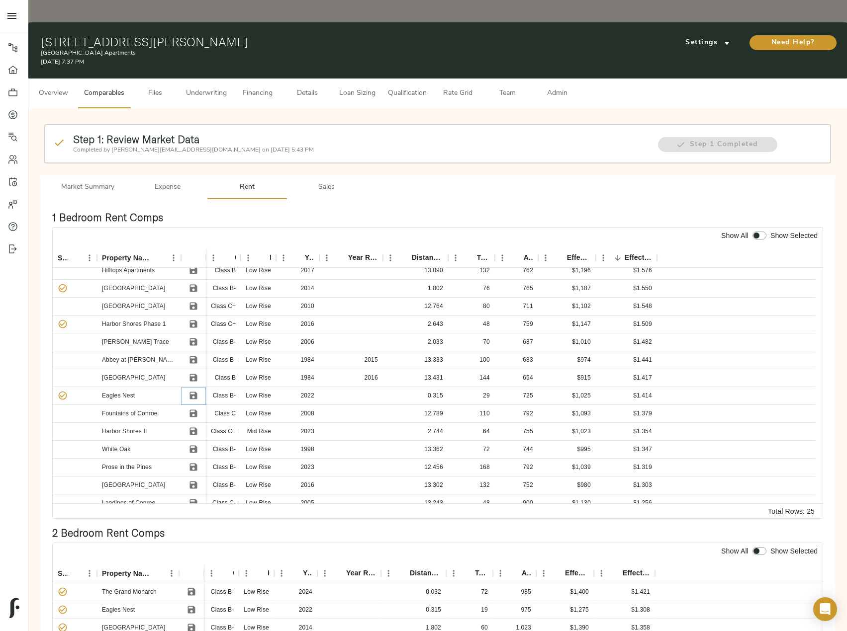
click at [196, 392] on icon "Save" at bounding box center [192, 395] width 7 height 7
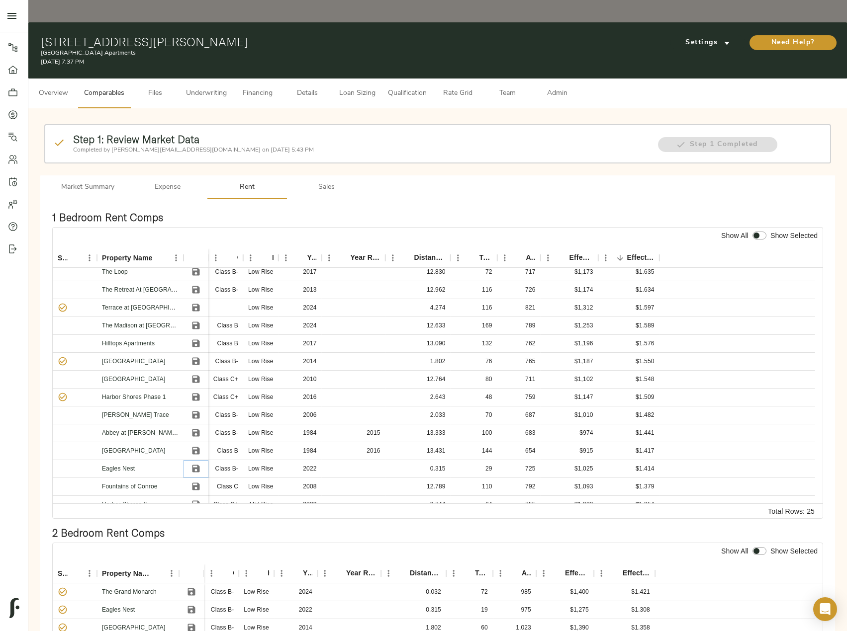
scroll to position [0, 0]
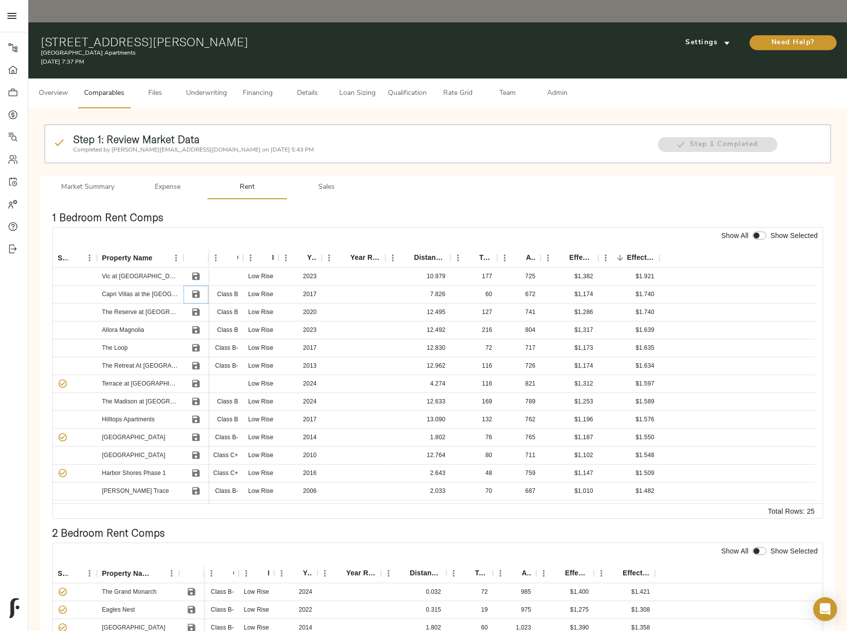
click at [197, 291] on icon "Save" at bounding box center [195, 294] width 7 height 7
click at [192, 273] on icon "Save" at bounding box center [192, 276] width 7 height 7
click at [758, 230] on div at bounding box center [759, 236] width 18 height 13
click at [758, 232] on input "checkbox" at bounding box center [756, 236] width 24 height 8
checkbox input "true"
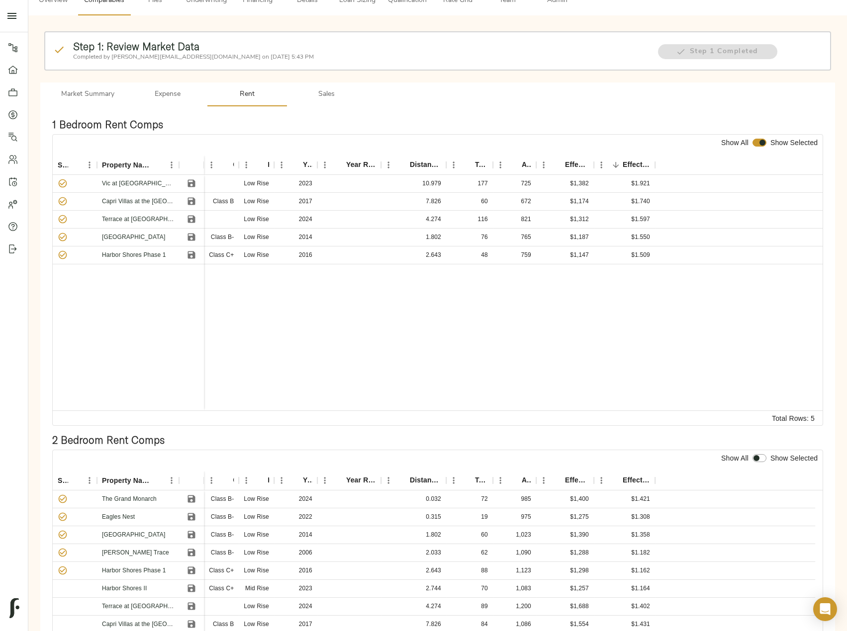
scroll to position [199, 0]
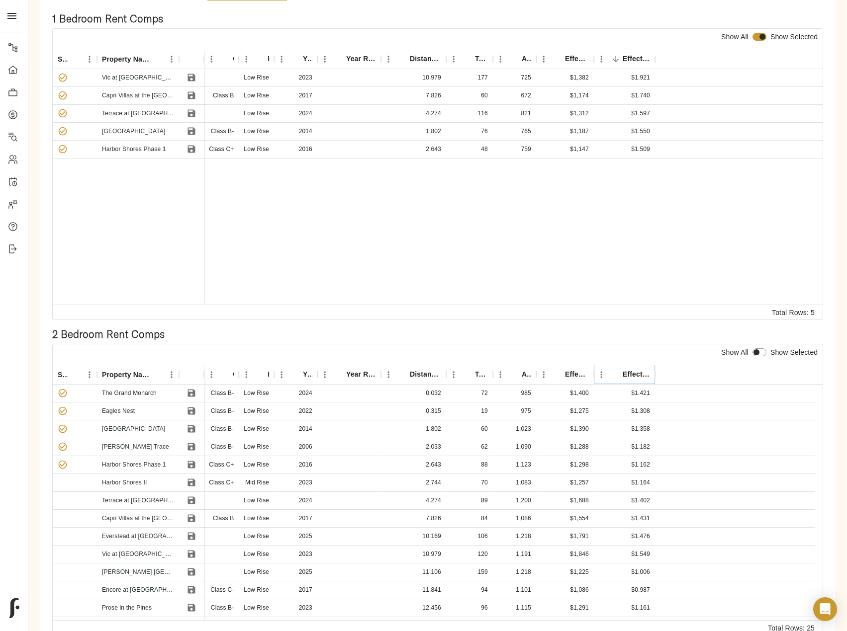
click at [618, 370] on icon "Sort" at bounding box center [615, 374] width 9 height 9
click at [192, 424] on icon "Save" at bounding box center [191, 429] width 10 height 10
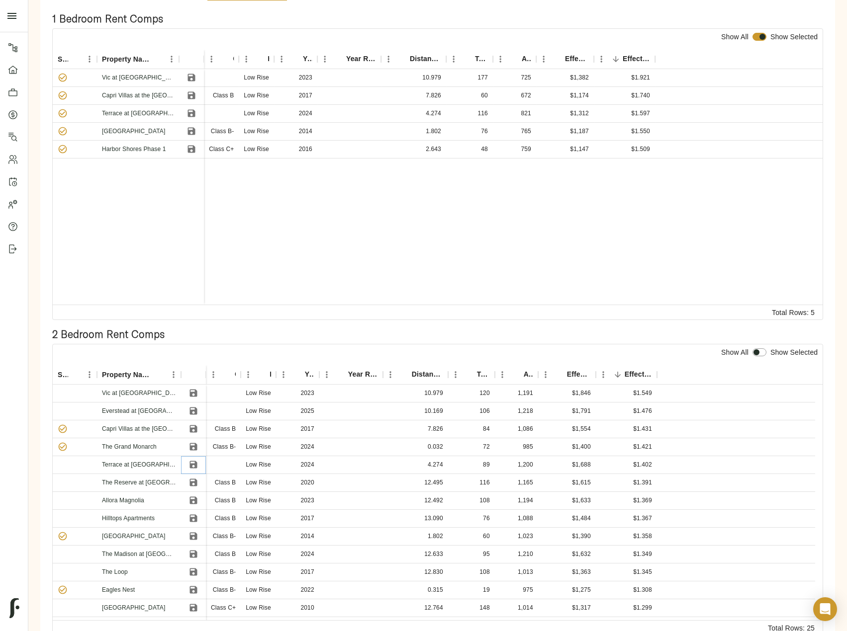
click at [190, 461] on icon "Save" at bounding box center [192, 464] width 7 height 7
click at [194, 531] on icon "Save" at bounding box center [193, 536] width 10 height 10
click at [194, 585] on icon "Save" at bounding box center [193, 590] width 10 height 10
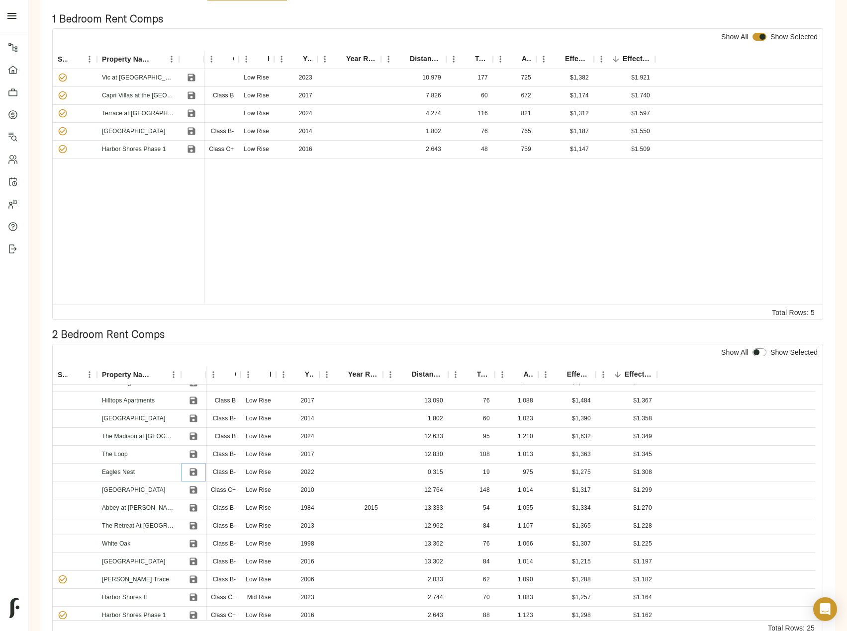
scroll to position [211, 0]
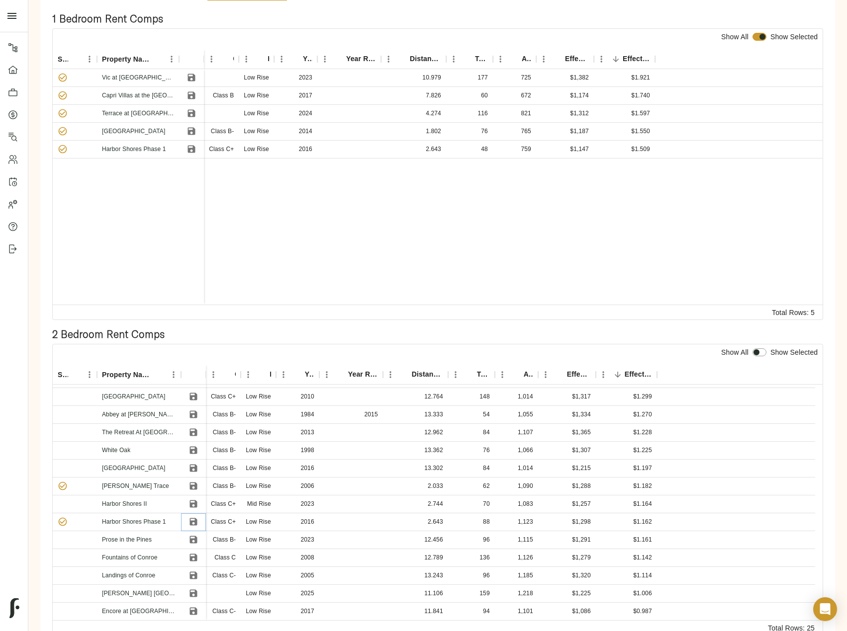
click at [190, 518] on icon "Save" at bounding box center [192, 521] width 7 height 7
click at [196, 481] on icon "Save" at bounding box center [193, 486] width 10 height 10
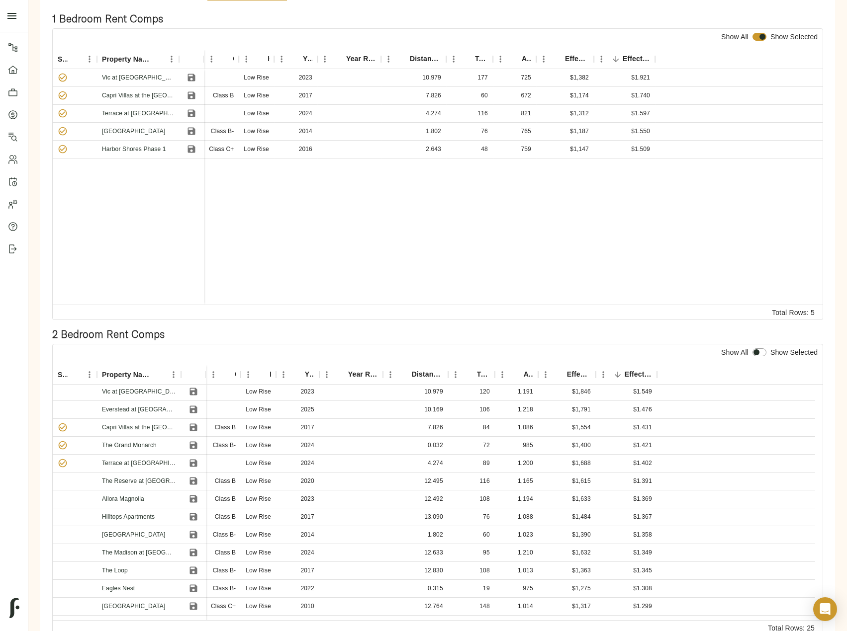
scroll to position [0, 0]
click at [196, 479] on icon "Save" at bounding box center [192, 482] width 7 height 7
click at [192, 408] on icon "Save" at bounding box center [192, 411] width 7 height 7
click at [759, 348] on input "checkbox" at bounding box center [756, 352] width 24 height 8
checkbox input "true"
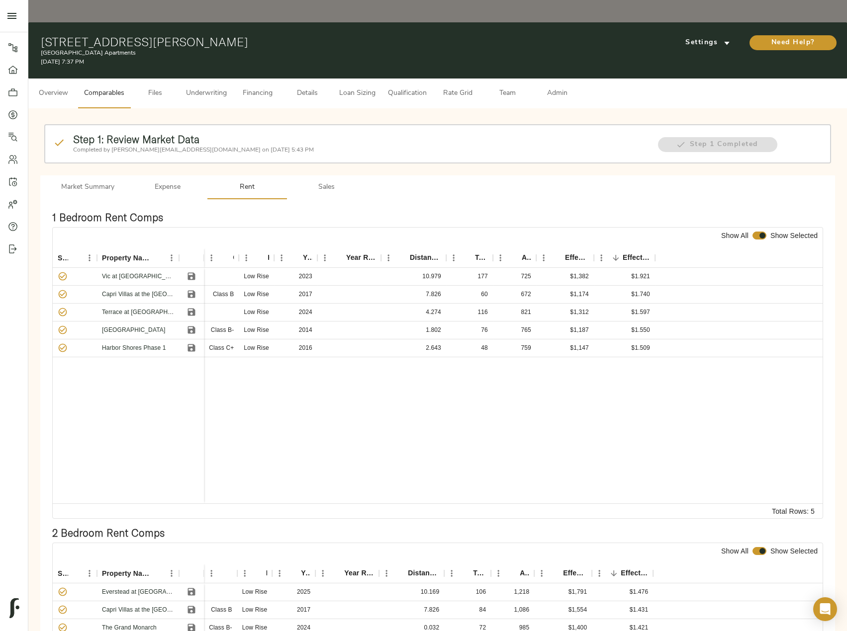
click at [562, 87] on span "Admin" at bounding box center [557, 93] width 38 height 12
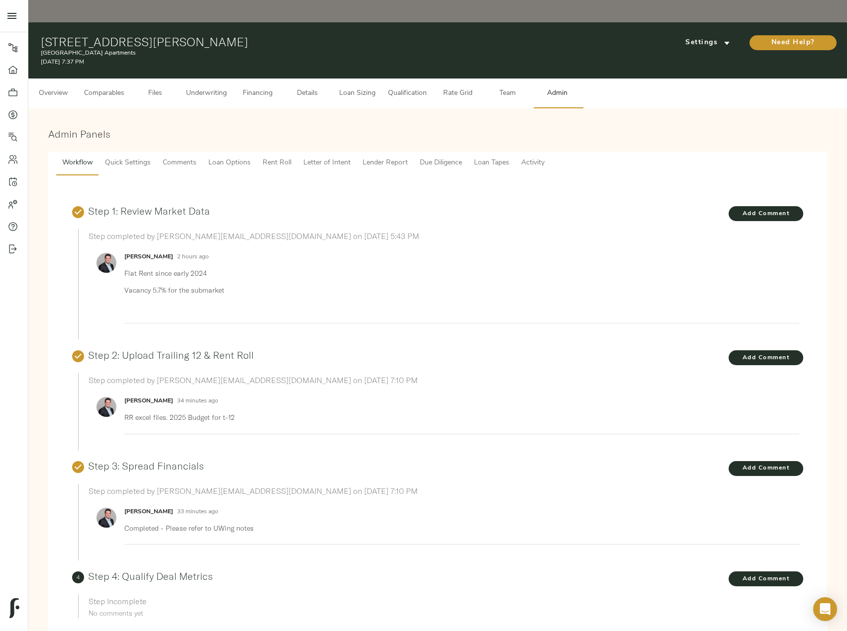
click at [387, 157] on span "Lender Report" at bounding box center [384, 163] width 45 height 12
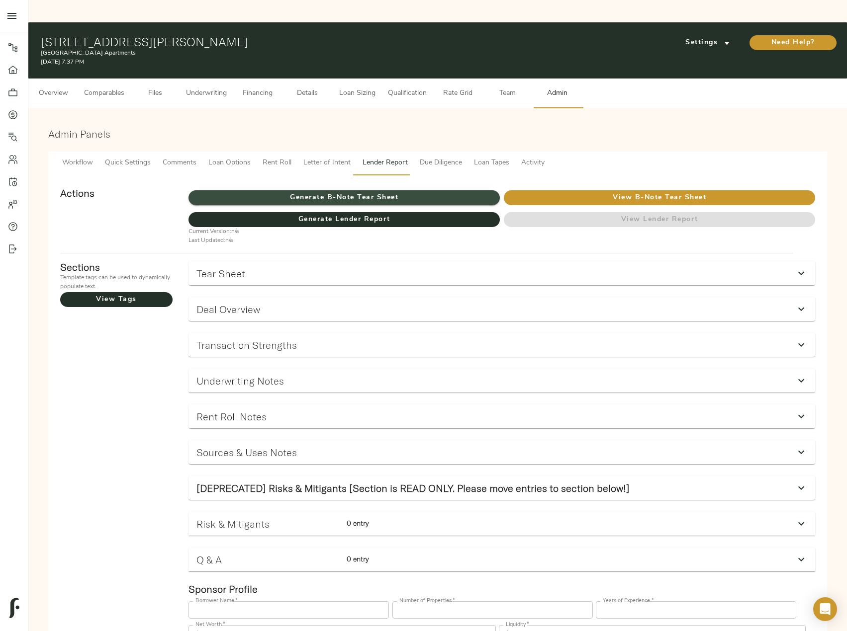
click at [348, 192] on span "Generate B-Note Tear Sheet" at bounding box center [343, 198] width 311 height 12
click at [112, 87] on span "Comparables" at bounding box center [104, 93] width 40 height 12
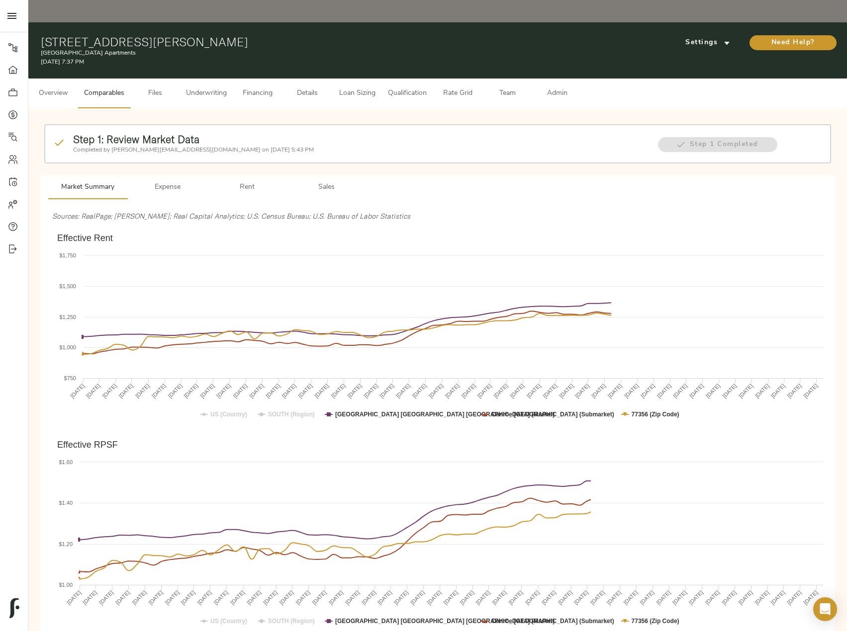
click at [239, 181] on span "Rent" at bounding box center [247, 187] width 68 height 12
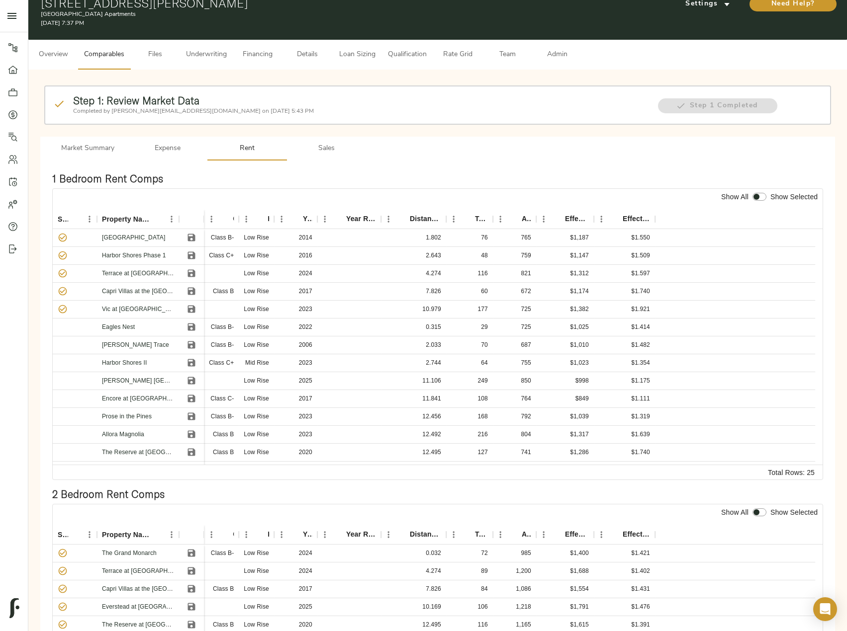
scroll to position [149, 0]
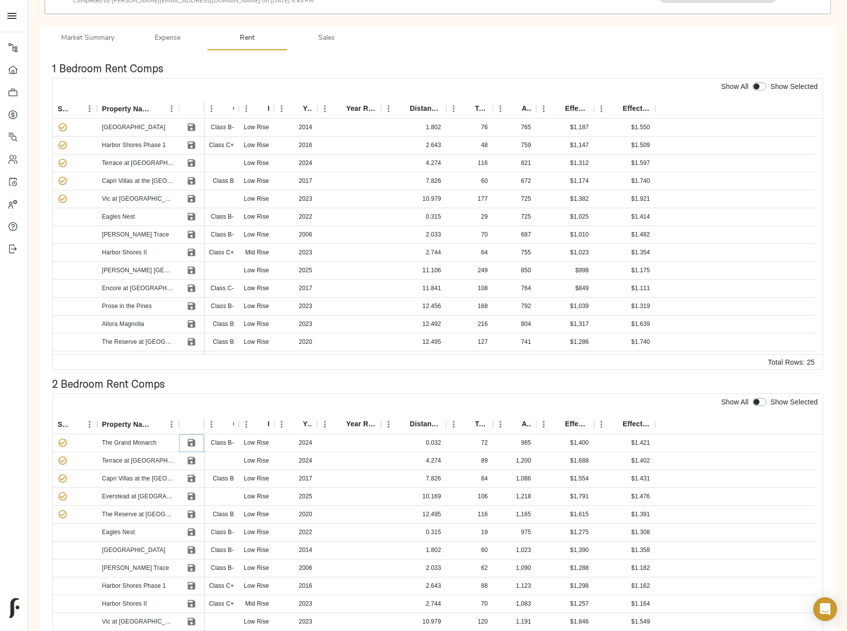
click at [191, 439] on icon "Save" at bounding box center [191, 442] width 7 height 7
click at [617, 420] on icon "Sort" at bounding box center [615, 424] width 9 height 9
click at [191, 438] on icon "Save" at bounding box center [191, 443] width 10 height 10
click at [762, 398] on input "checkbox" at bounding box center [756, 402] width 24 height 8
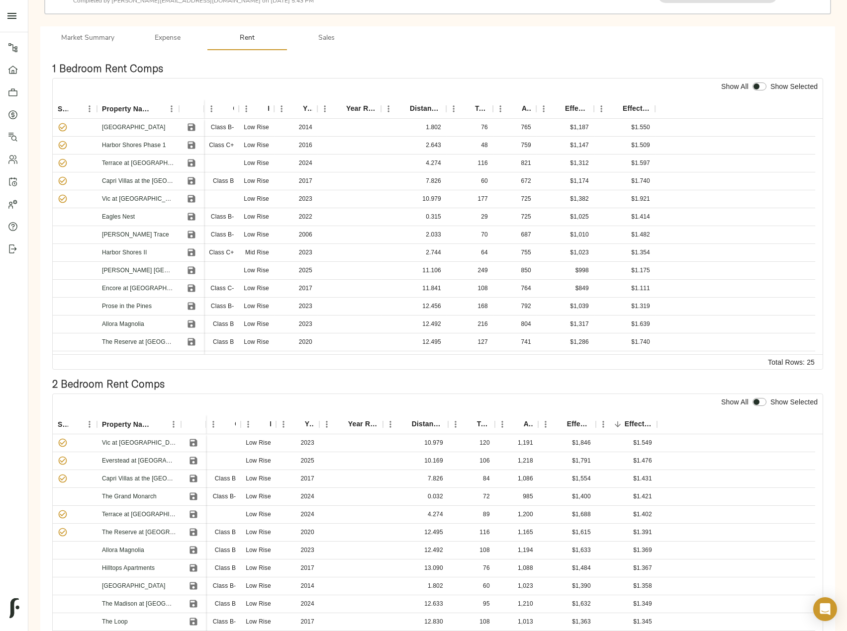
checkbox input "true"
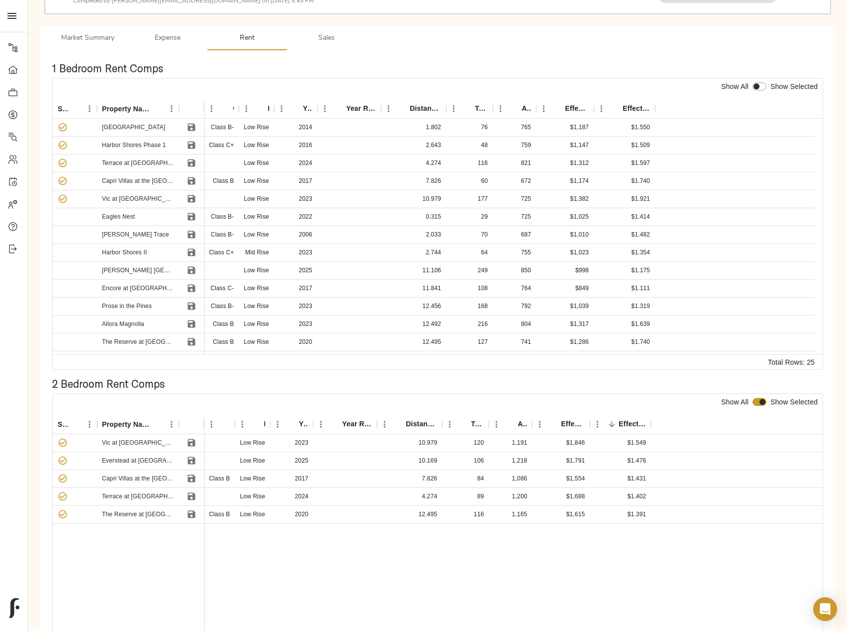
scroll to position [0, 0]
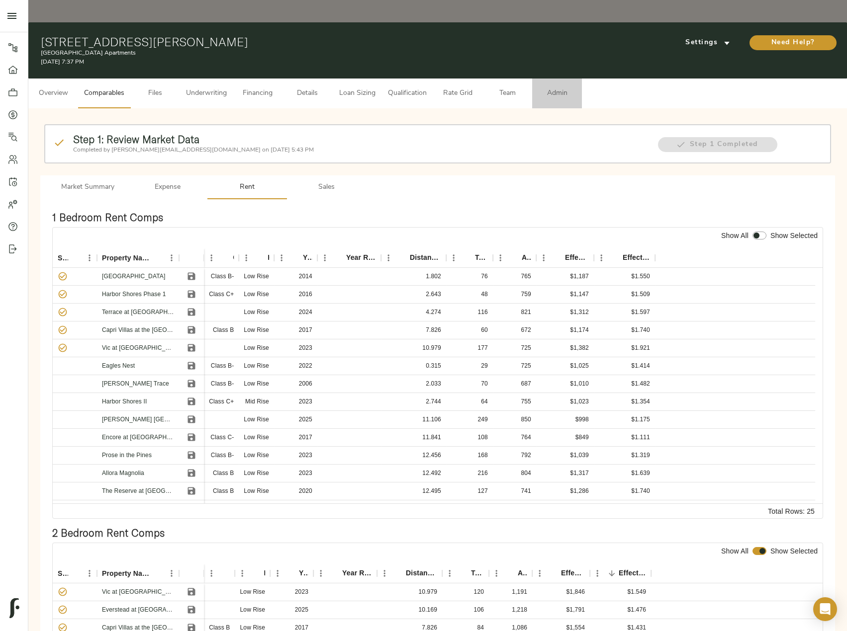
click at [555, 87] on span "Admin" at bounding box center [557, 93] width 38 height 12
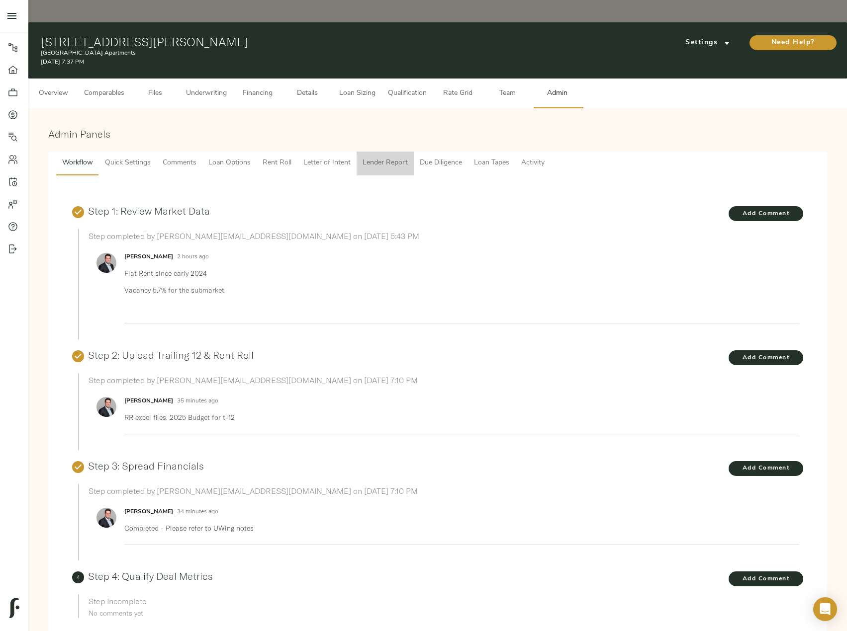
click at [401, 157] on span "Lender Report" at bounding box center [384, 163] width 45 height 12
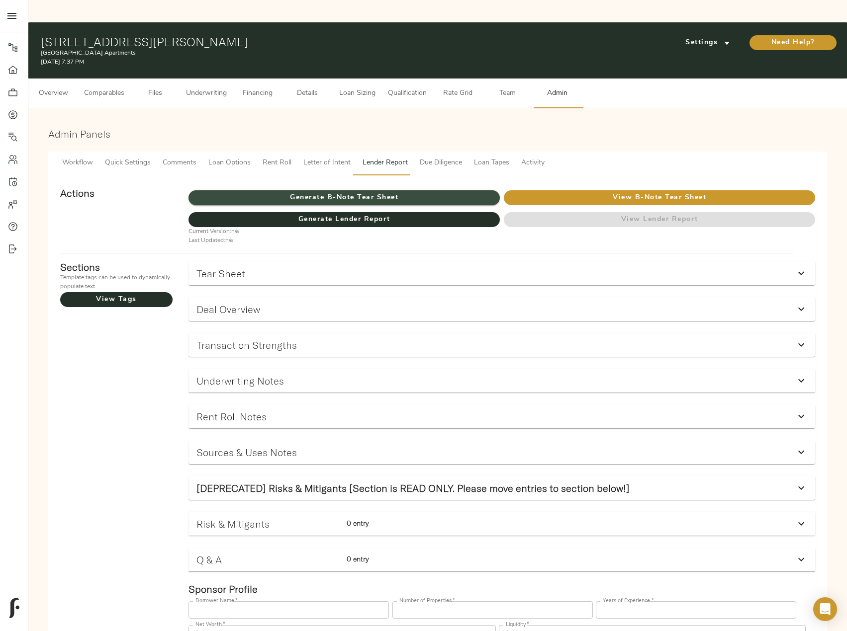
click at [352, 192] on span "Generate B-Note Tear Sheet" at bounding box center [343, 198] width 311 height 12
click at [49, 87] on span "Overview" at bounding box center [53, 93] width 38 height 12
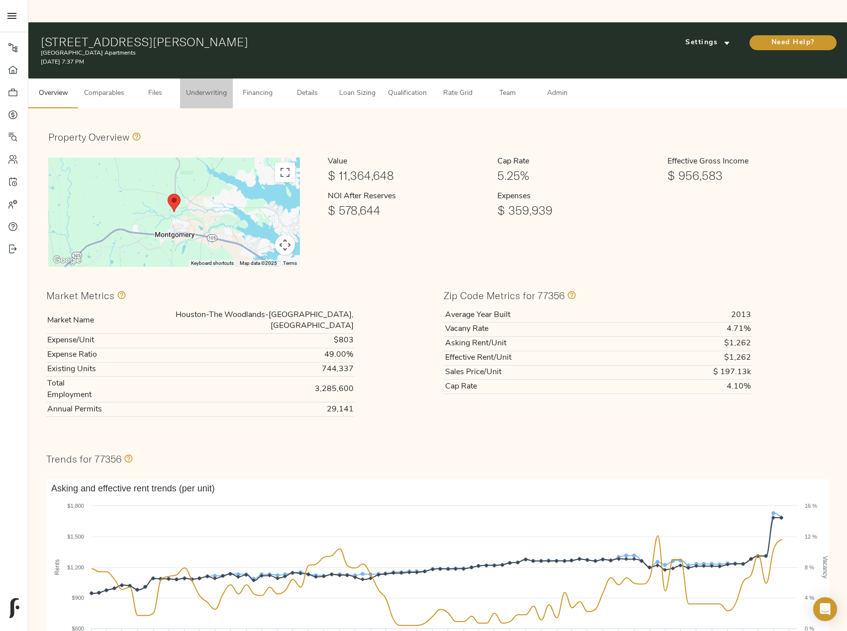
click at [197, 87] on span "Underwriting" at bounding box center [206, 93] width 41 height 12
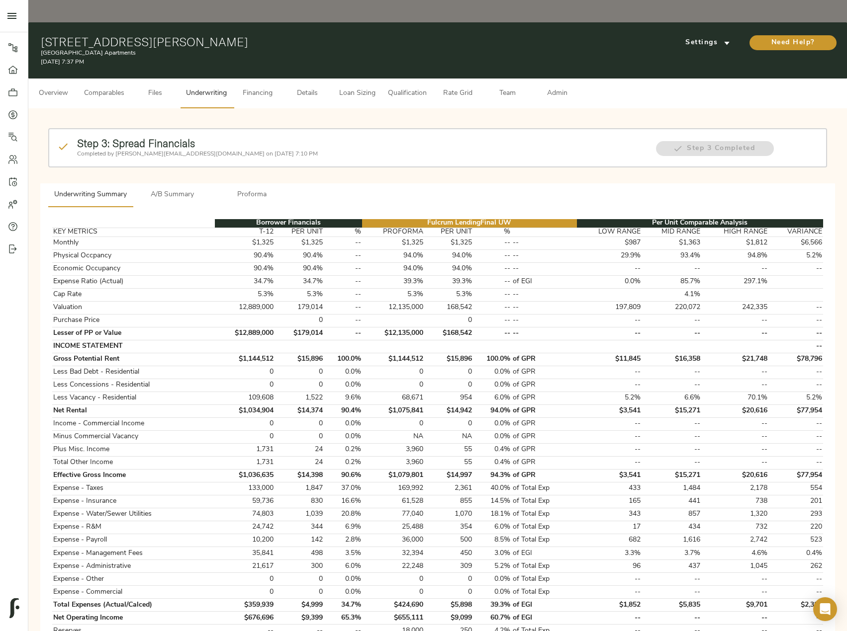
click at [172, 189] on span "A/B Summary" at bounding box center [173, 195] width 68 height 12
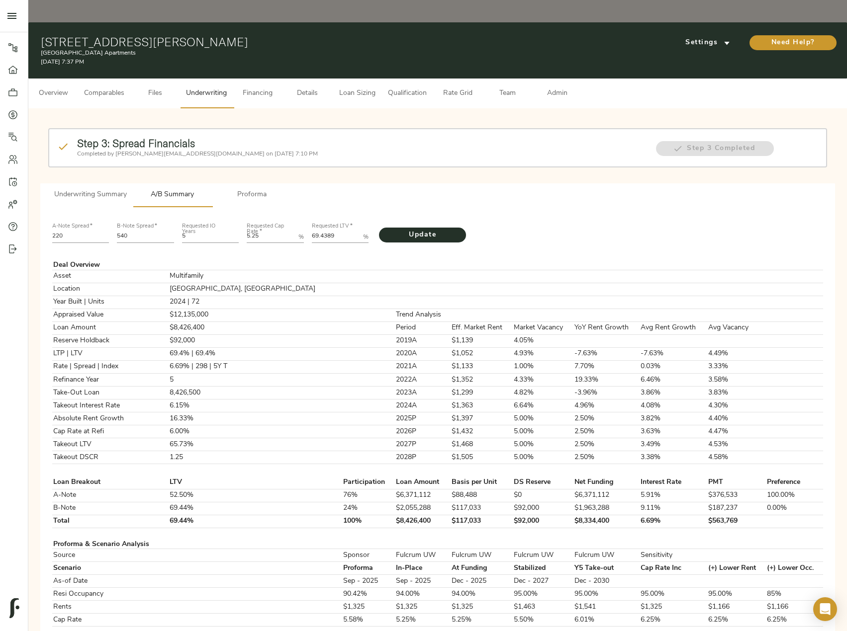
click at [256, 189] on span "Proforma" at bounding box center [252, 195] width 68 height 12
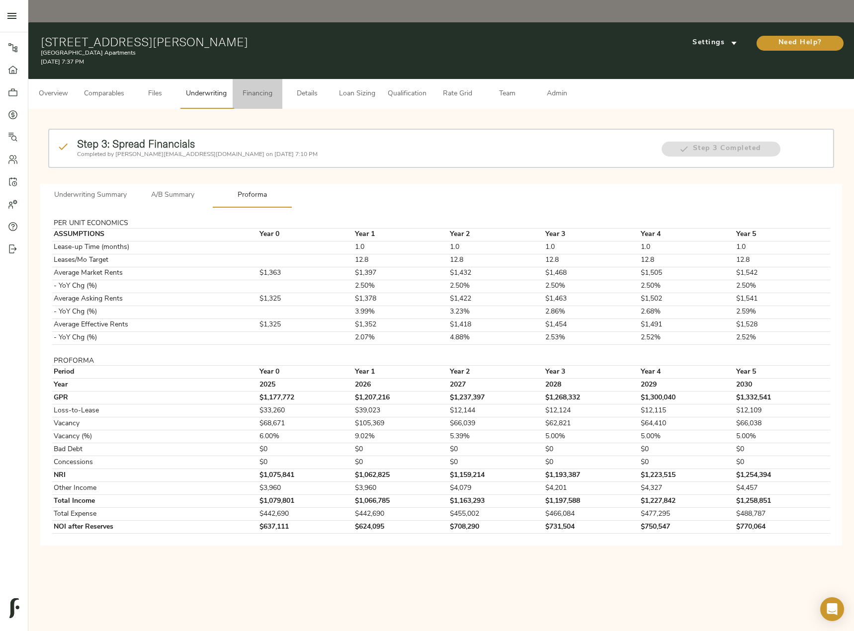
click at [253, 88] on span "Financing" at bounding box center [258, 94] width 38 height 12
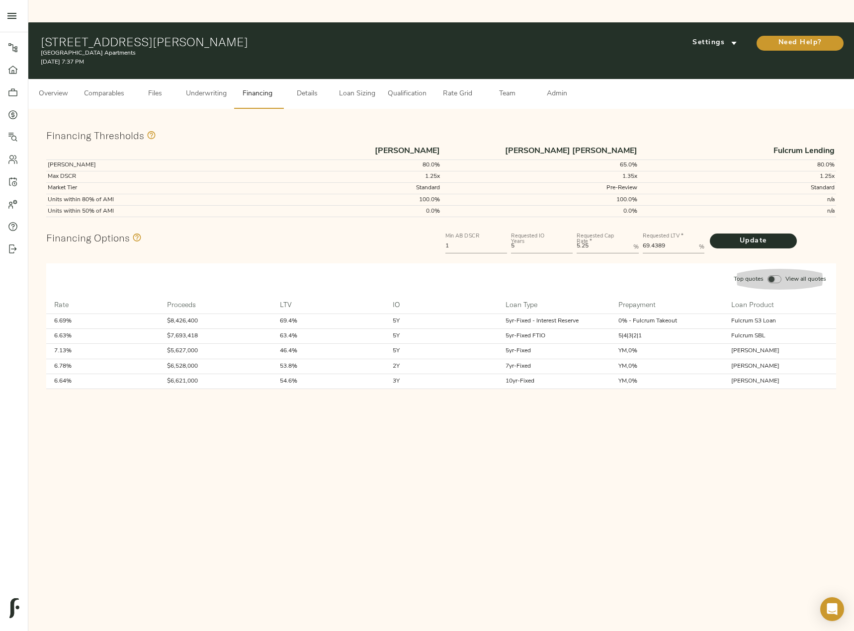
click at [775, 275] on input "Top quotes View all quotes" at bounding box center [772, 279] width 24 height 8
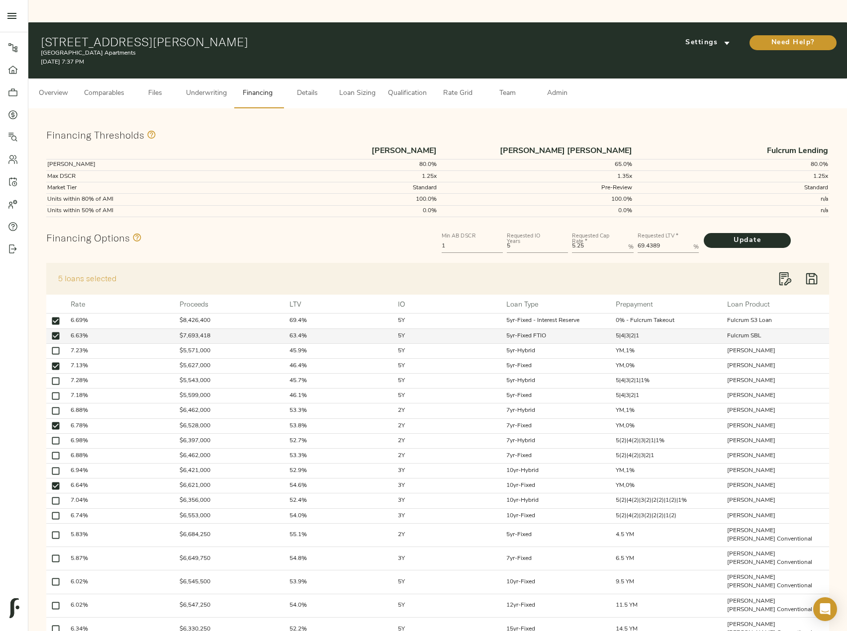
click at [56, 329] on input "checkbox" at bounding box center [56, 336] width 14 height 14
checkbox input "false"
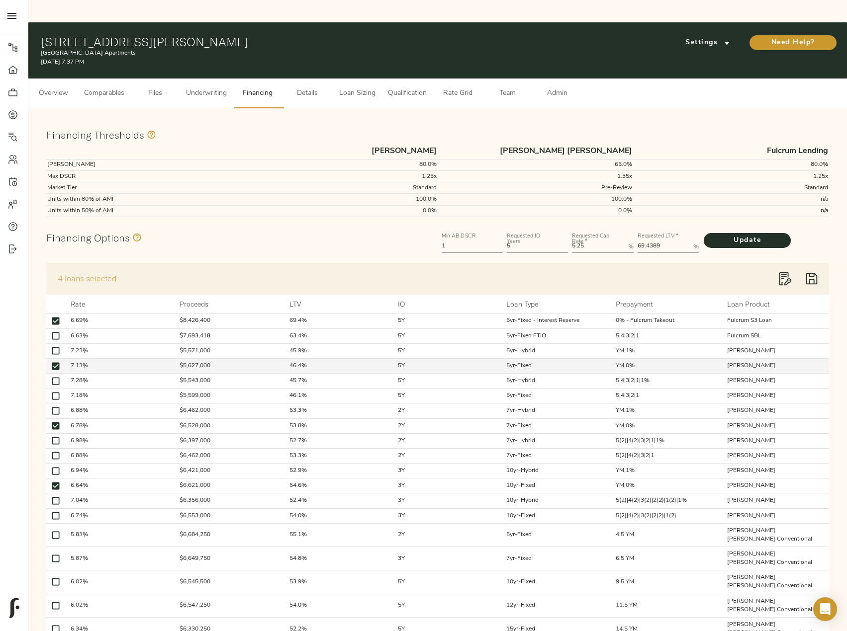
click at [54, 359] on input "checkbox" at bounding box center [56, 366] width 14 height 14
checkbox input "false"
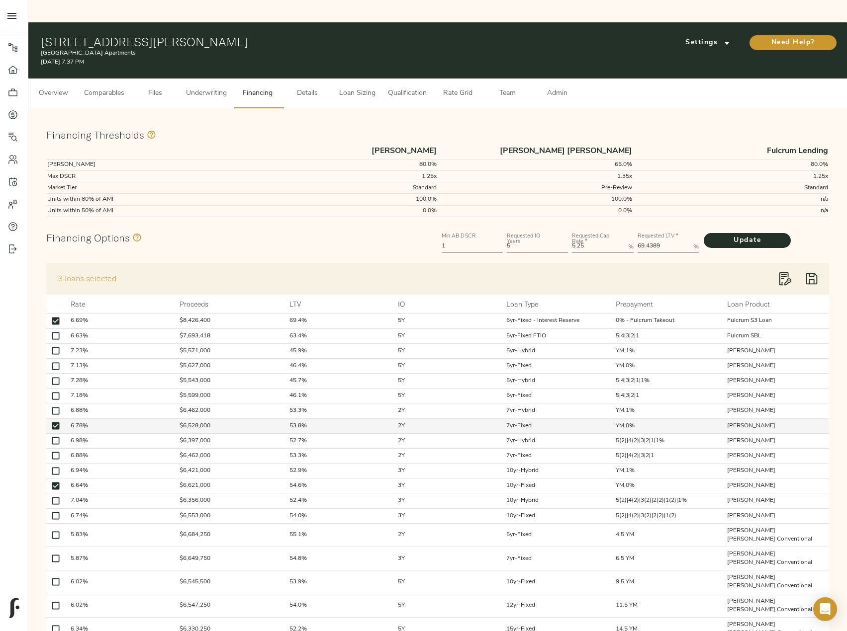
click at [52, 419] on input "checkbox" at bounding box center [56, 426] width 14 height 14
checkbox input "false"
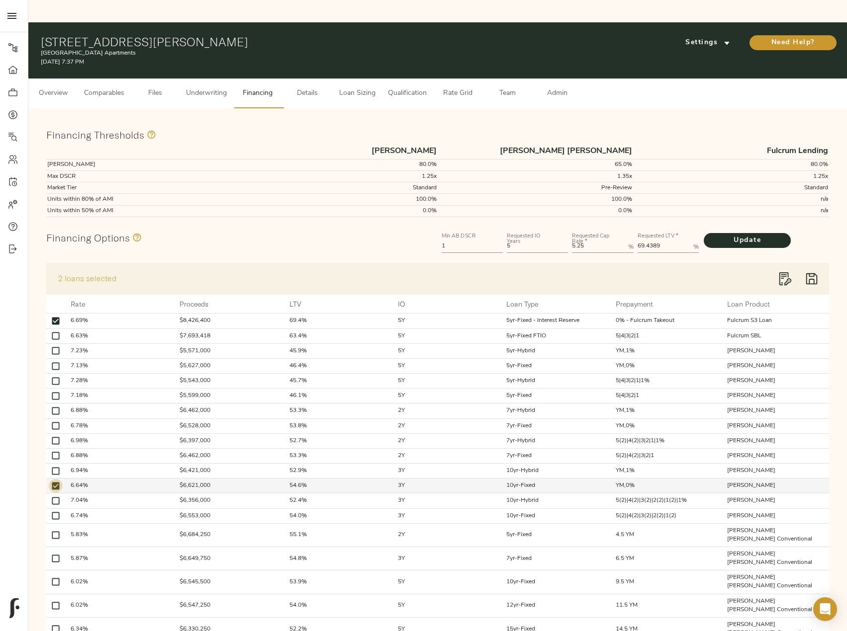
click at [57, 479] on input "checkbox" at bounding box center [56, 486] width 14 height 14
checkbox input "false"
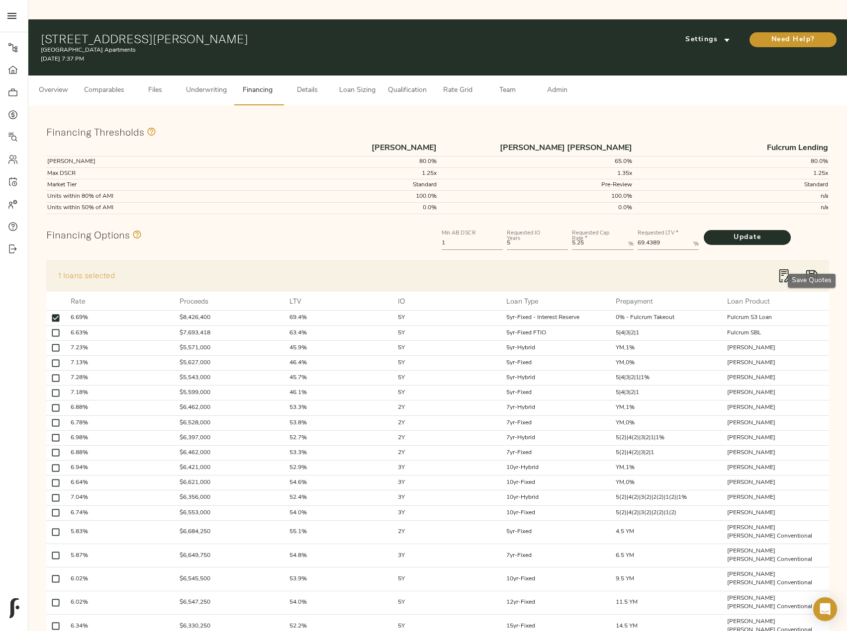
click at [804, 268] on icon "button" at bounding box center [811, 275] width 15 height 15
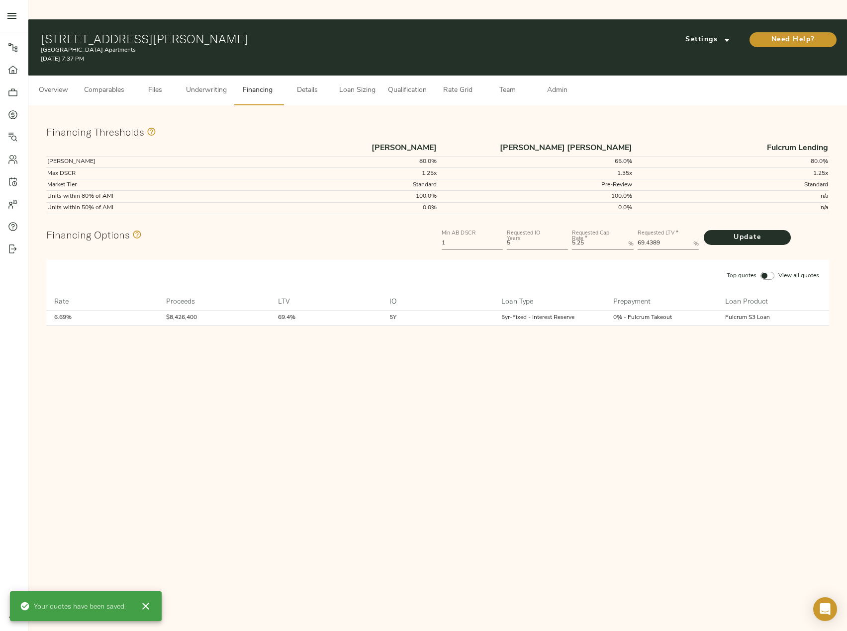
scroll to position [0, 0]
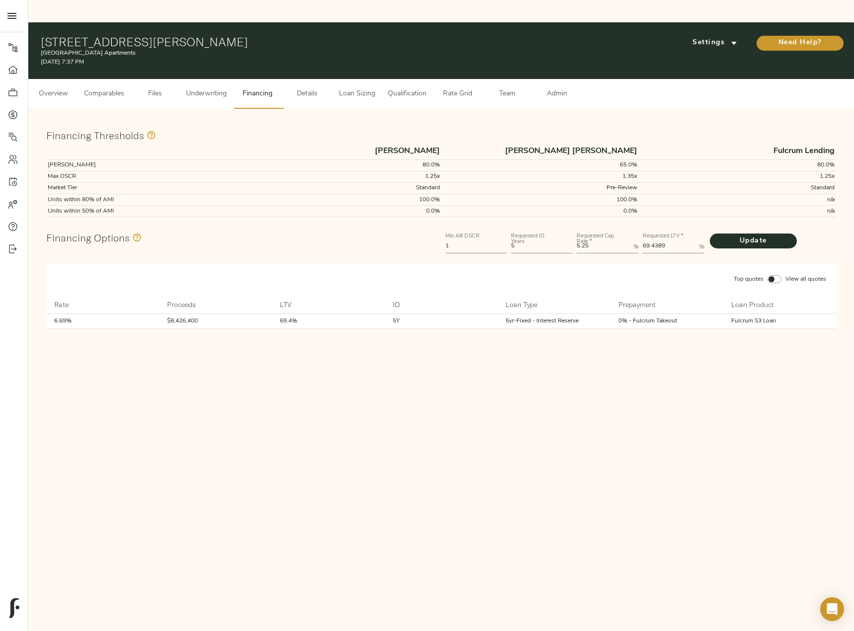
click at [313, 88] on span "Details" at bounding box center [307, 94] width 38 height 12
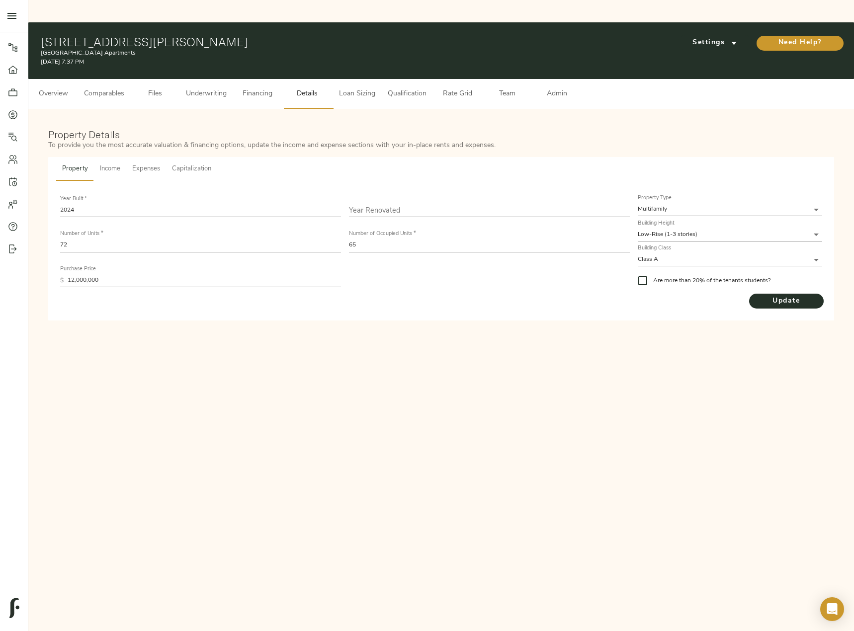
click at [109, 164] on span "Income" at bounding box center [110, 169] width 20 height 11
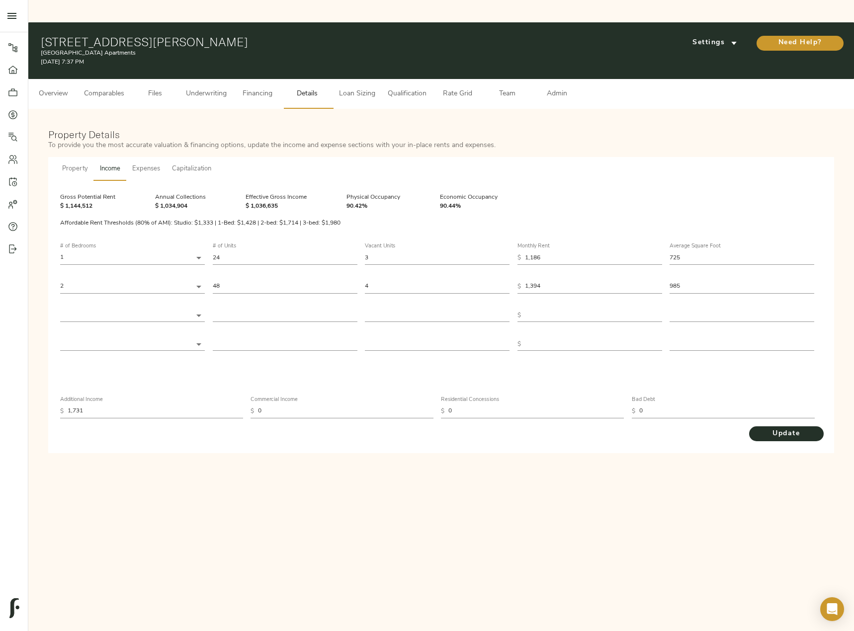
click at [166, 157] on button "Capitalization" at bounding box center [191, 169] width 51 height 24
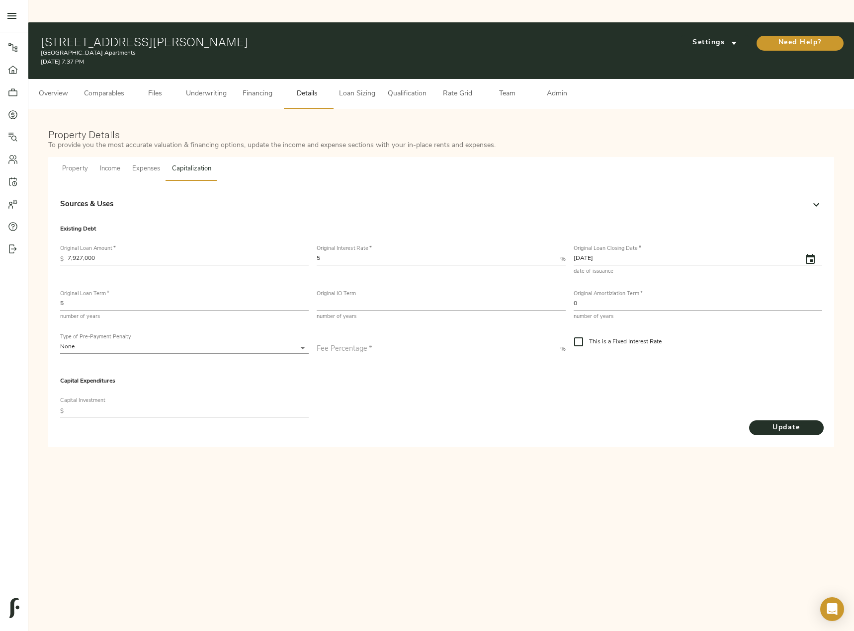
click at [207, 164] on span "Capitalization" at bounding box center [191, 169] width 39 height 11
click at [364, 88] on span "Loan Sizing" at bounding box center [357, 94] width 38 height 12
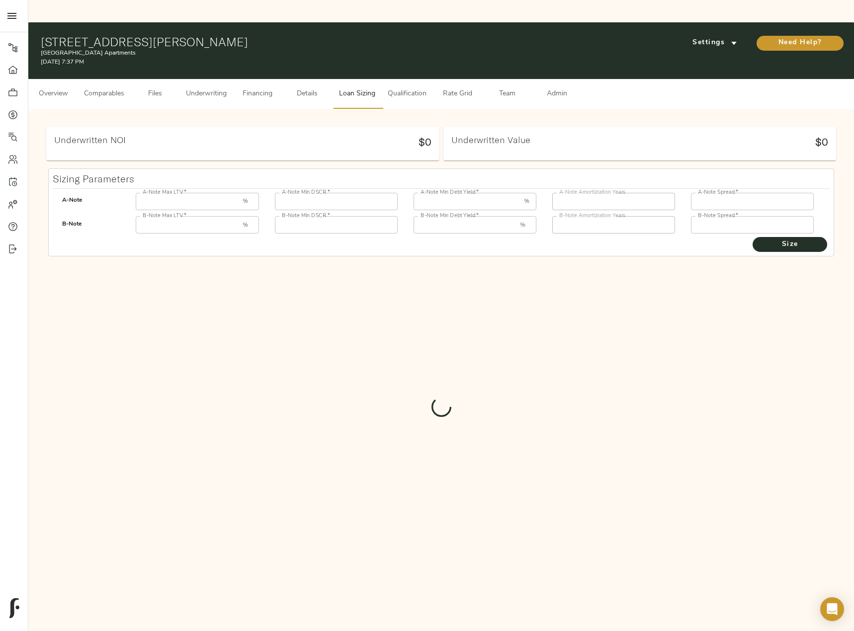
type input "55"
type input "1.25"
type input "12.00"
type input "30"
type input "250"
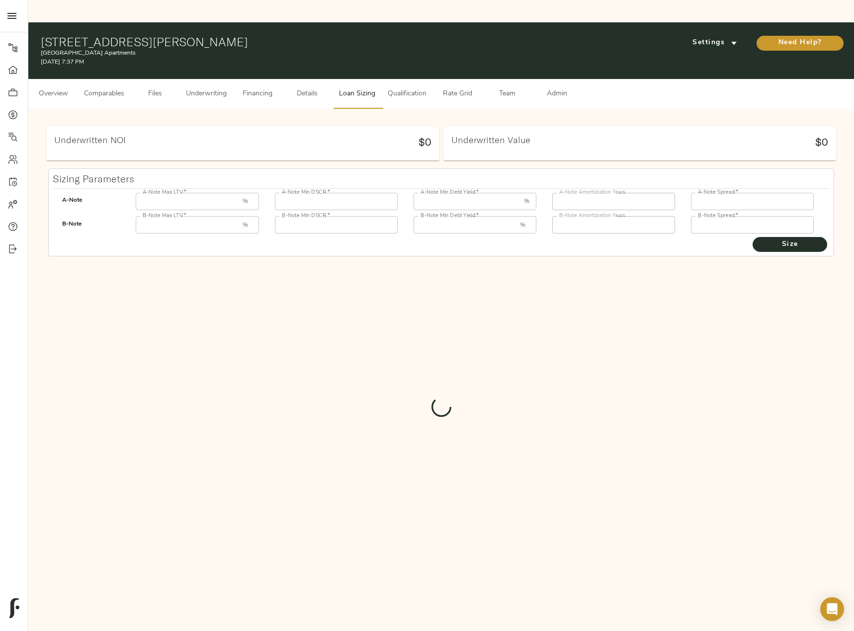
type input "85"
type input "1"
type input "8.00"
type input "30"
type input "1000"
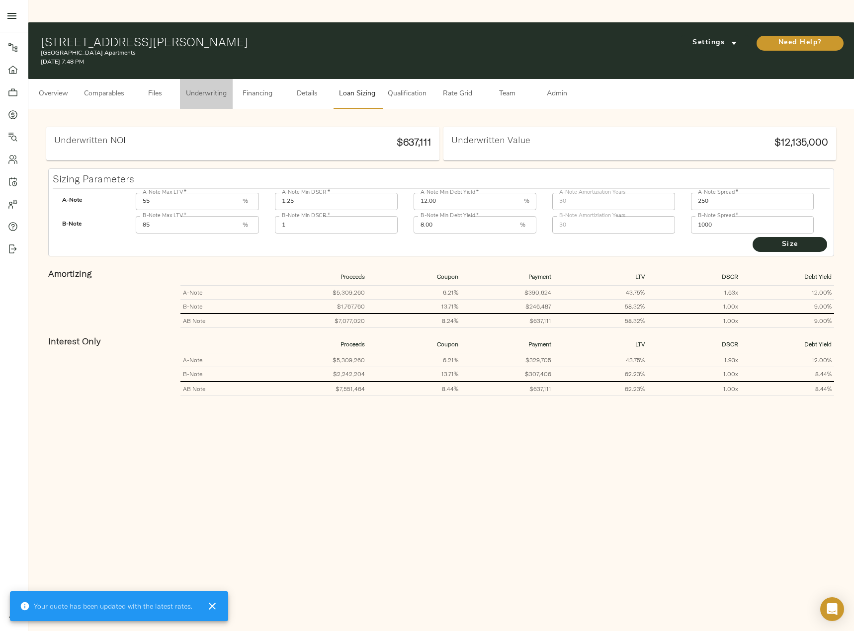
click at [184, 79] on button "Underwriting" at bounding box center [206, 94] width 53 height 30
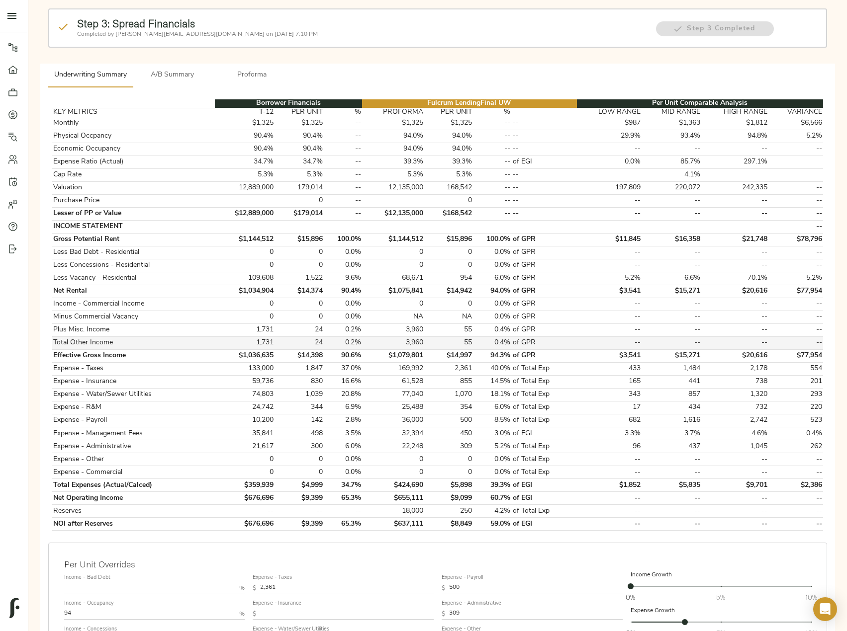
scroll to position [249, 0]
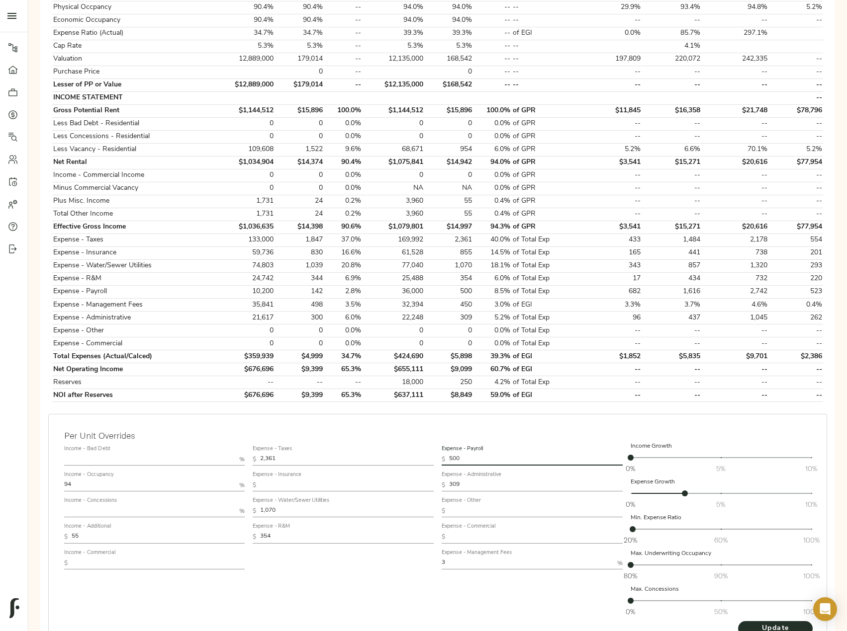
drag, startPoint x: 468, startPoint y: 434, endPoint x: 420, endPoint y: 427, distance: 48.8
click at [420, 438] on div "Income - Bad Debt % Income - Occupancy 94 % Income - Concessions % Income - Add…" at bounding box center [437, 531] width 755 height 187
type input "250"
click at [738, 621] on button "Update" at bounding box center [775, 628] width 75 height 15
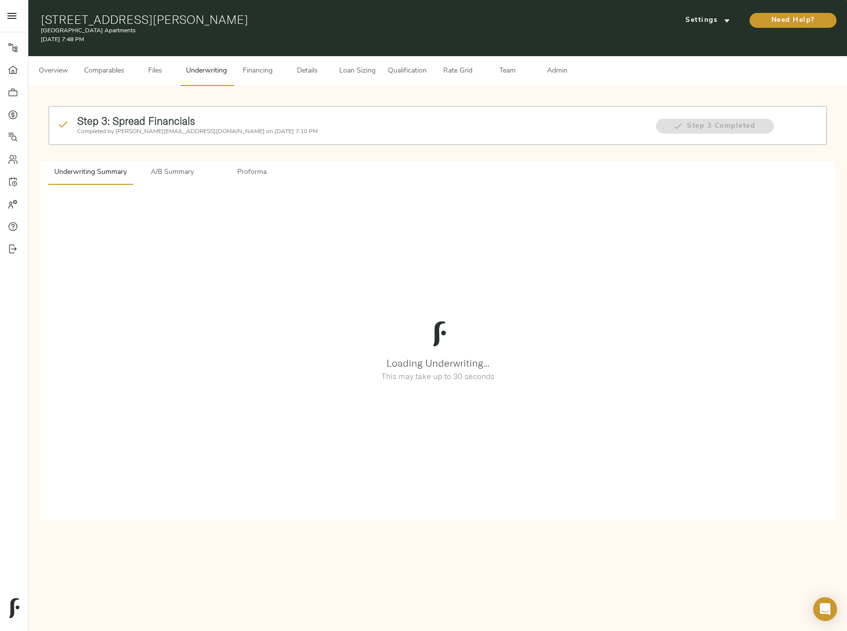
scroll to position [0, 0]
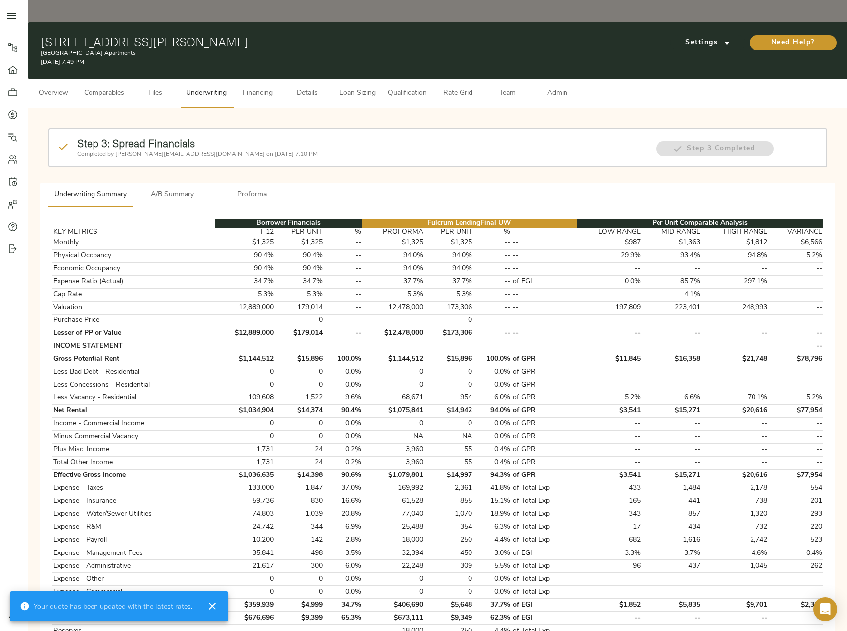
click at [559, 87] on span "Admin" at bounding box center [557, 93] width 38 height 12
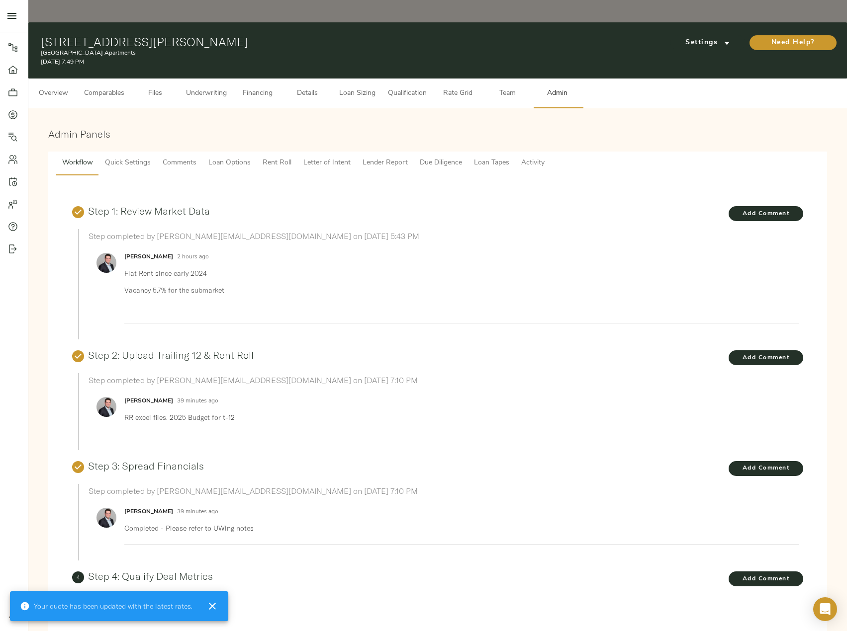
click at [150, 152] on button "Quick Settings" at bounding box center [128, 164] width 58 height 24
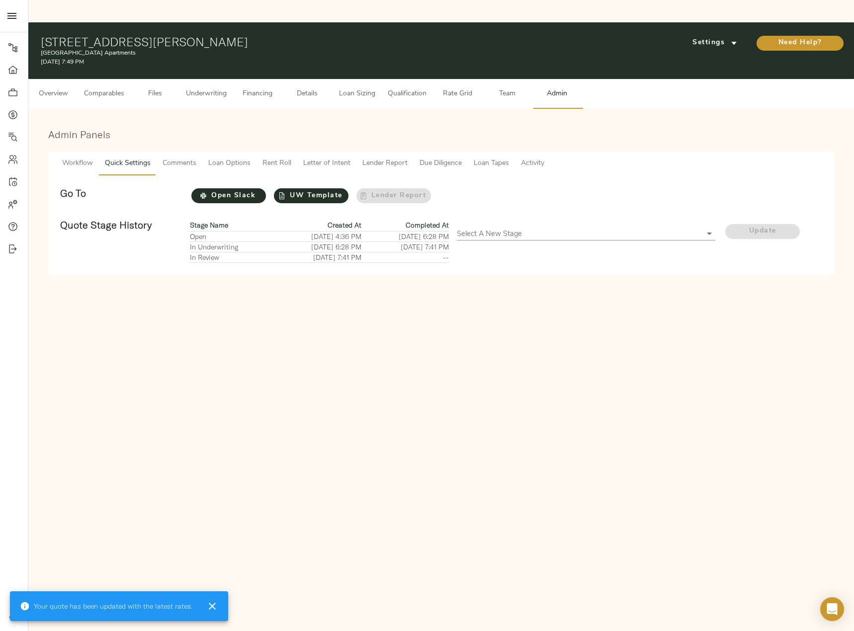
click at [179, 158] on span "Comments" at bounding box center [180, 164] width 34 height 12
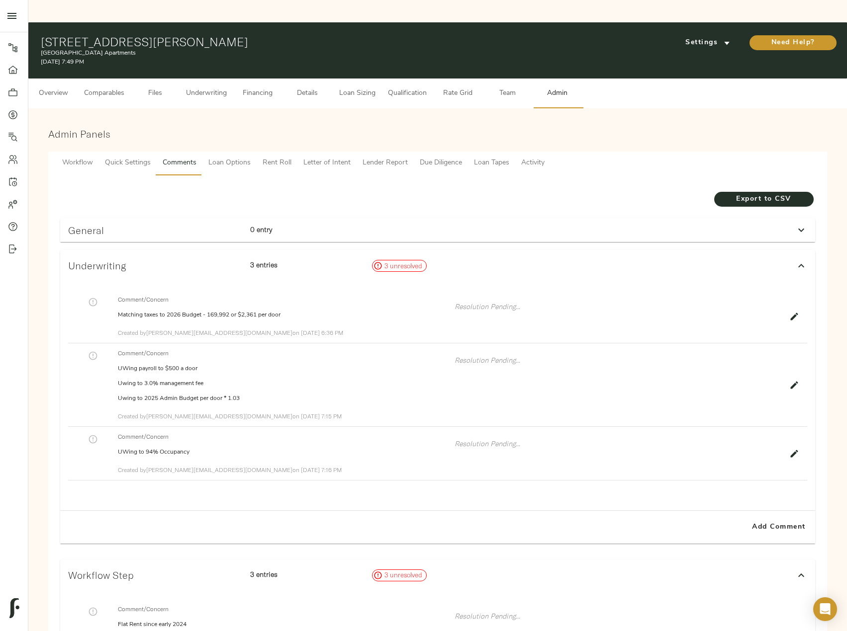
click at [787, 363] on div "Comment/Concern UWing payroll to $500 a door Uwing to 3.0% management fee Uwing…" at bounding box center [437, 386] width 739 height 84
click at [793, 380] on icon "button" at bounding box center [794, 385] width 10 height 10
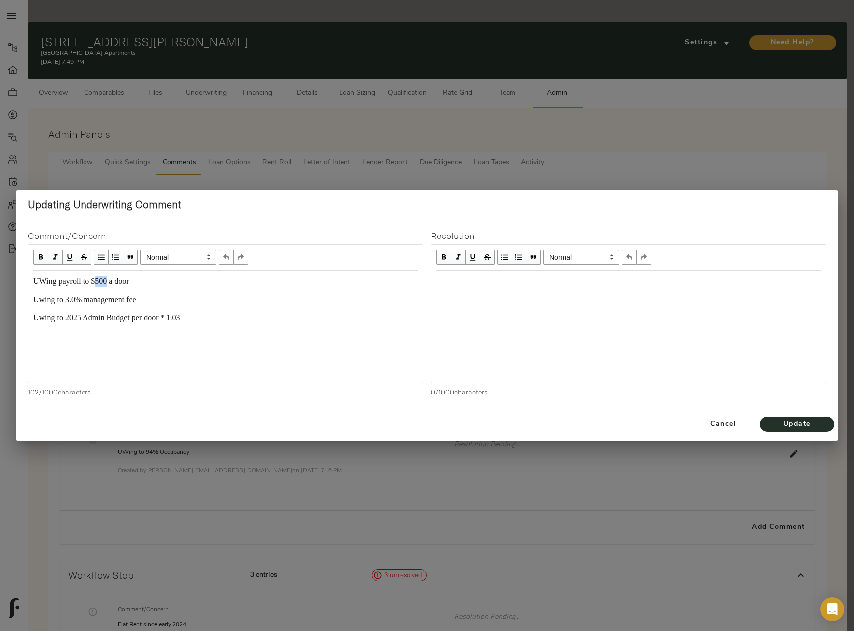
drag, startPoint x: 107, startPoint y: 279, endPoint x: 99, endPoint y: 279, distance: 8.5
click at [99, 279] on span "UWing payroll to $500 a door" at bounding box center [81, 281] width 96 height 8
click at [807, 422] on span "Update" at bounding box center [797, 425] width 55 height 12
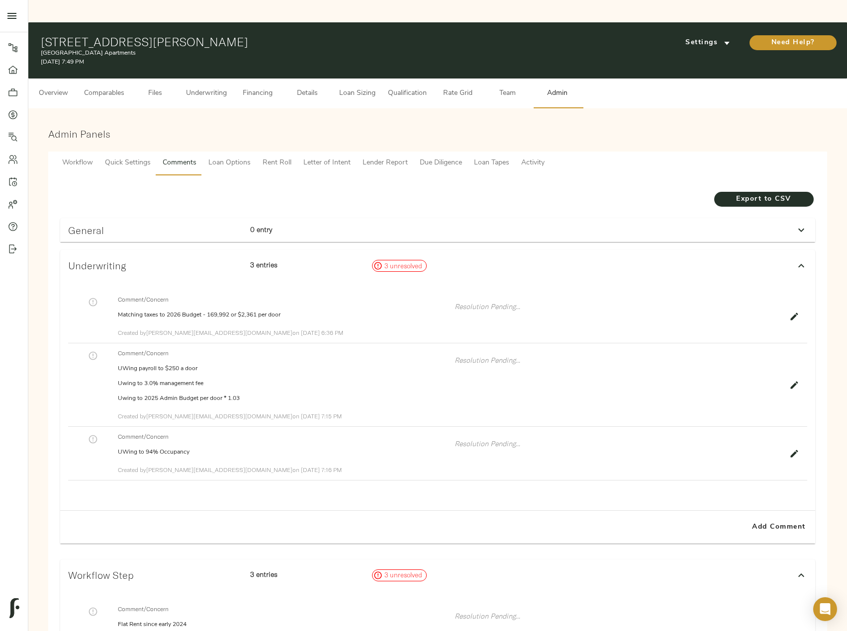
click at [210, 87] on span "Underwriting" at bounding box center [206, 93] width 41 height 12
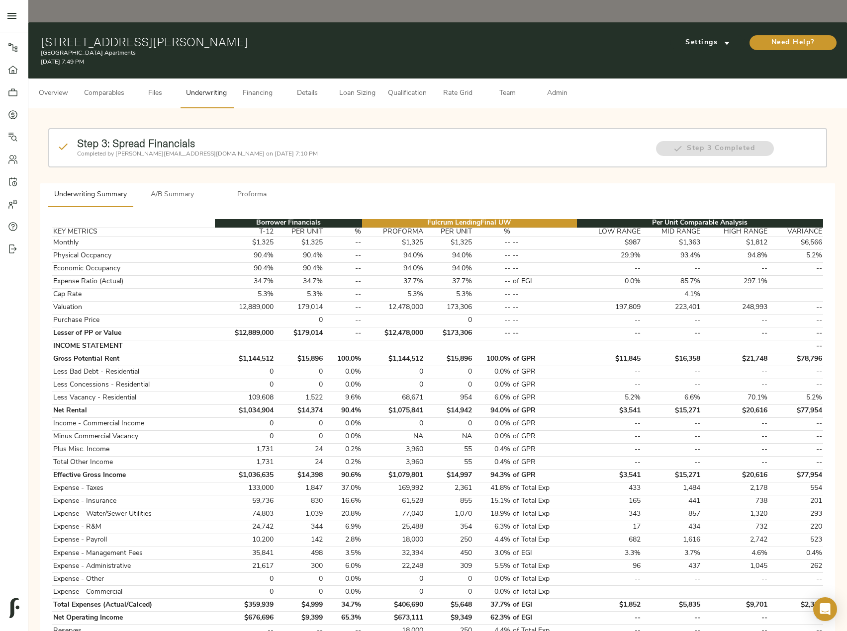
scroll to position [50, 0]
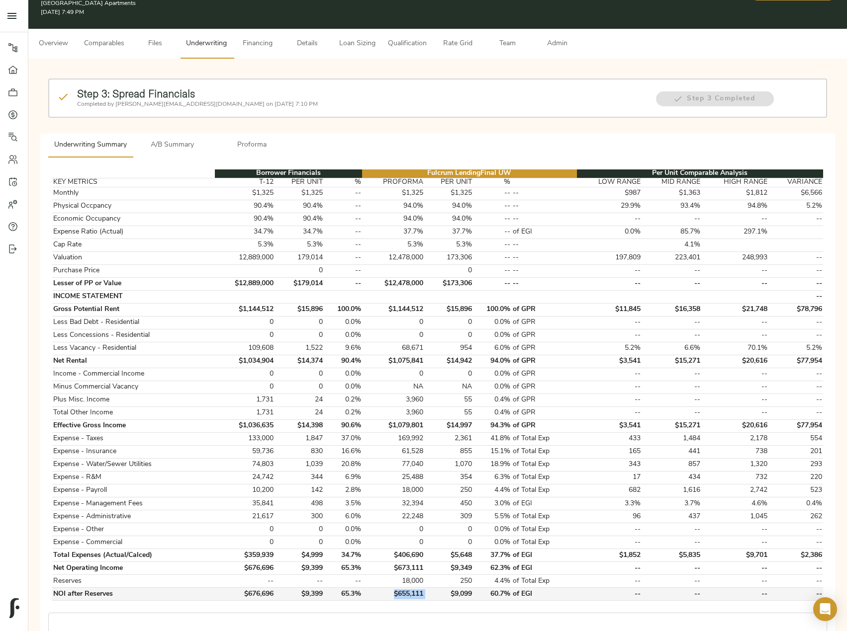
drag, startPoint x: 431, startPoint y: 572, endPoint x: 388, endPoint y: 575, distance: 43.8
click at [388, 588] on tr "NOI after Reserves $676,696 $9,399 65.3% $655,111 $9,099 60.7% of EGI -- -- -- …" at bounding box center [437, 594] width 771 height 13
copy td "$655,111"
click at [192, 139] on span "A/B Summary" at bounding box center [173, 145] width 68 height 12
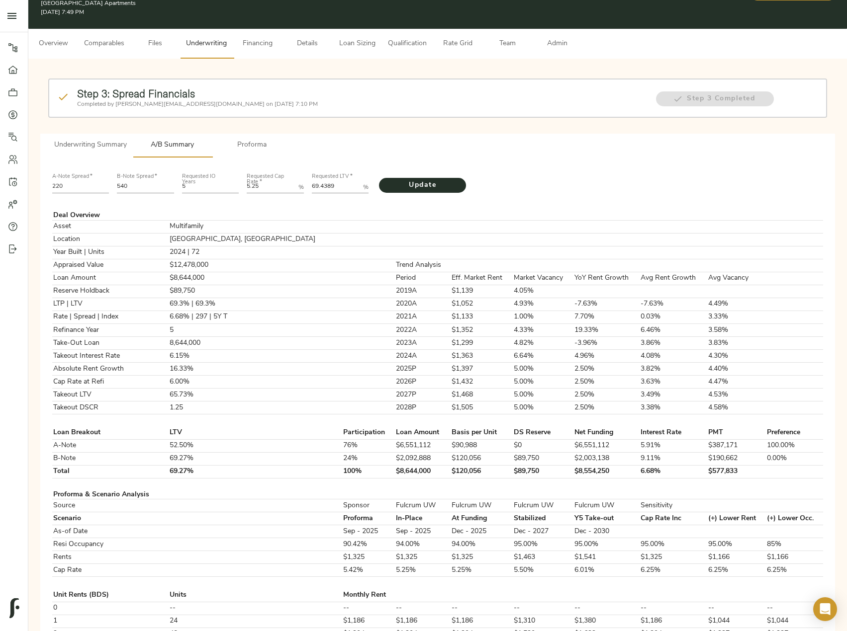
scroll to position [0, 0]
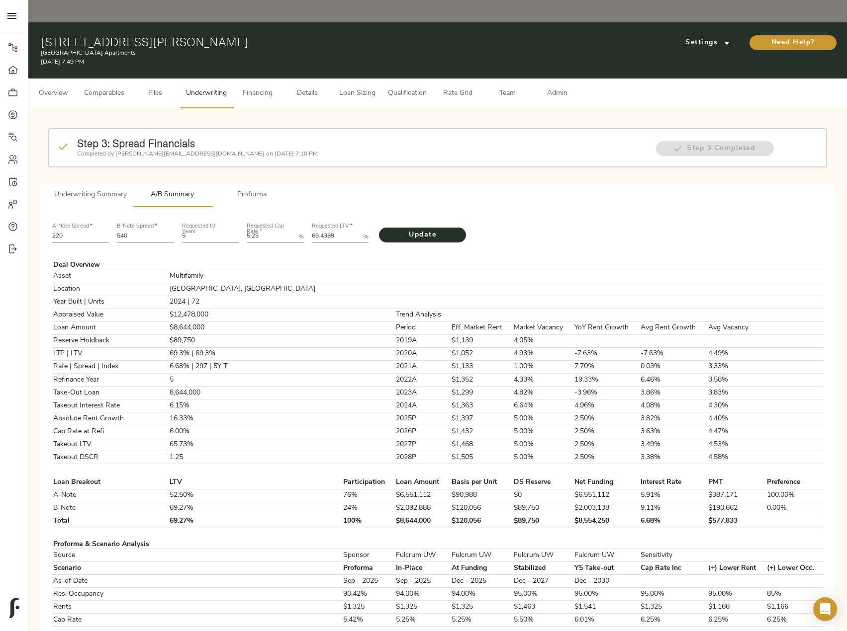
click at [92, 215] on div "A-Note Spread   * 220 B-Note Spread   * 540 Requested IO Years 5 Requested Cap …" at bounding box center [437, 232] width 778 height 34
type input "448"
drag, startPoint x: 264, startPoint y: 212, endPoint x: 230, endPoint y: 212, distance: 34.8
click at [230, 215] on div "A-Note Spread   * 220 B-Note Spread   * 448 Requested IO Years 5 Requested Cap …" at bounding box center [437, 232] width 778 height 34
type Rate "5.5"
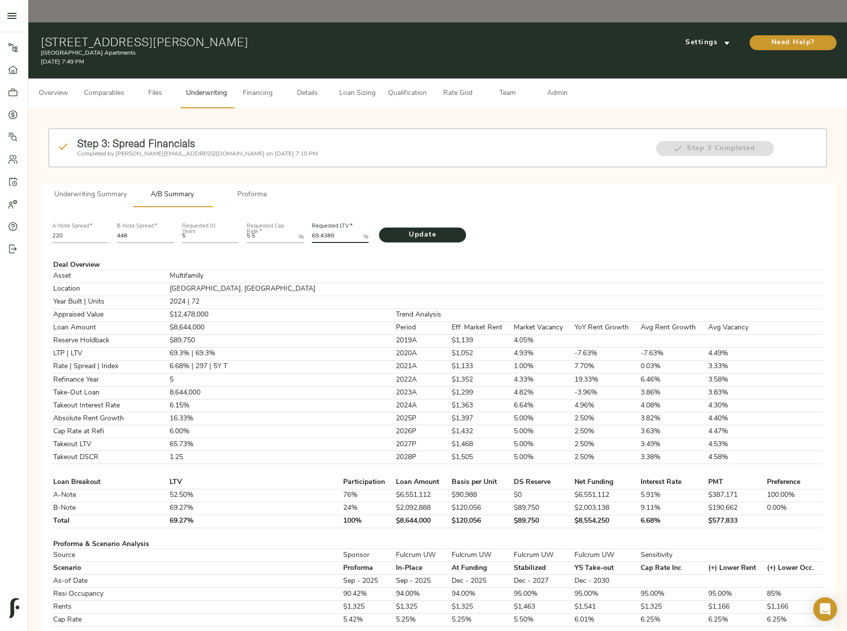
drag, startPoint x: 341, startPoint y: 217, endPoint x: 280, endPoint y: 217, distance: 60.6
click at [280, 217] on div "A-Note Spread   * 220 B-Note Spread   * 448 Requested IO Years 5 Requested Cap …" at bounding box center [437, 232] width 778 height 34
paste LTV "73.7116"
type LTV "73.7116"
click at [404, 229] on span "Update" at bounding box center [422, 235] width 67 height 12
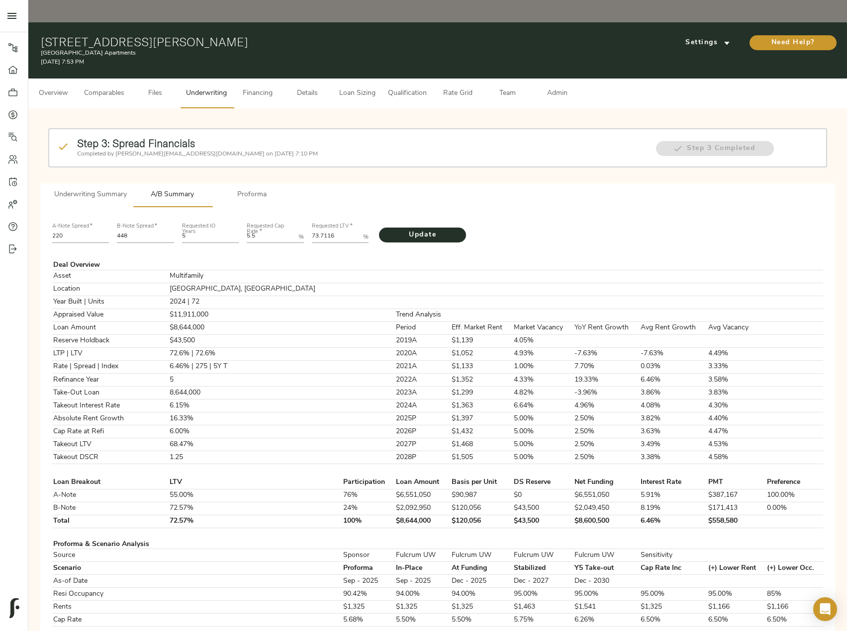
drag, startPoint x: 135, startPoint y: 210, endPoint x: 103, endPoint y: 211, distance: 31.3
click at [103, 215] on div "A-Note Spread   * 220 B-Note Spread   * 448 Requested IO Years 5 Requested Cap …" at bounding box center [437, 232] width 778 height 34
type input "451"
drag, startPoint x: 339, startPoint y: 212, endPoint x: 267, endPoint y: 214, distance: 71.6
click at [267, 215] on div "A-Note Spread   * 220 B-Note Spread   * 451 Requested IO Years 5 Requested Cap …" at bounding box center [437, 232] width 778 height 34
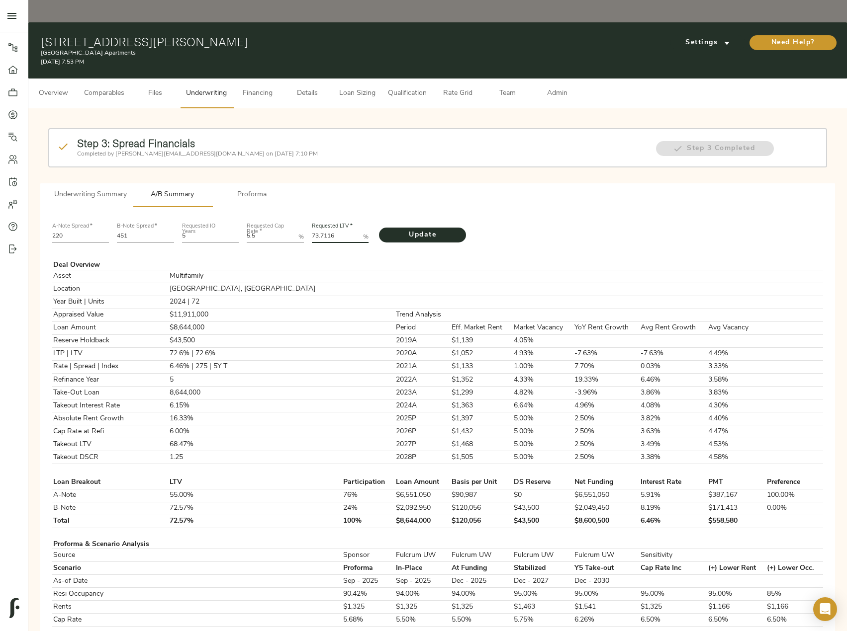
paste LTV "1.2221"
type LTV "71.2221"
click at [416, 229] on span "Update" at bounding box center [422, 235] width 67 height 12
click at [44, 35] on h1 "[STREET_ADDRESS][PERSON_NAME]" at bounding box center [305, 42] width 529 height 14
drag, startPoint x: 41, startPoint y: 18, endPoint x: 273, endPoint y: 19, distance: 232.6
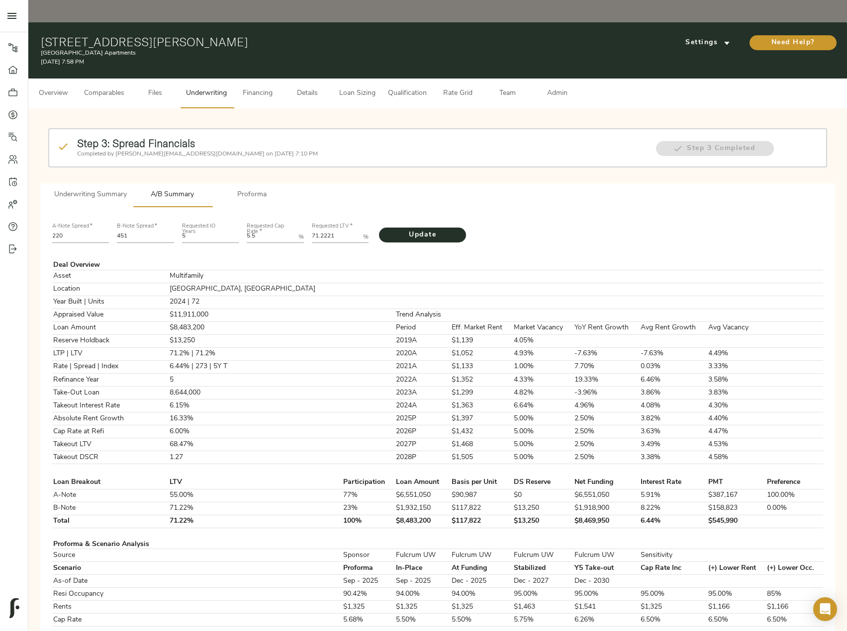
click at [273, 35] on h1 "[STREET_ADDRESS][PERSON_NAME]" at bounding box center [305, 42] width 529 height 14
copy h1 "[STREET_ADDRESS][PERSON_NAME]"
click at [63, 87] on span "Overview" at bounding box center [53, 93] width 38 height 12
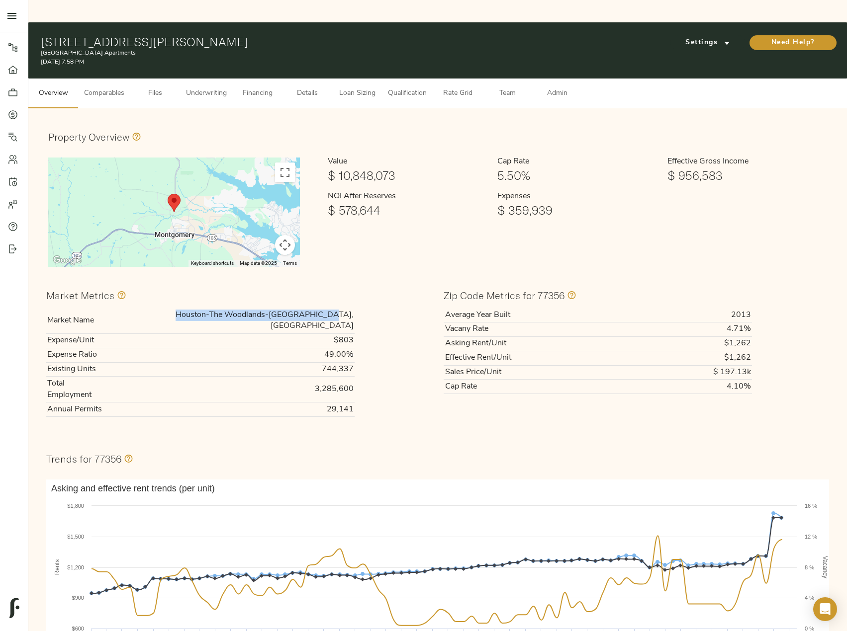
drag, startPoint x: 206, startPoint y: 294, endPoint x: 353, endPoint y: 295, distance: 147.1
click at [353, 308] on td "Houston-The Woodlands-[GEOGRAPHIC_DATA], [GEOGRAPHIC_DATA]" at bounding box center [232, 320] width 244 height 25
copy td "Houston-The Woodlands-[GEOGRAPHIC_DATA], [GEOGRAPHIC_DATA]"
click at [264, 87] on span "Financing" at bounding box center [258, 93] width 38 height 12
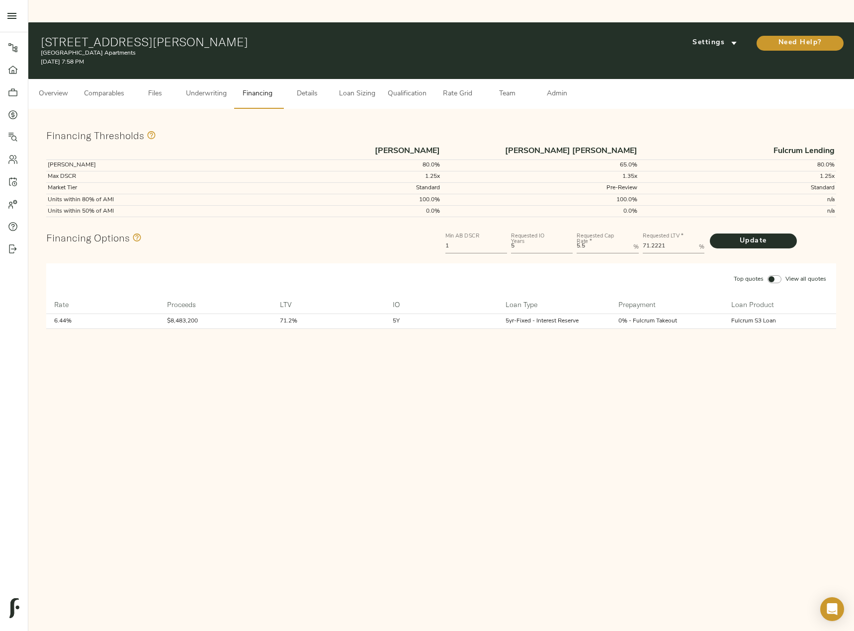
click at [84, 88] on span "Comparables" at bounding box center [104, 94] width 40 height 12
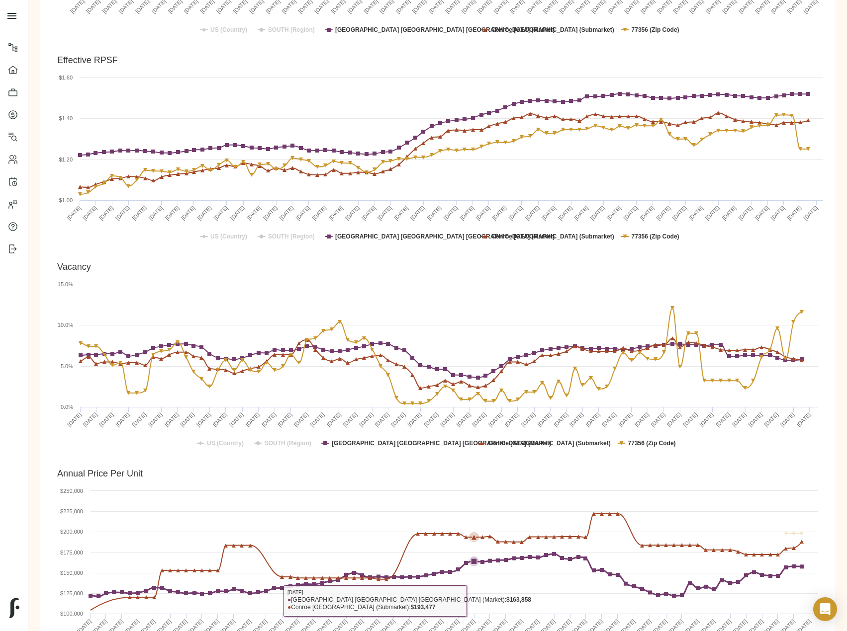
scroll to position [199, 0]
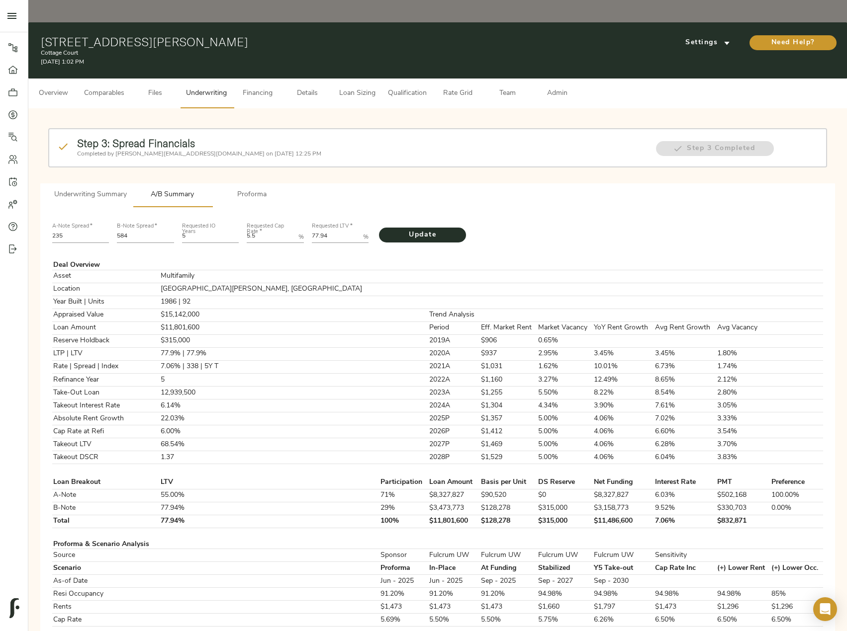
scroll to position [298, 0]
